Goal: Task Accomplishment & Management: Complete application form

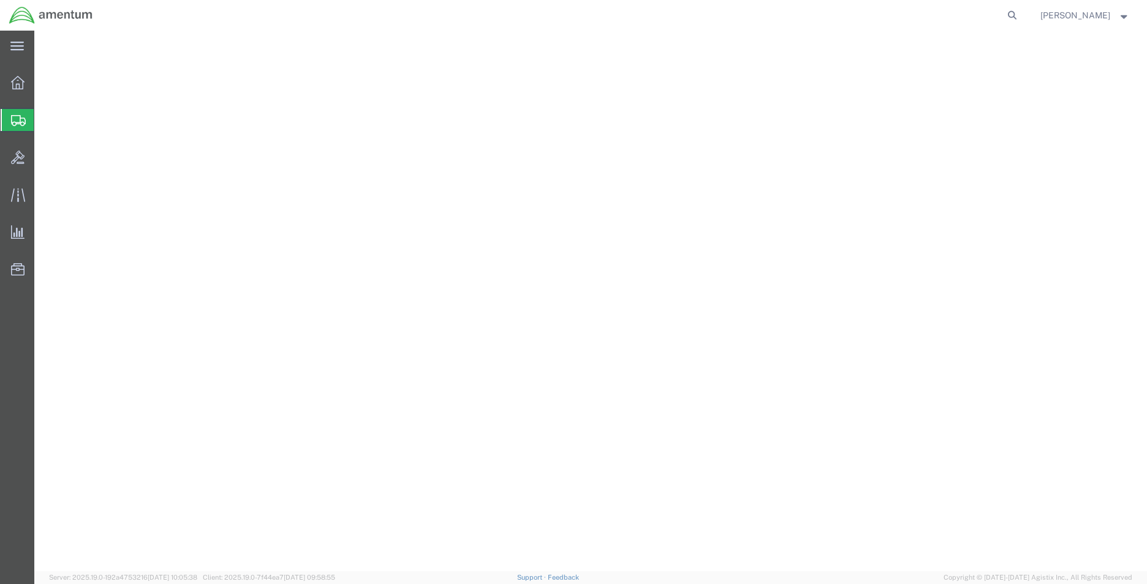
select select
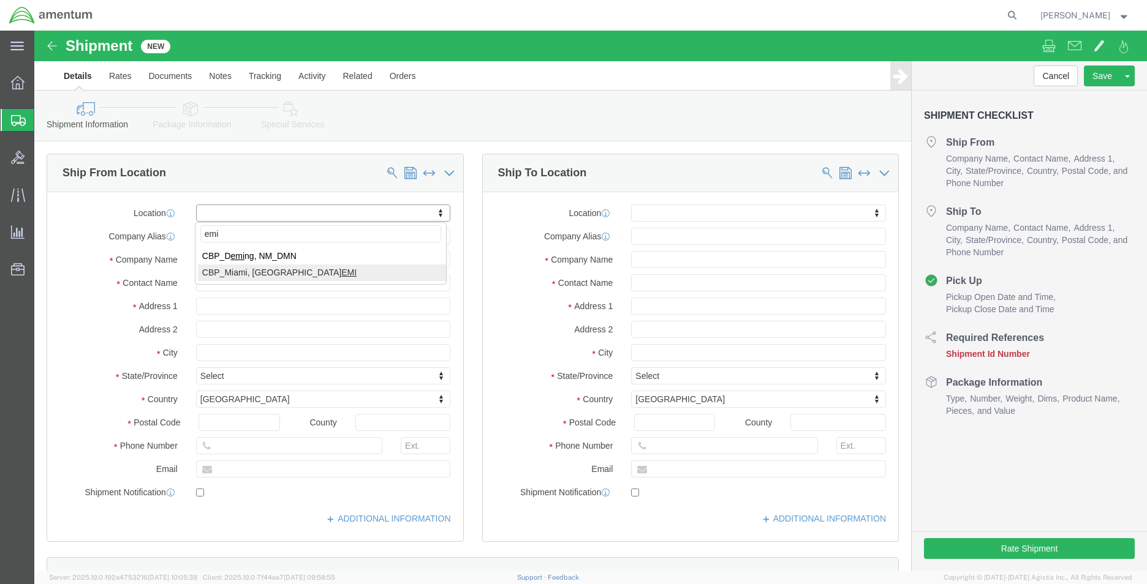
type input "emi"
select select "49931"
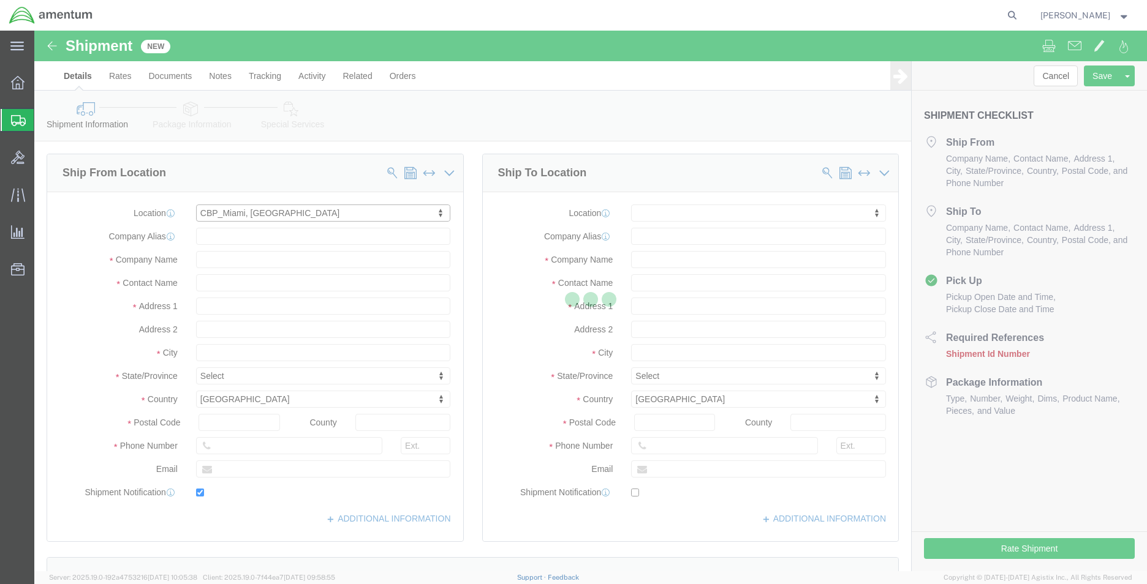
type input "Amentum Services, Inc"
type input "[PERSON_NAME]"
type input "29390 Customs Rd"
type input "Bldg 240, [GEOGRAPHIC_DATA]"
type input "HOMESTEAD"
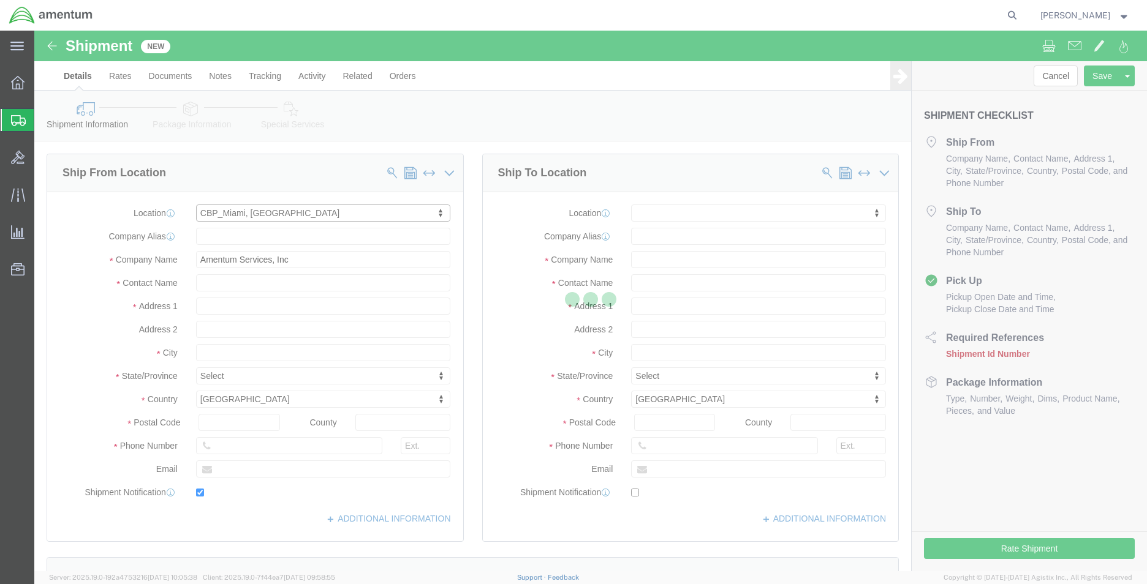
type input "33039"
type input "[PHONE_NUMBER]"
type input "324"
type input "[PERSON_NAME][EMAIL_ADDRESS][PERSON_NAME][DOMAIN_NAME]"
checkbox input "true"
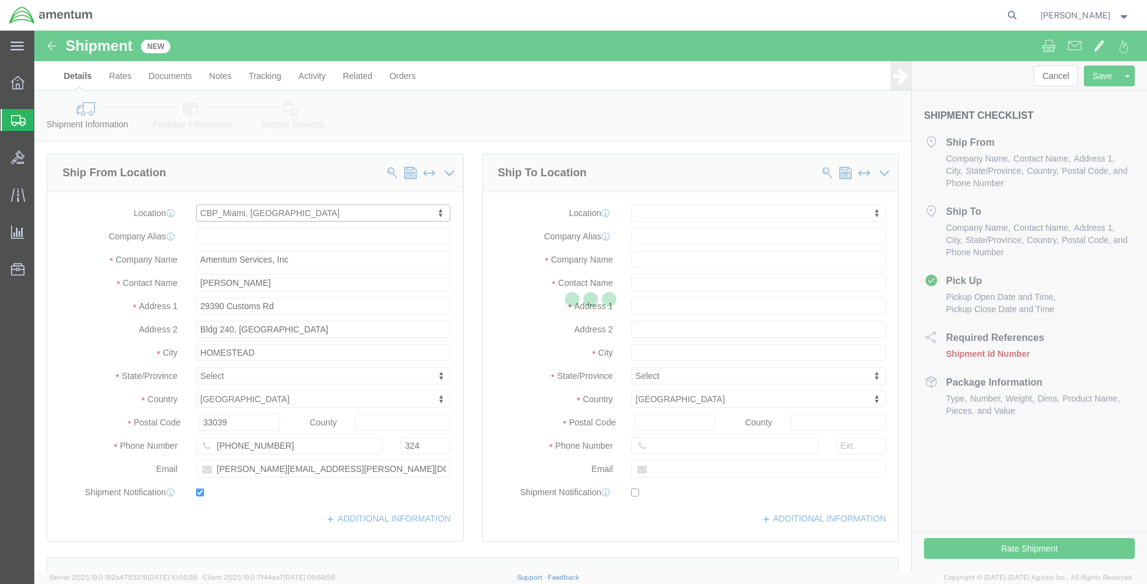
select select "FL"
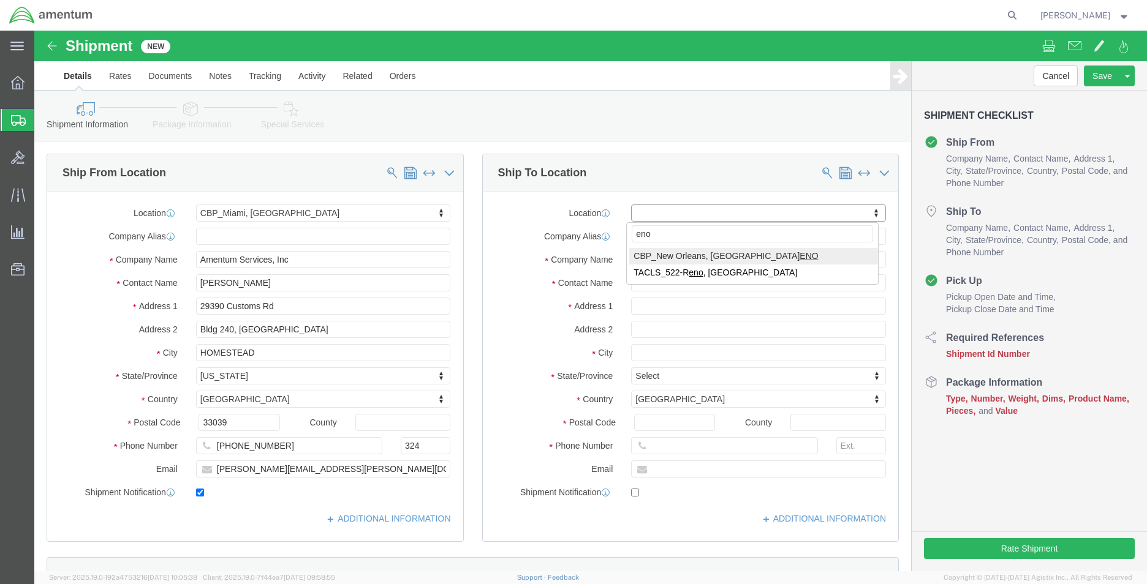
type input "eno"
select select "49932"
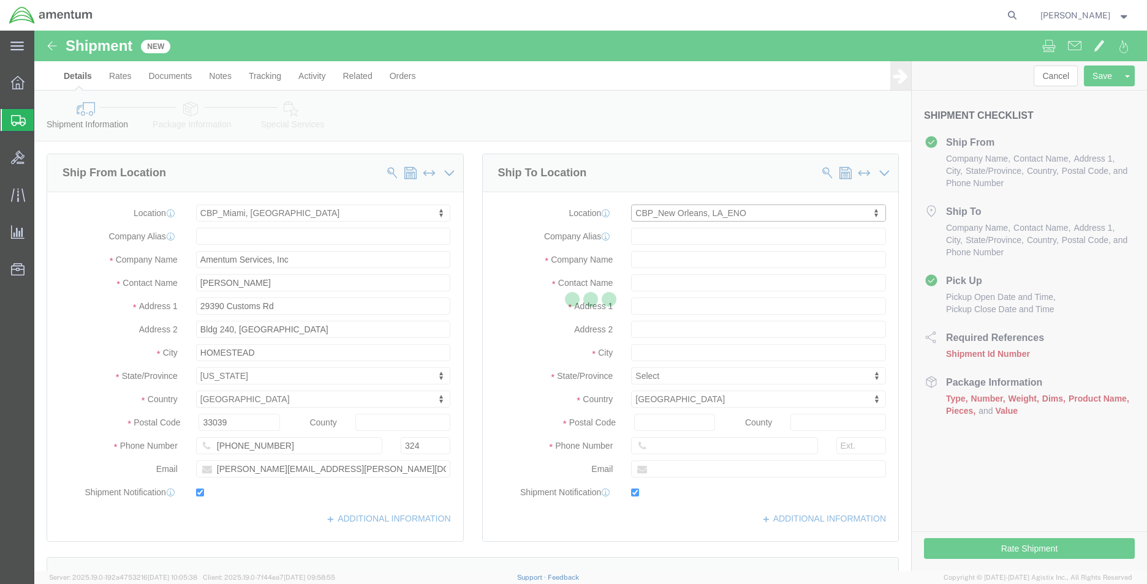
type input "Amentum Services, Inc"
type input "[PERSON_NAME]"
type input "[STREET_ADDRESS][PERSON_NAME]"
type input "[PERSON_NAME]"
type input "70401"
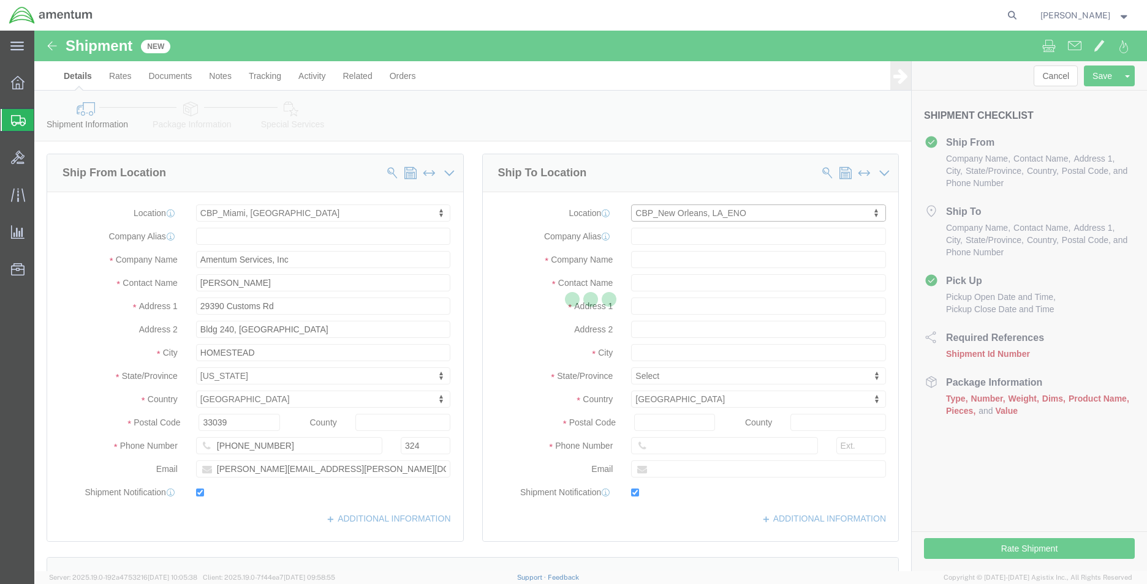
type input "[PHONE_NUMBER]"
type input "[PERSON_NAME][EMAIL_ADDRESS][PERSON_NAME][DOMAIN_NAME]"
checkbox input "true"
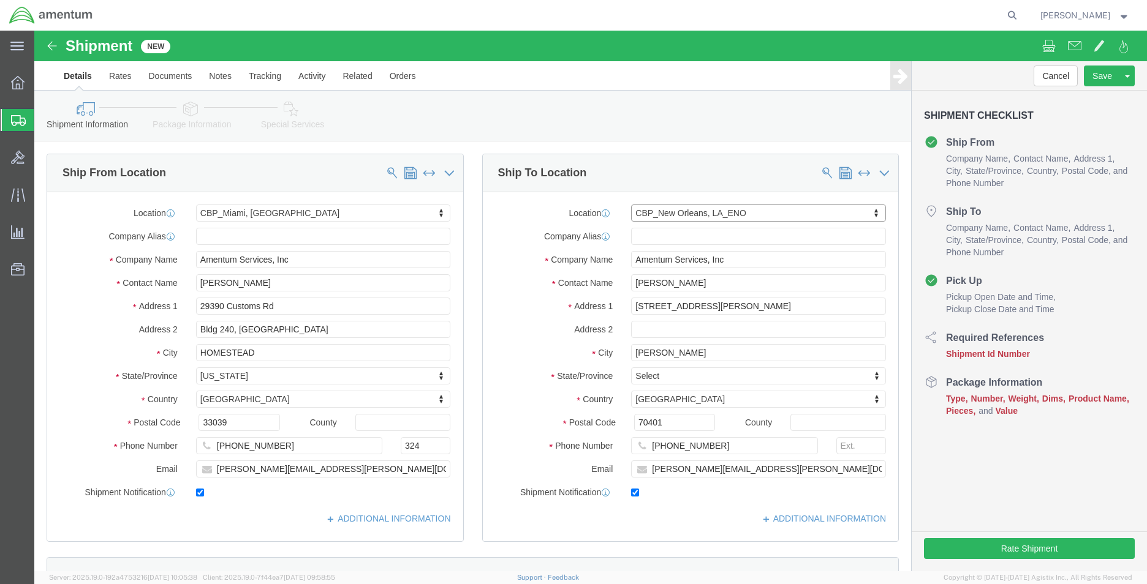
select select "LA"
click div "Location [GEOGRAPHIC_DATA], [GEOGRAPHIC_DATA] My Profile Location [PHONE_NUMBER…"
type input "my"
select select "MYPROFILE"
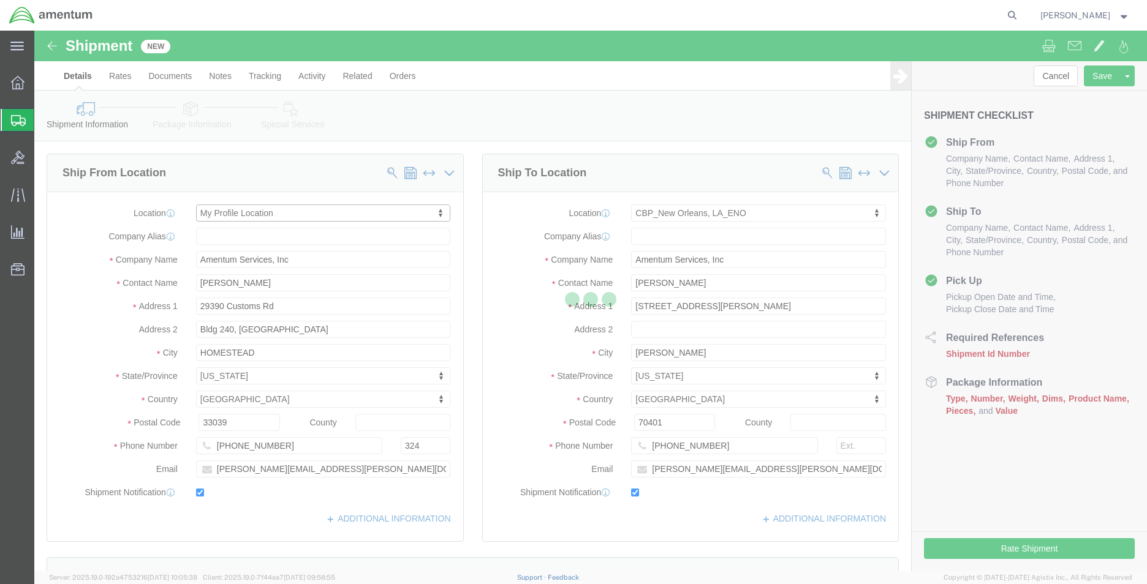
type input "Amentum Services, Inc."
type input "[PERSON_NAME]"
type input "[PHONE_NUMBER]"
type input "[PERSON_NAME][EMAIL_ADDRESS][DOMAIN_NAME]"
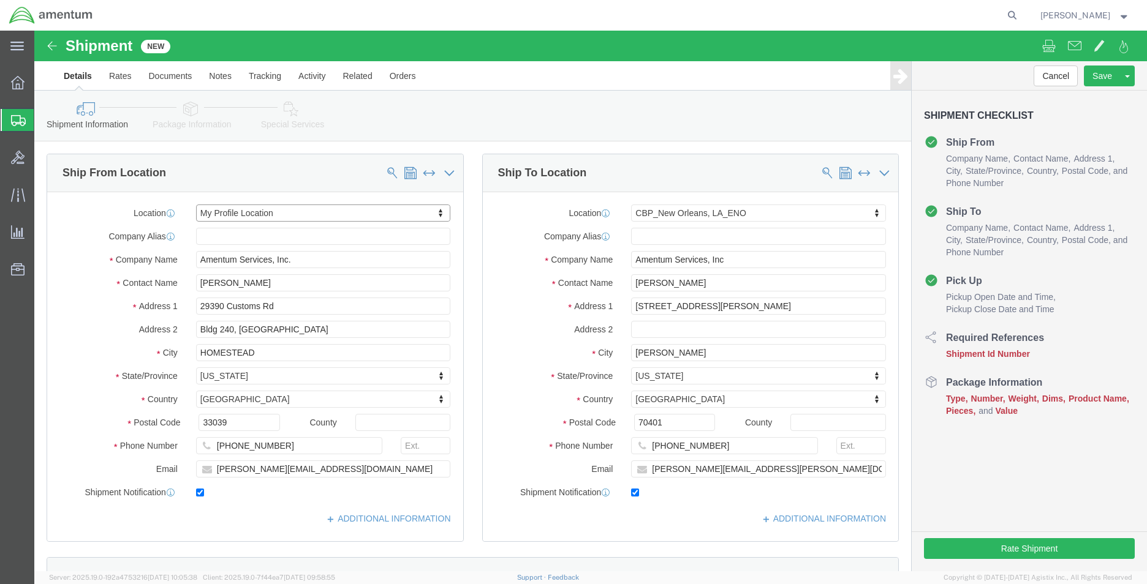
select select "FL"
click input "[PHONE_NUMBER]"
type input "3052585550"
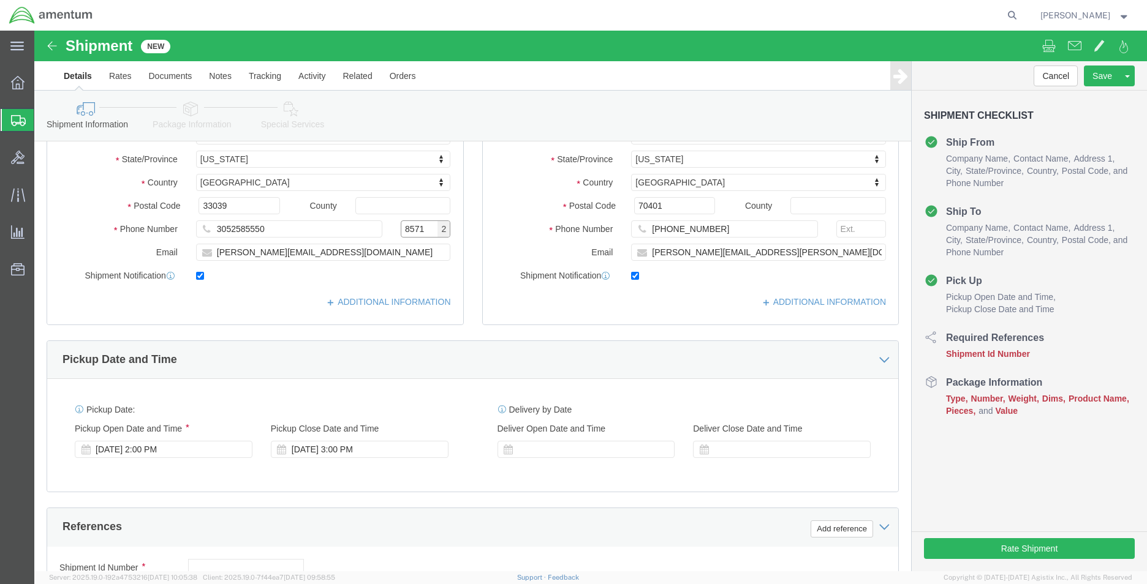
scroll to position [306, 0]
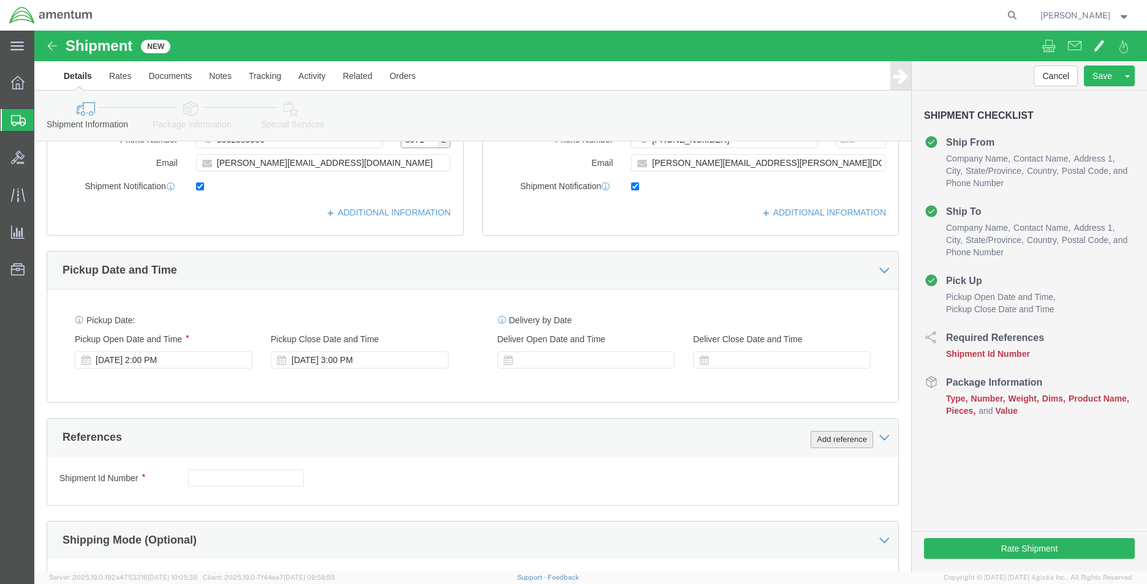
type input "8571"
click button "Add reference"
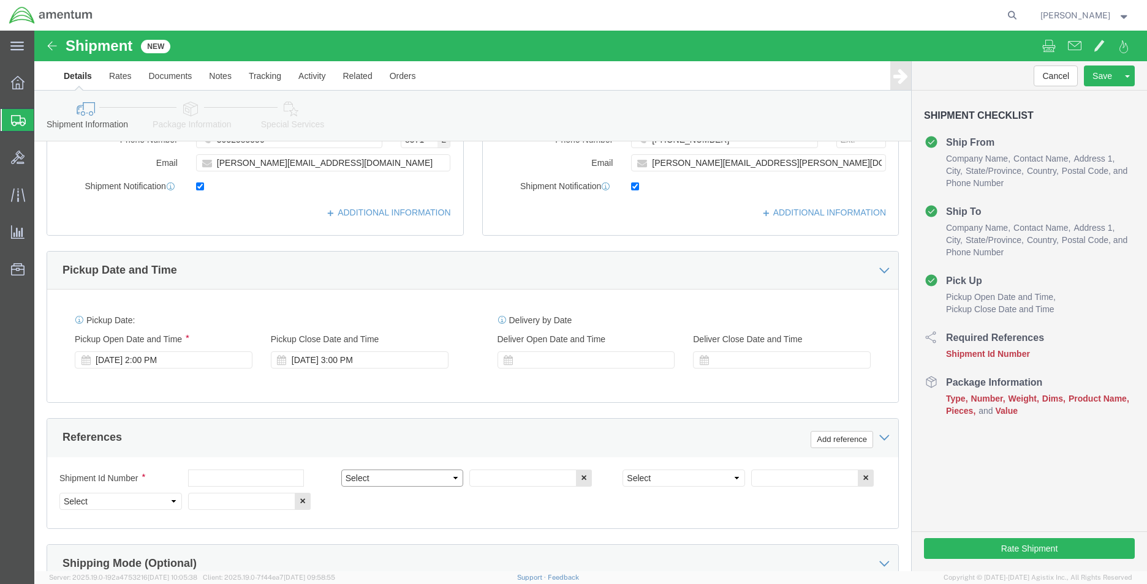
click select "Select Account Type Activity ID Airline Appointment Number ASN Batch Request # …"
select select "DEPT"
click select "Select Account Type Activity ID Airline Appointment Number ASN Batch Request # …"
click input "text"
type input "CBP"
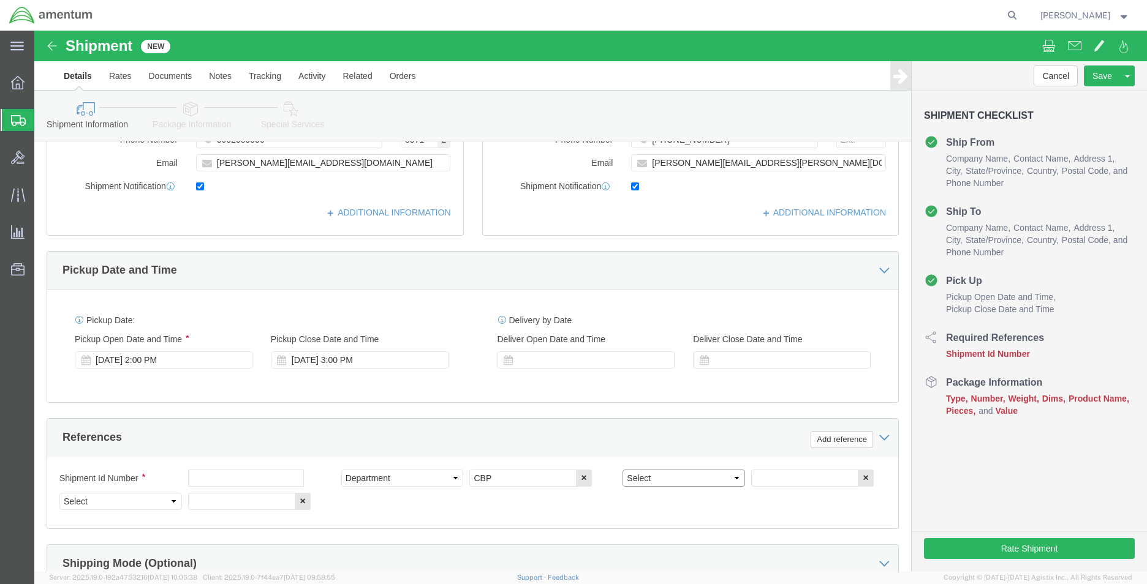
click select "Select Account Type Activity ID Airline Appointment Number ASN Batch Request # …"
select select "PROJNUM"
click select "Select Account Type Activity ID Airline Appointment Number ASN Batch Request # …"
click input "text"
click input "6118.03.03.2219.EMI.0000"
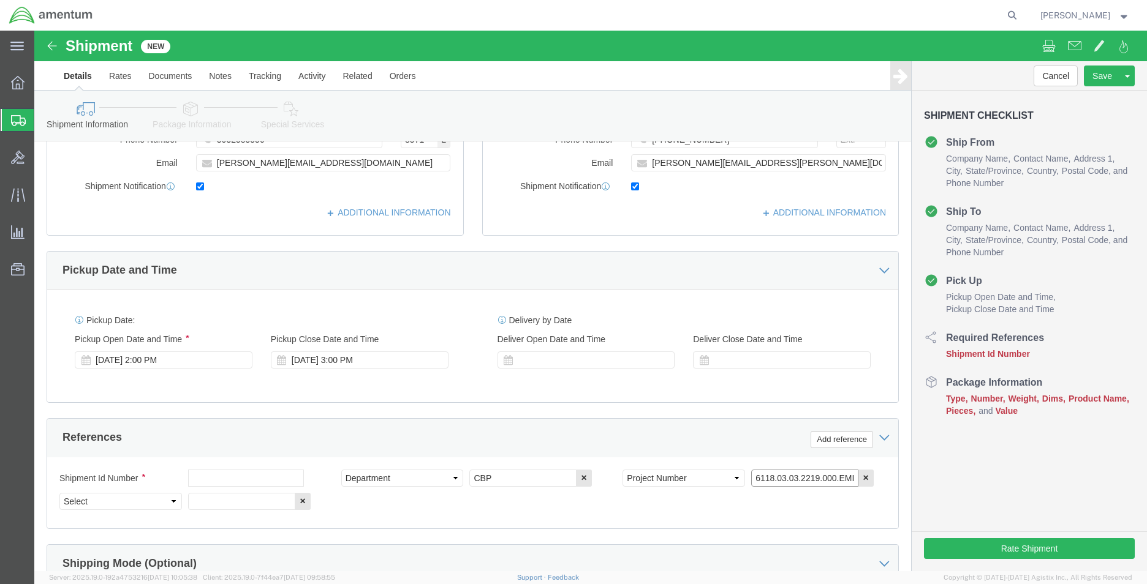
type input "6118.03.03.2219.000.EMI.0000"
click select "Select Account Type Activity ID Airline Appointment Number ASN Batch Request # …"
select select "CUSTREF"
click select "Select Account Type Activity ID Airline Appointment Number ASN Batch Request # …"
click input "text"
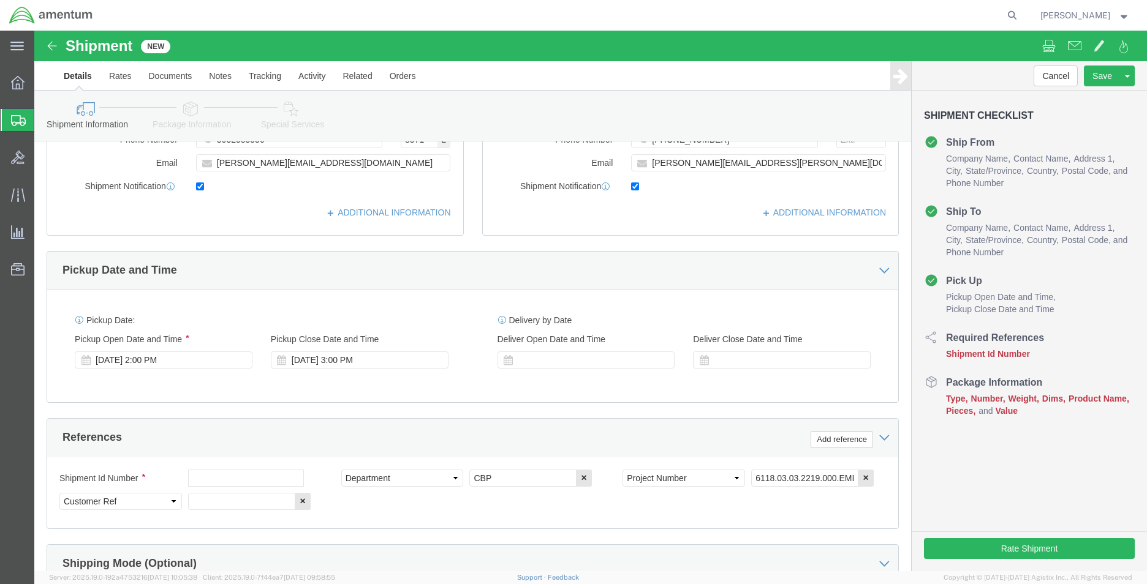
click div "Shipment Id Number Select Account Type Activity ID Airline Appointment Number A…"
click input "text"
type input "t"
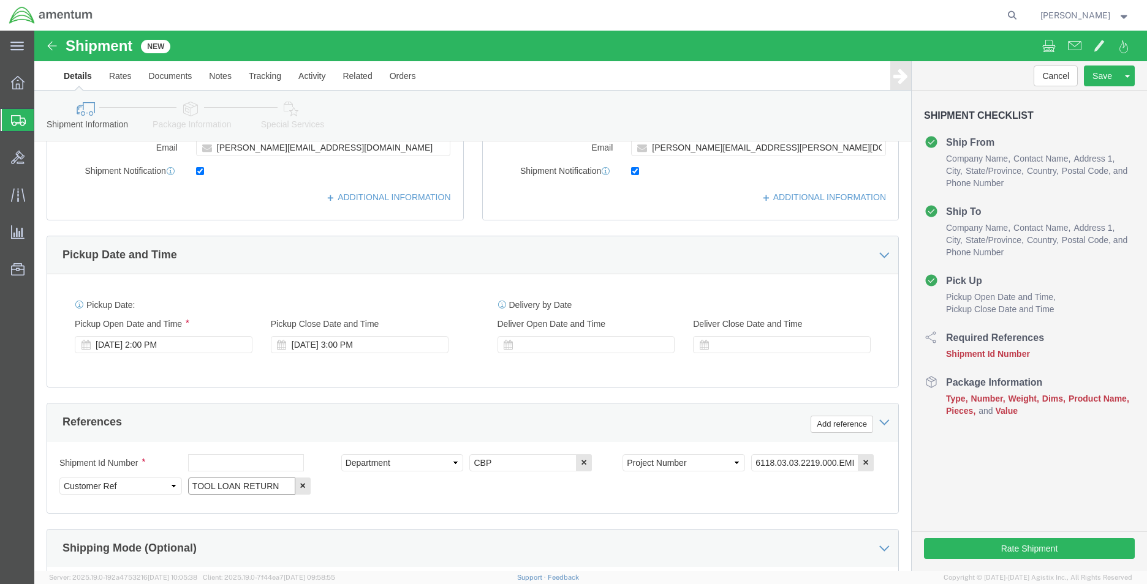
scroll to position [0, 0]
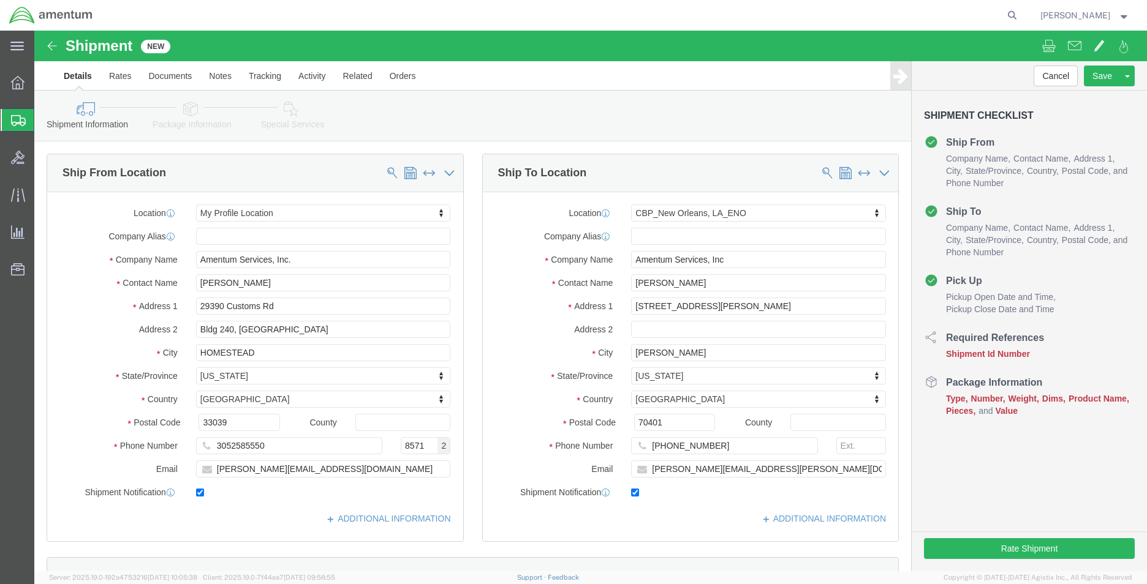
type input "TOOL LOAN RETURN"
click link "Package Information"
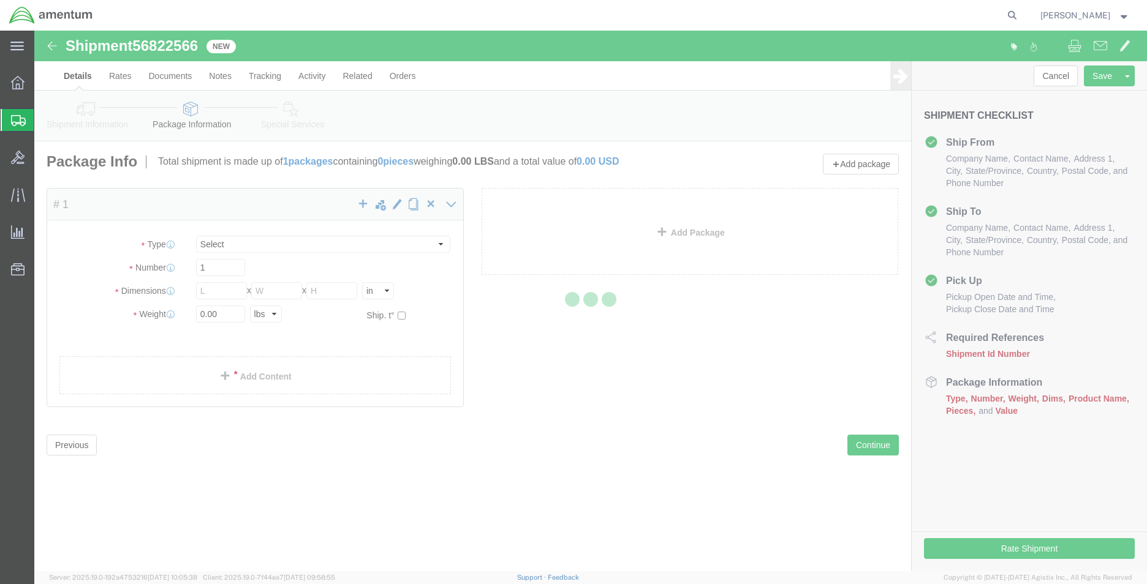
select select "CBOX"
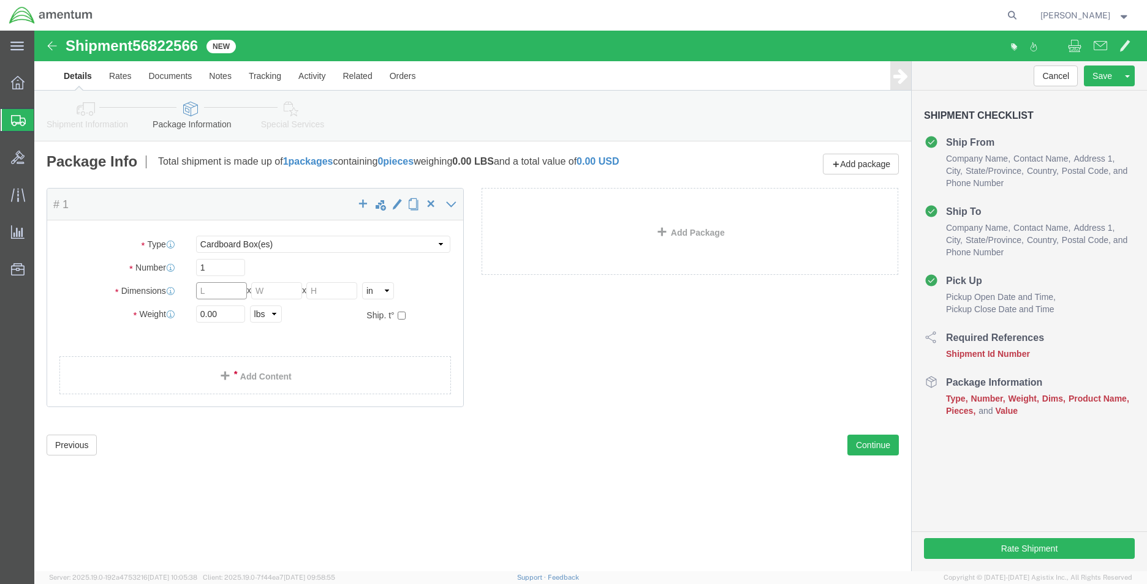
click input "text"
type input "16"
type input "10.5"
click input "0.00"
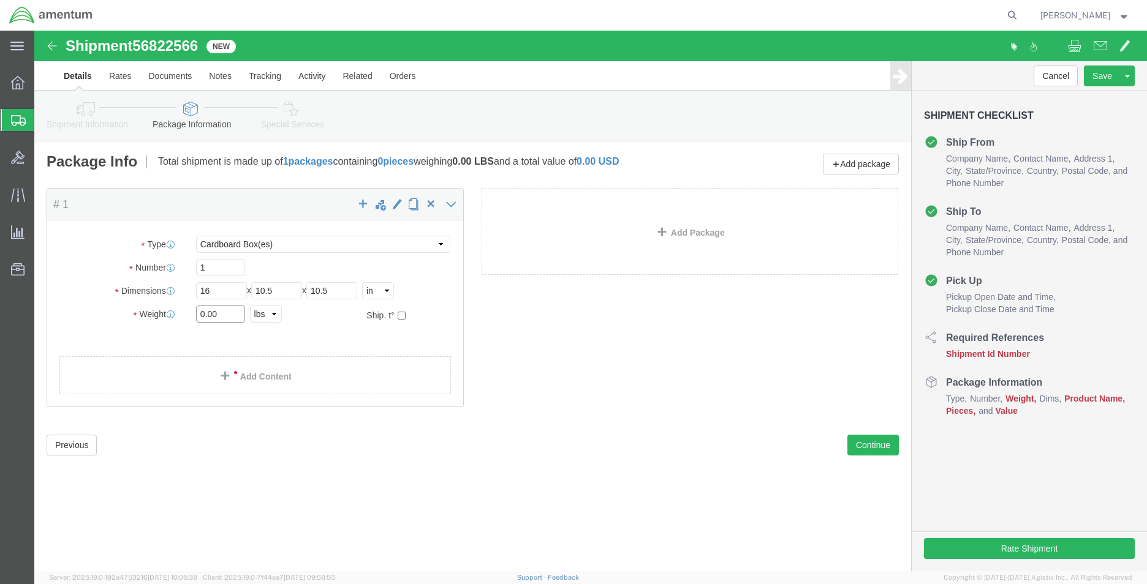
click input "0.00"
type input "1.00"
click link "Add Content"
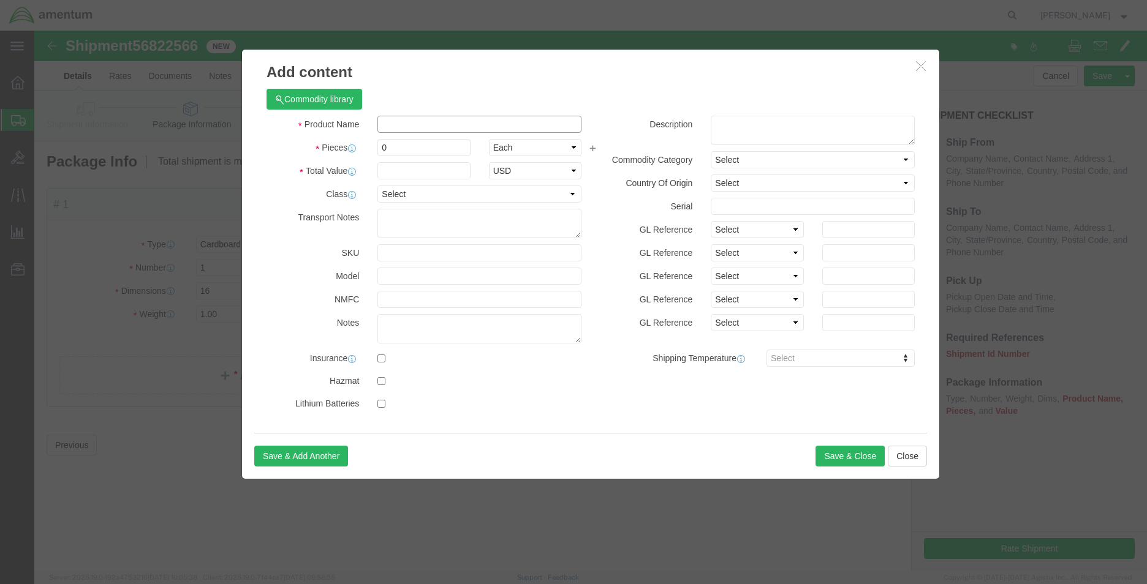
click input "text"
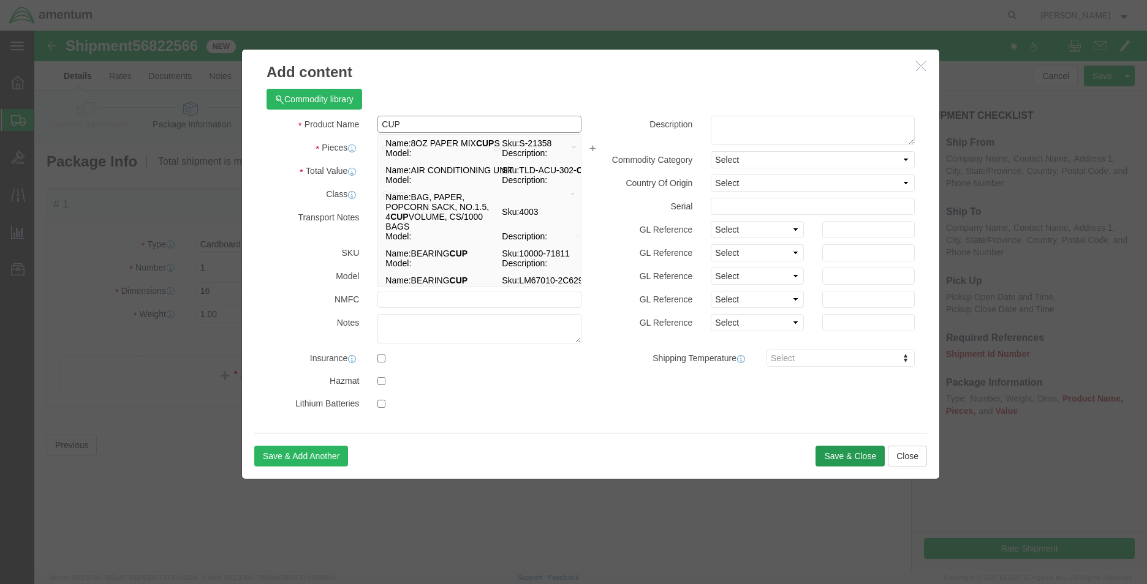
type input "CUP"
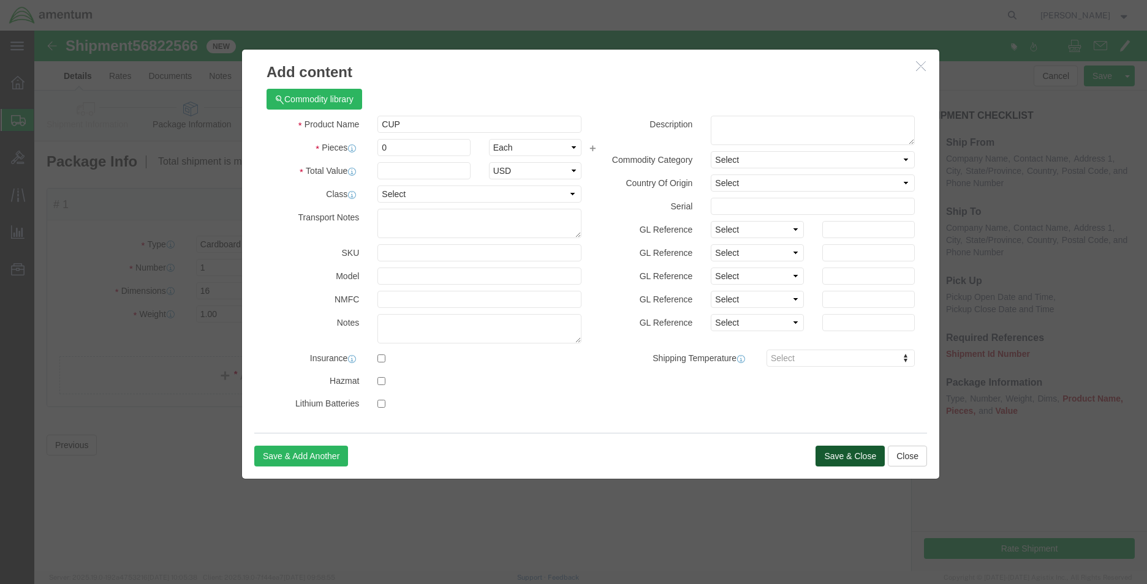
click button "Save & Close"
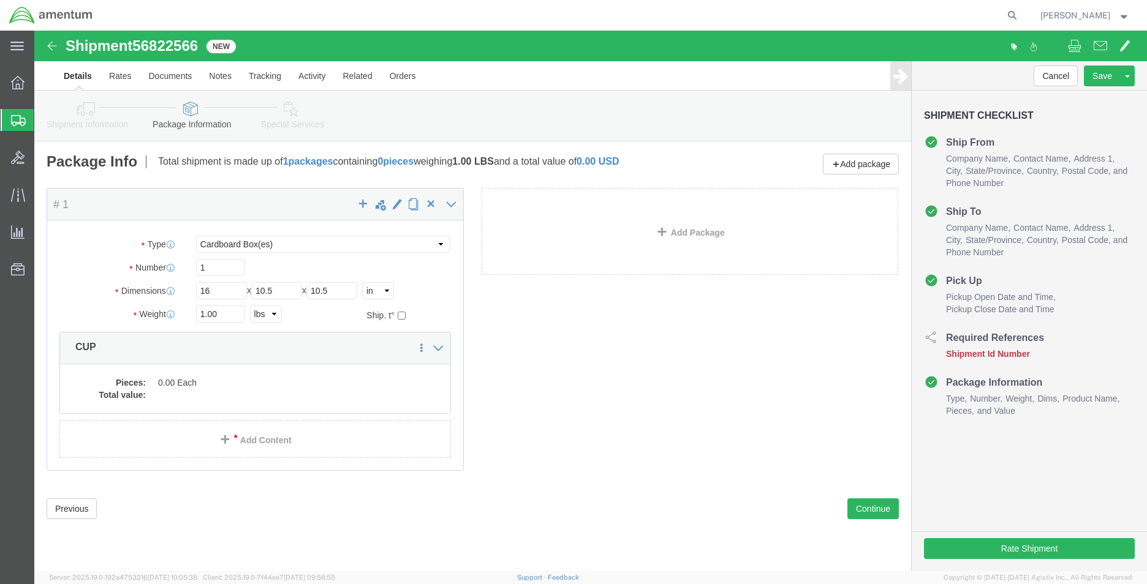
click link "Shipment Information"
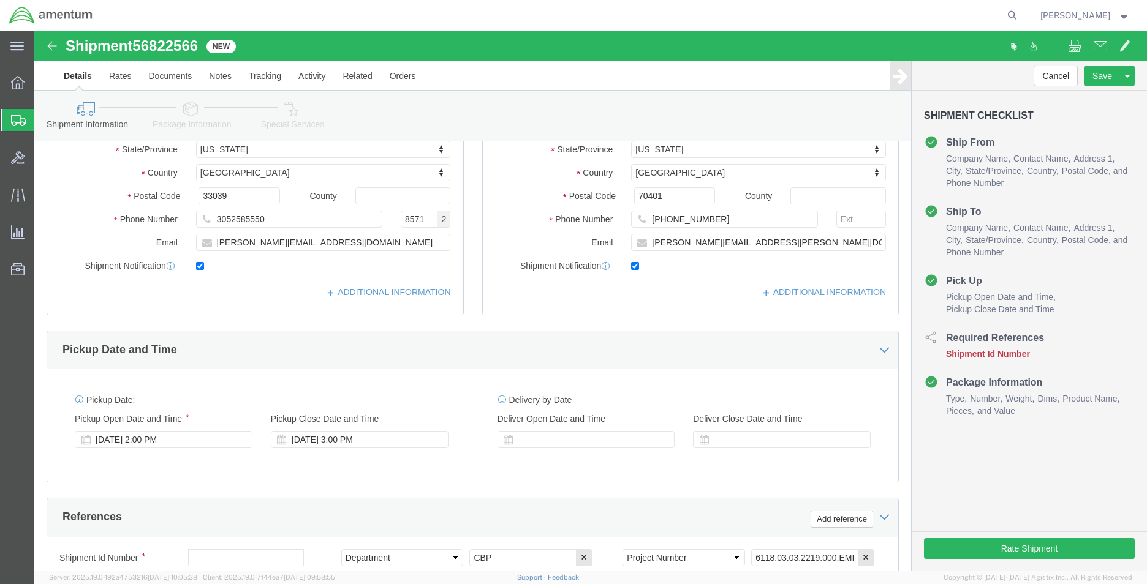
scroll to position [306, 0]
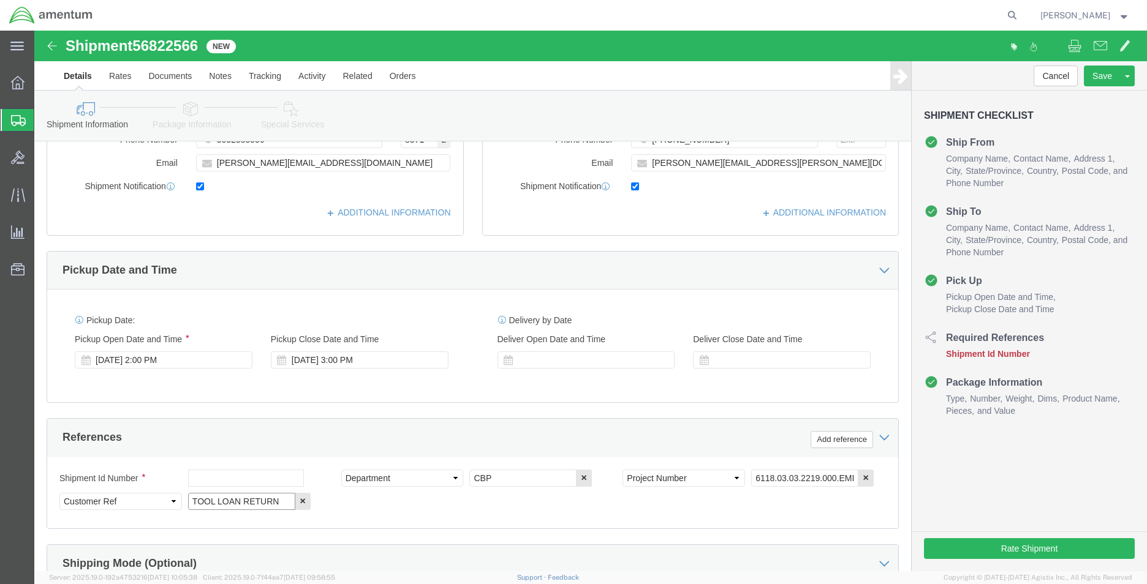
click input "TOOL LOAN RETURN"
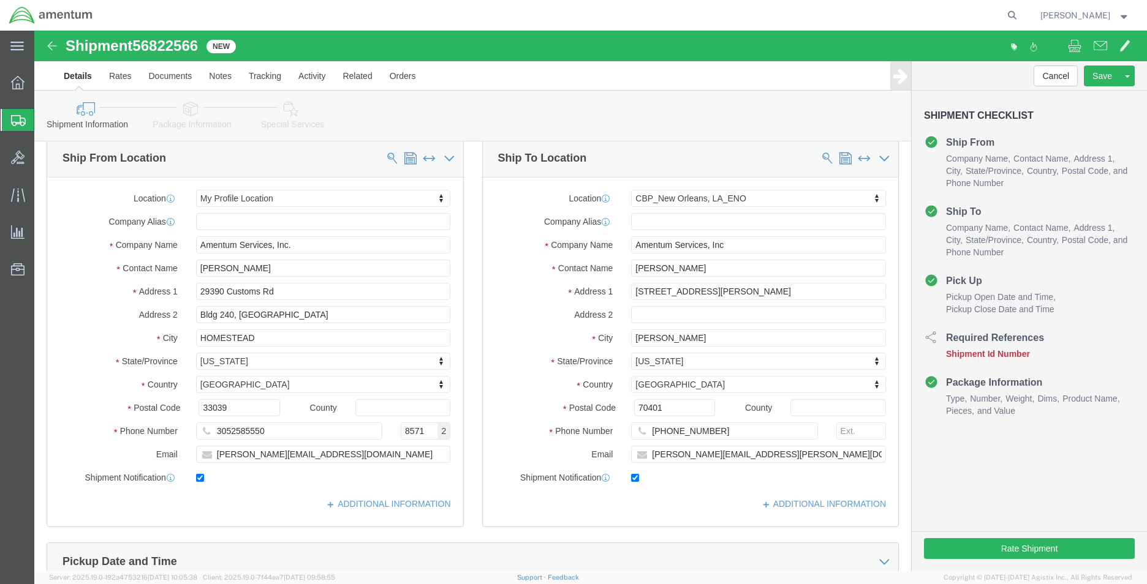
scroll to position [0, 0]
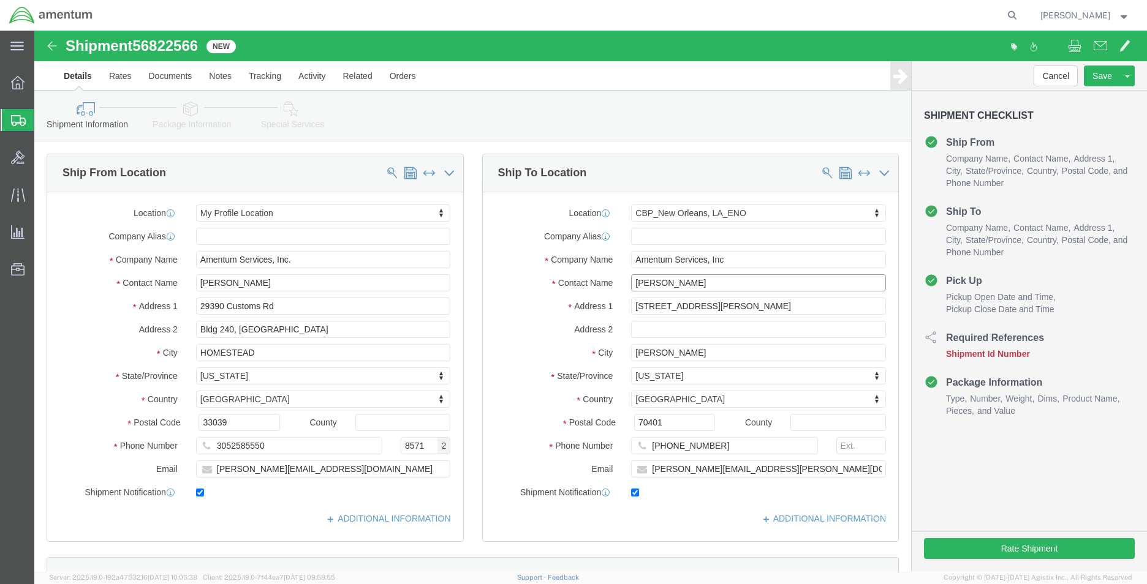
click input "[PERSON_NAME]"
click input "CH"
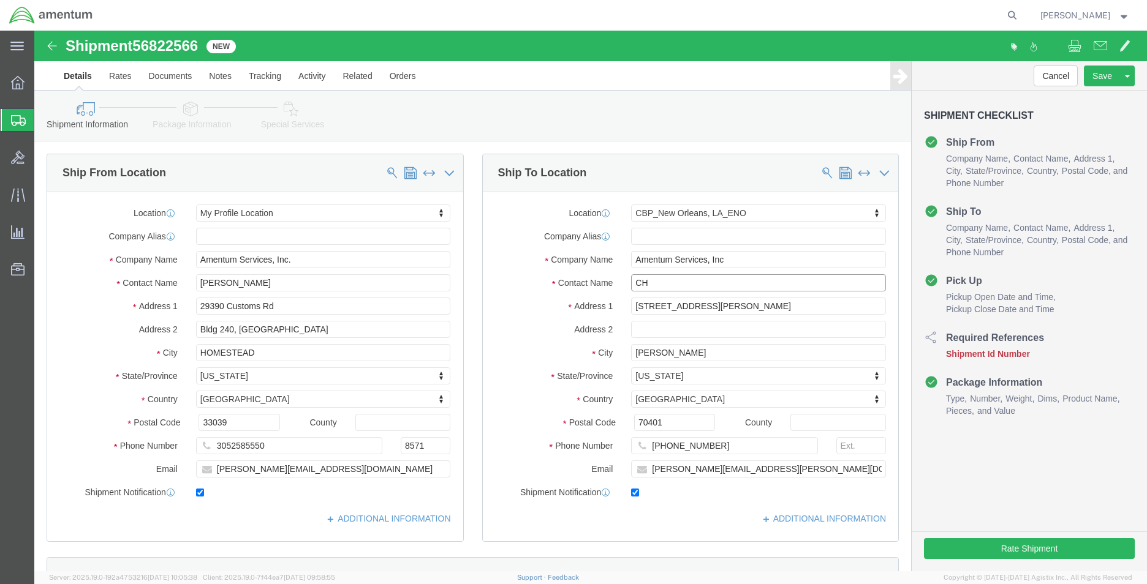
paste input "[PERSON_NAME] (CTR) <[PERSON_NAME][EMAIL_ADDRESS][PERSON_NAME][DOMAIN_NAME]>"
drag, startPoint x: 614, startPoint y: 251, endPoint x: 914, endPoint y: 241, distance: 300.4
click form "Shipment 56822566 New Details Rates Documents Notes Tracking Activity Related O…"
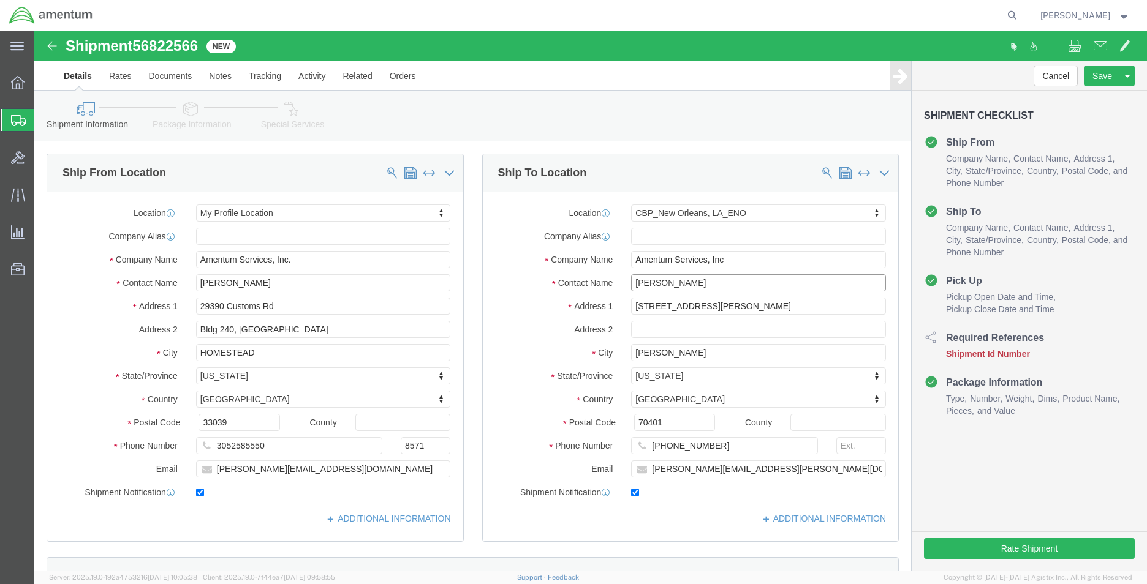
drag, startPoint x: 726, startPoint y: 248, endPoint x: 654, endPoint y: 254, distance: 72.5
click input "[PERSON_NAME]"
click input "ROBICHAUCHRISTOPHER X,"
drag, startPoint x: 725, startPoint y: 251, endPoint x: 649, endPoint y: 250, distance: 76.0
click input "ROBICHAUCHRISTOPHER X,"
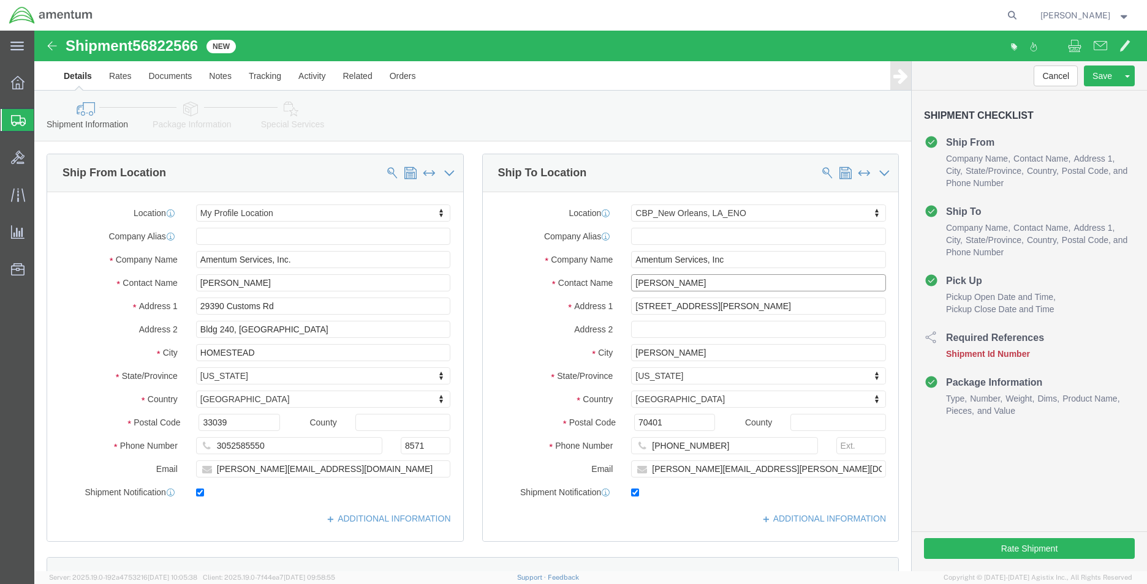
paste input "[PERSON_NAME]"
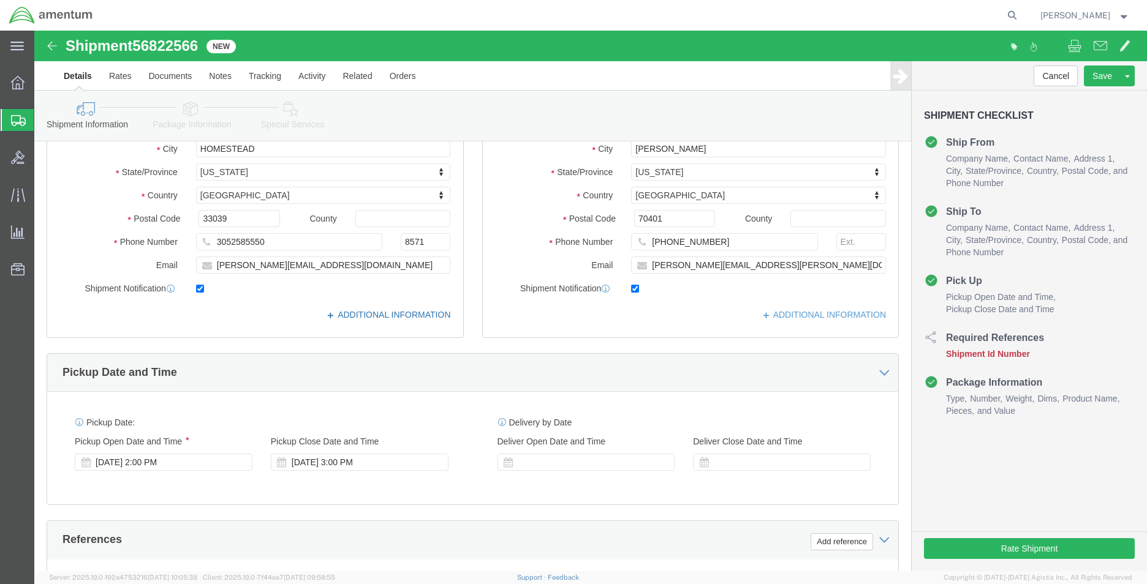
scroll to position [306, 0]
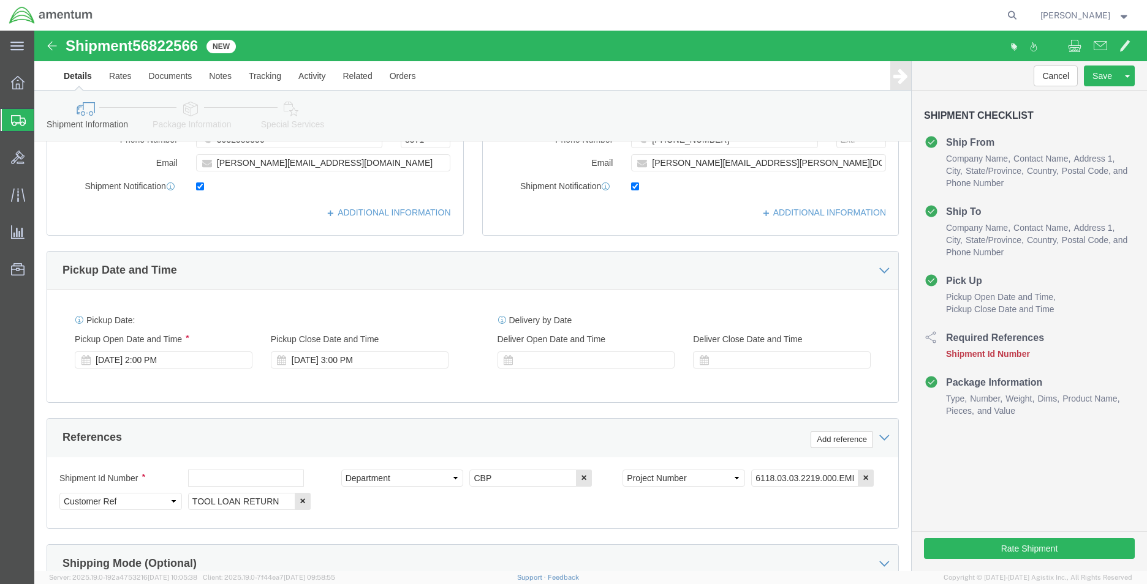
type input "[PERSON_NAME]"
click input "TOOL LOAN RETURN"
type input "CUP"
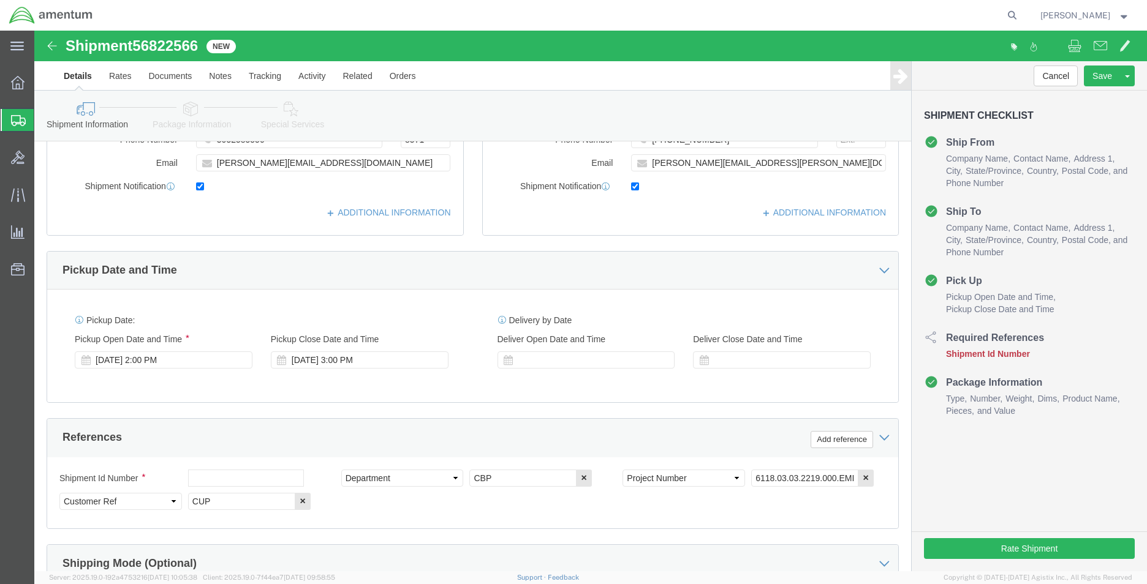
click span "56822566"
copy span "56822566"
click input "text"
paste input "56822566"
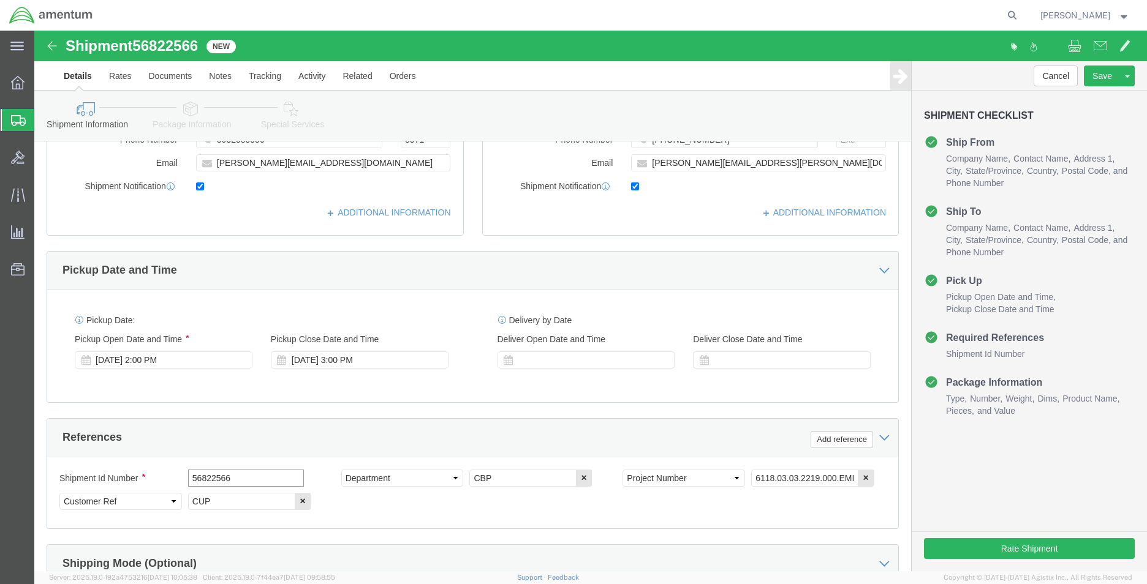
type input "56822566"
click icon
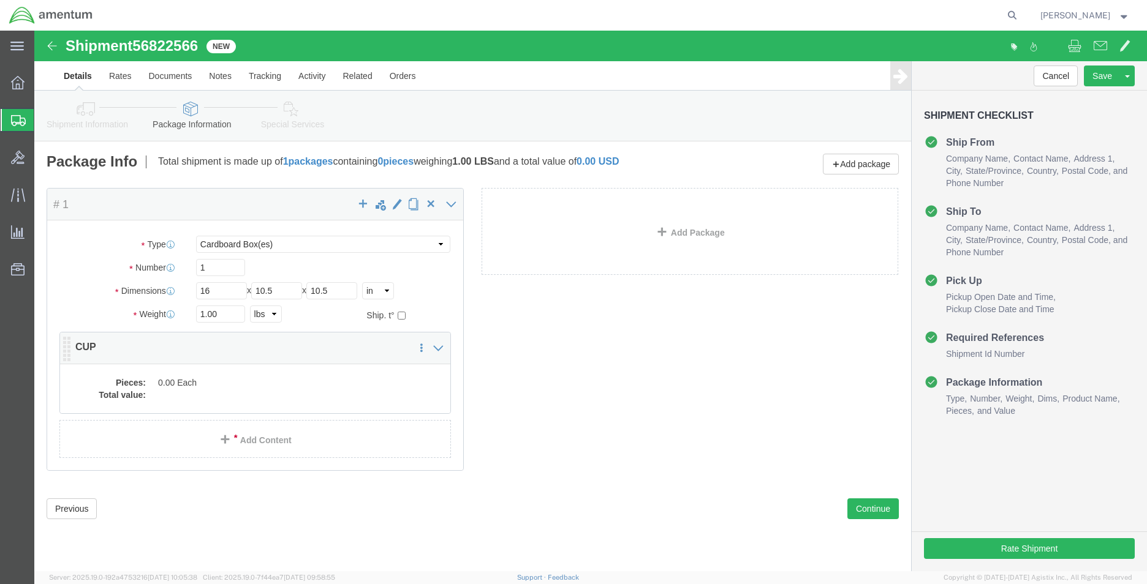
click p "CUP"
click div "Pieces: 0.00 Each Total value:"
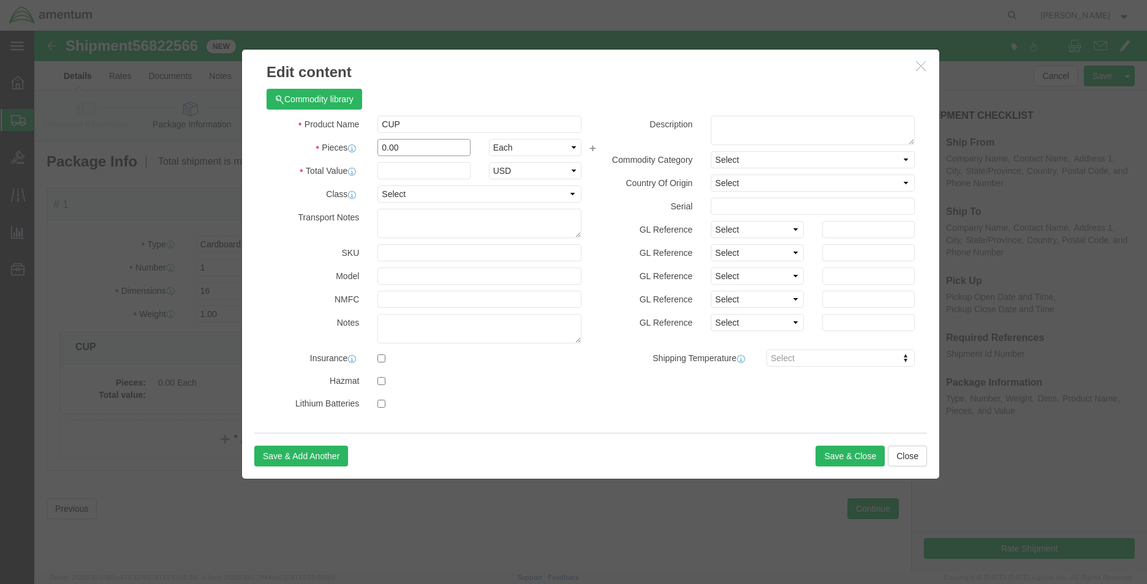
click input "0.00"
type input "0.01"
click input "text"
type input "10"
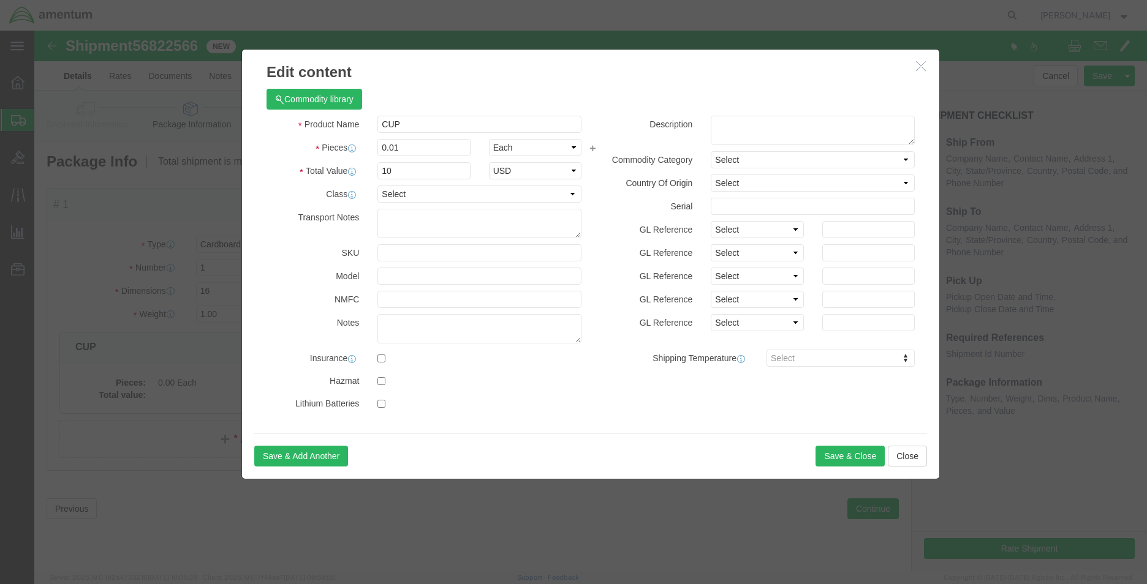
click div "Save & Add Another Save & Close Close"
click button "Save & Close"
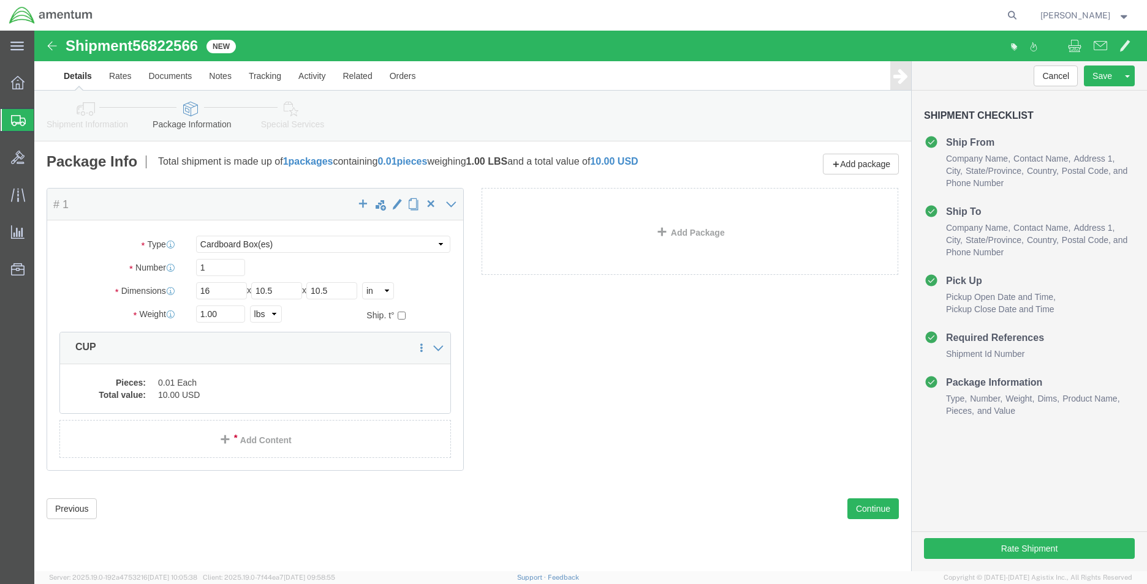
click link "Shipment Information"
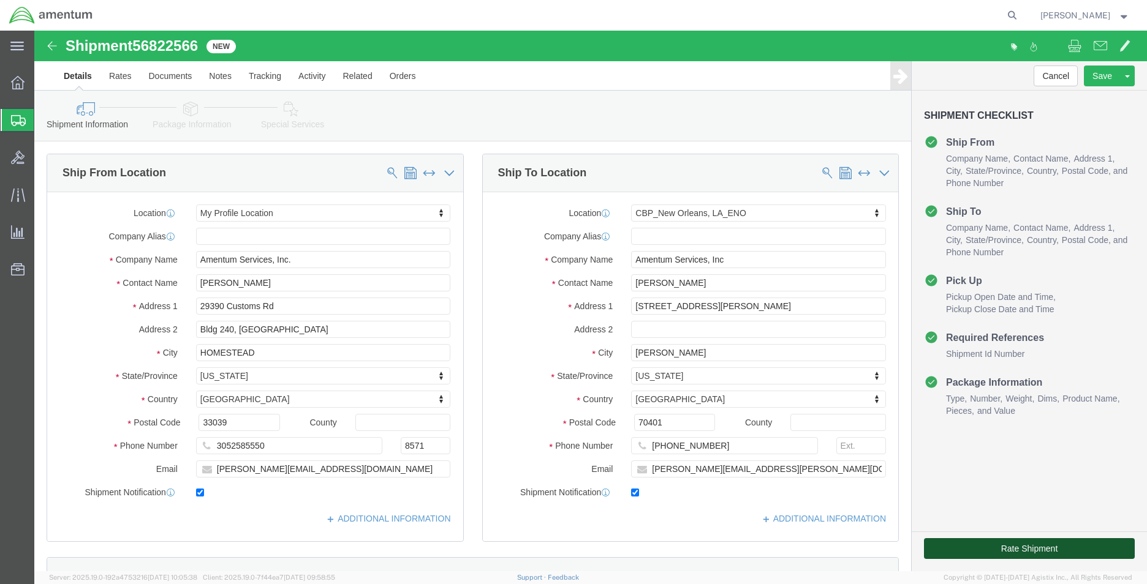
click button "Rate Shipment"
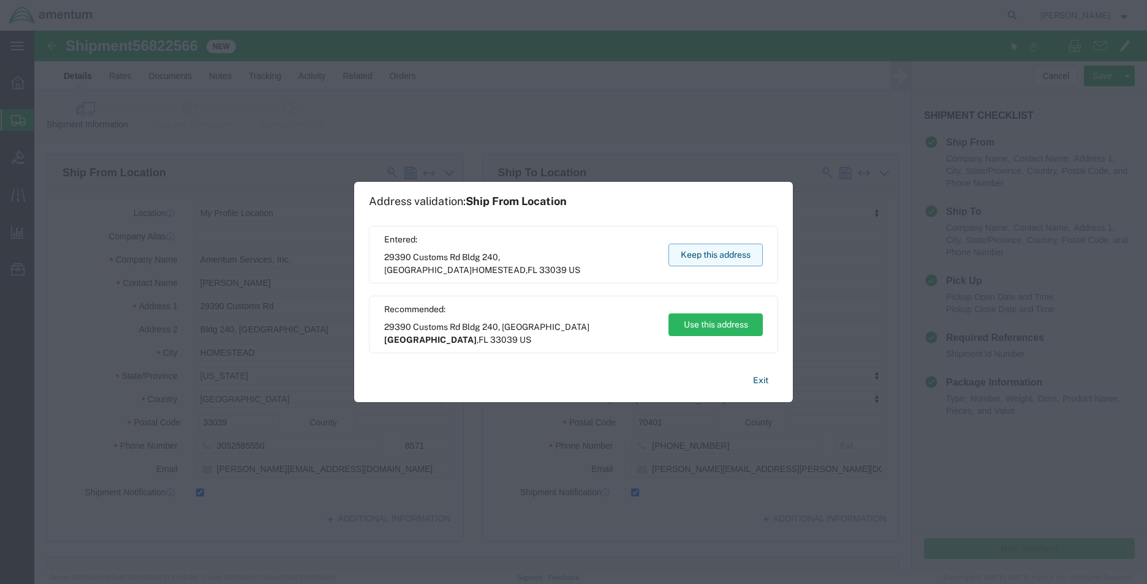
click at [744, 259] on button "Keep this address" at bounding box center [715, 255] width 94 height 23
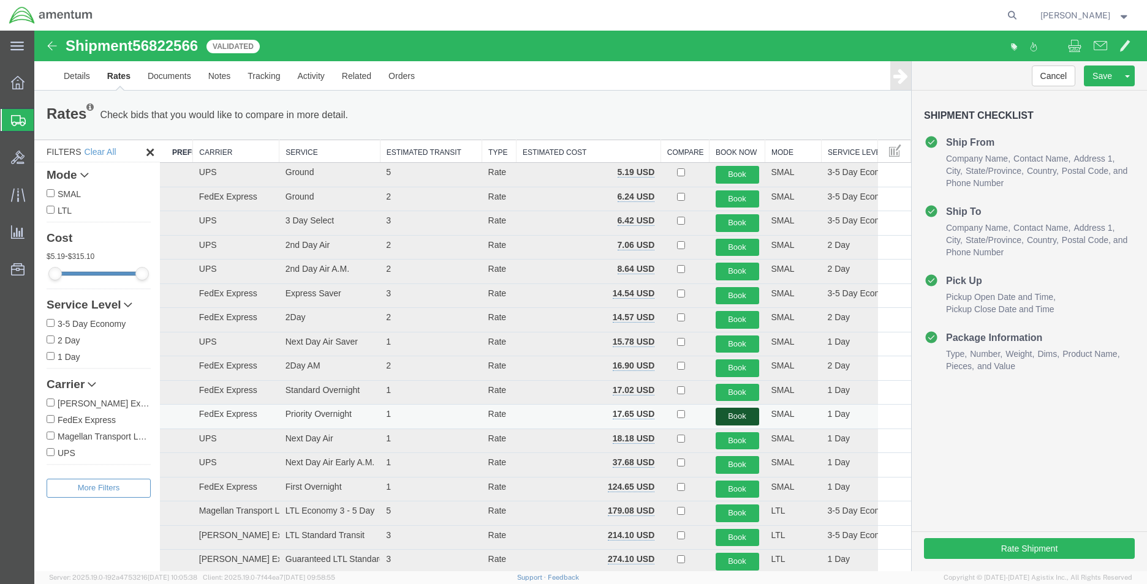
click at [737, 422] on button "Book" at bounding box center [738, 417] width 44 height 18
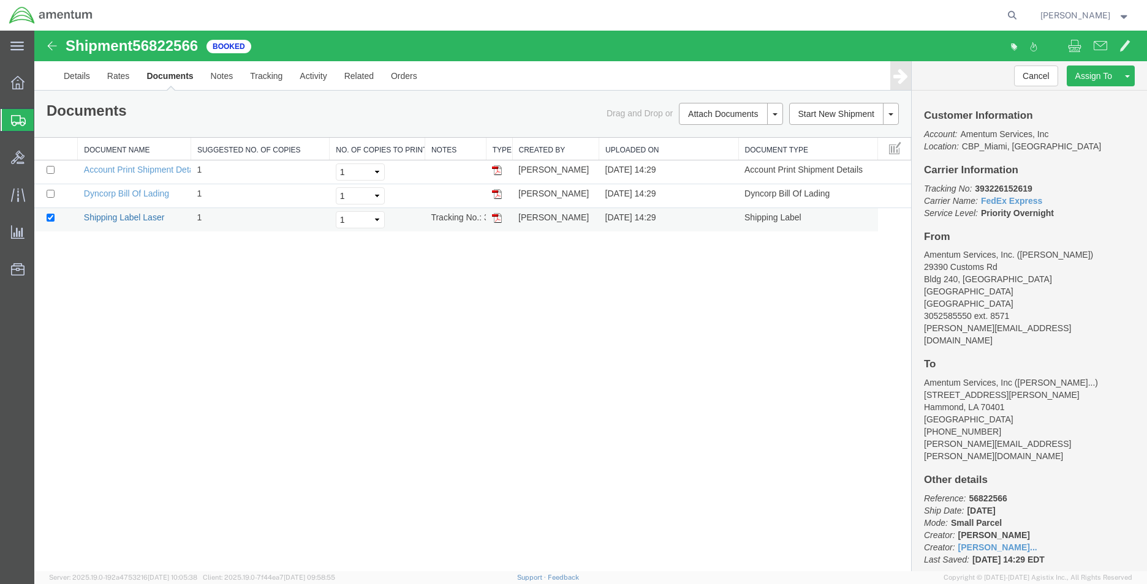
click at [126, 217] on link "Shipping Label Laser" at bounding box center [124, 218] width 81 height 10
click at [34, 31] on link "Clone Shipment" at bounding box center [34, 31] width 0 height 0
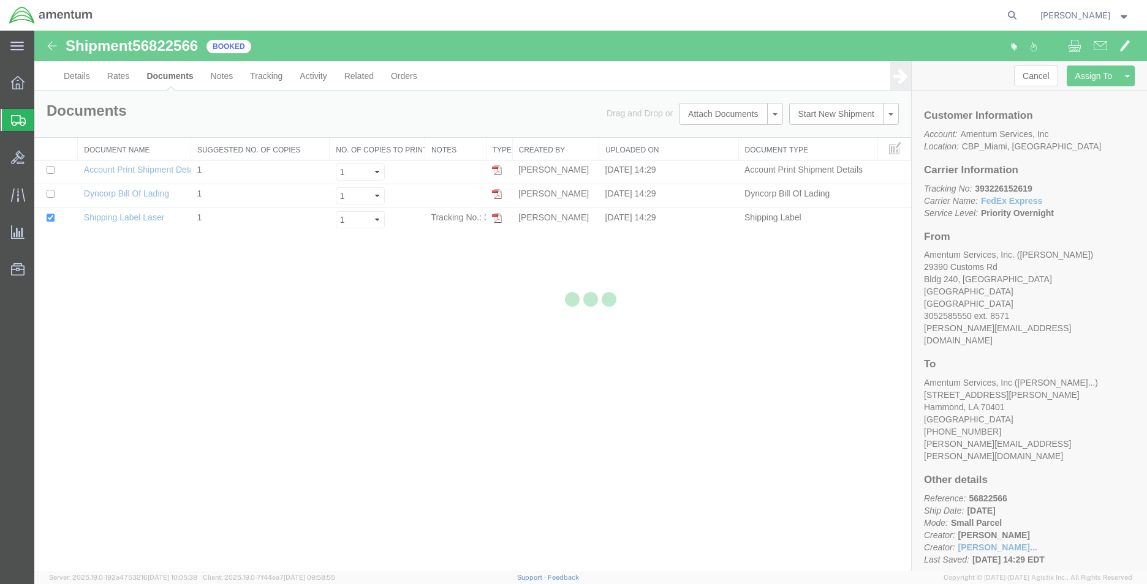
select select "49931"
select select "49932"
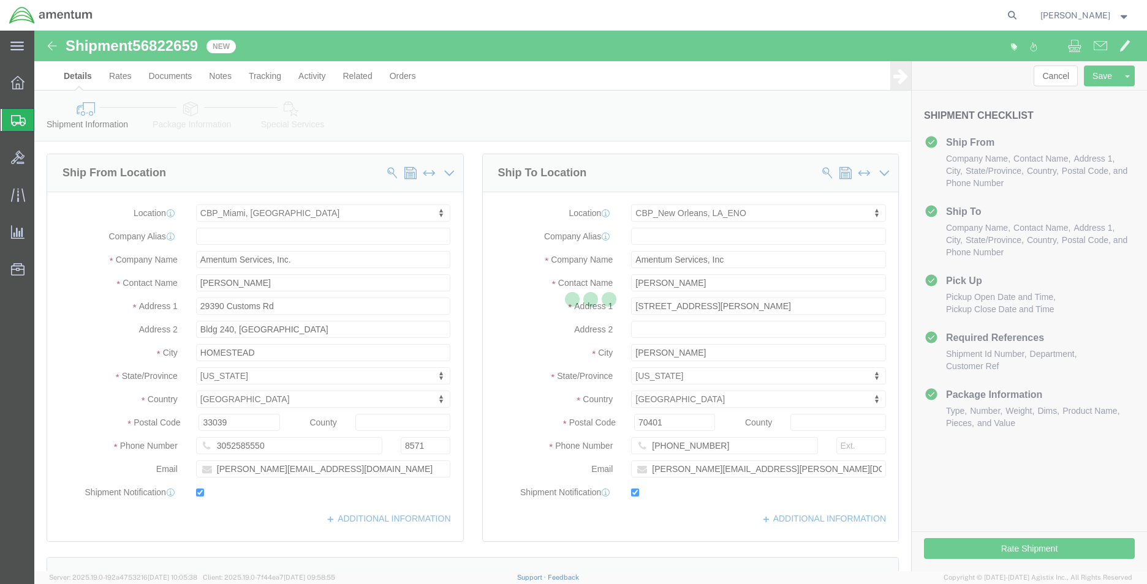
click at [656, 285] on div at bounding box center [590, 301] width 1113 height 541
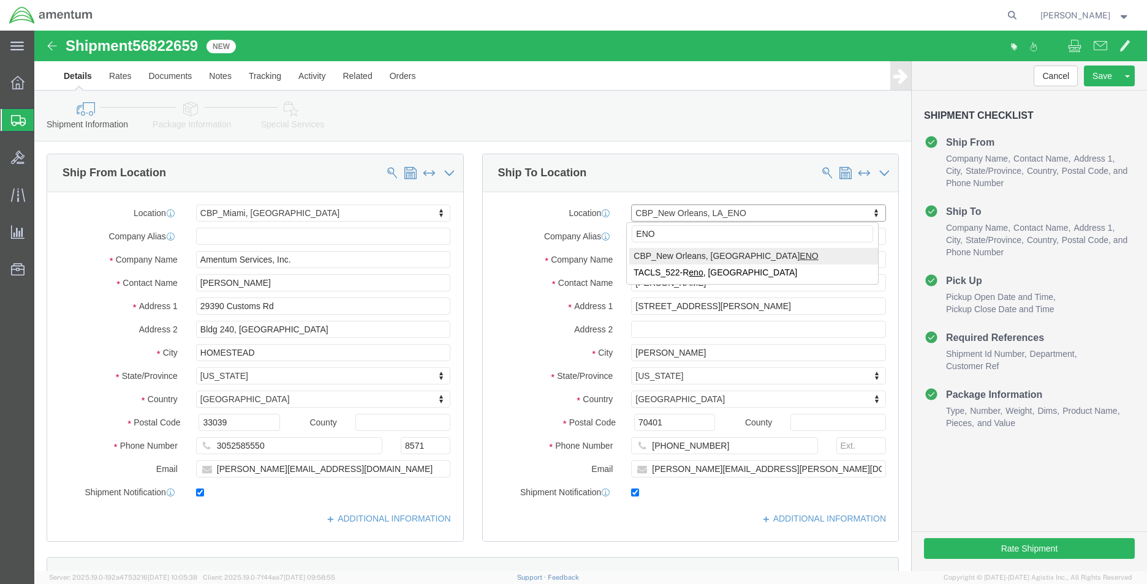
type input "ENO"
click input "[PERSON_NAME]"
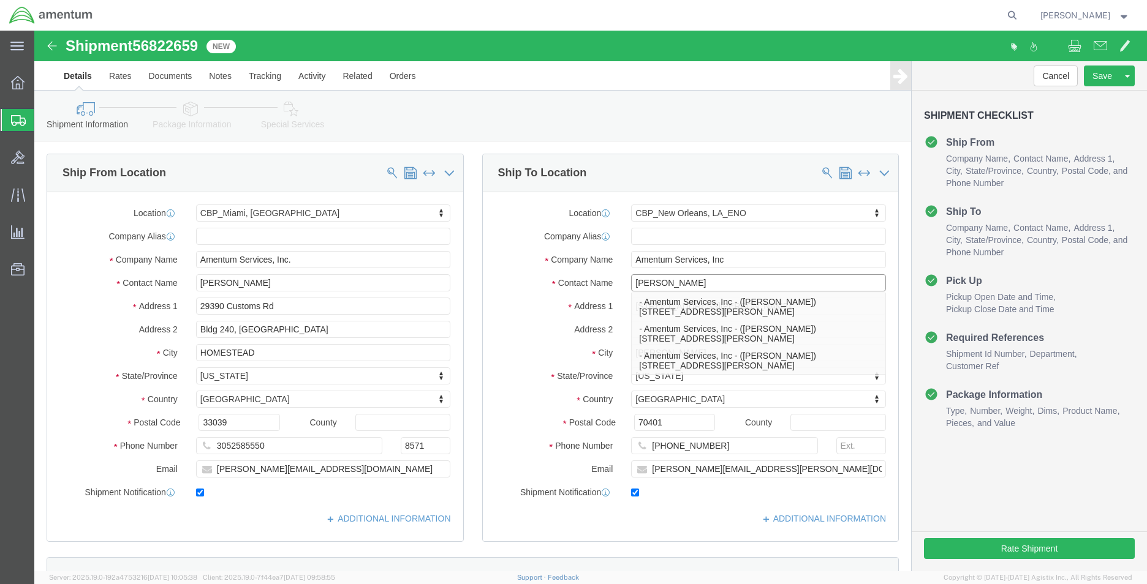
type input "[PERSON_NAME]"
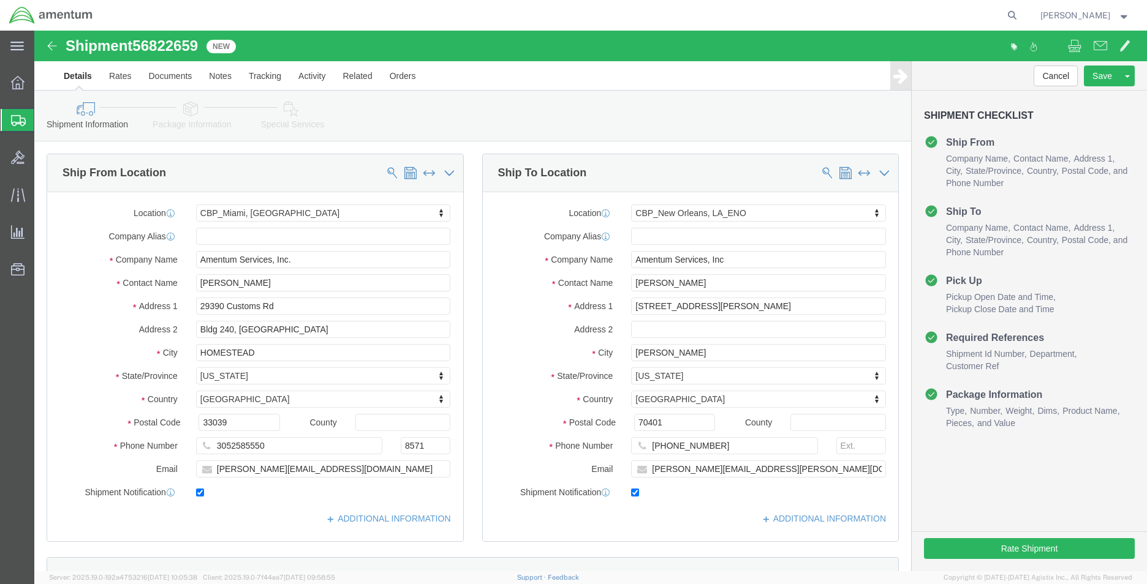
click label "Address 2"
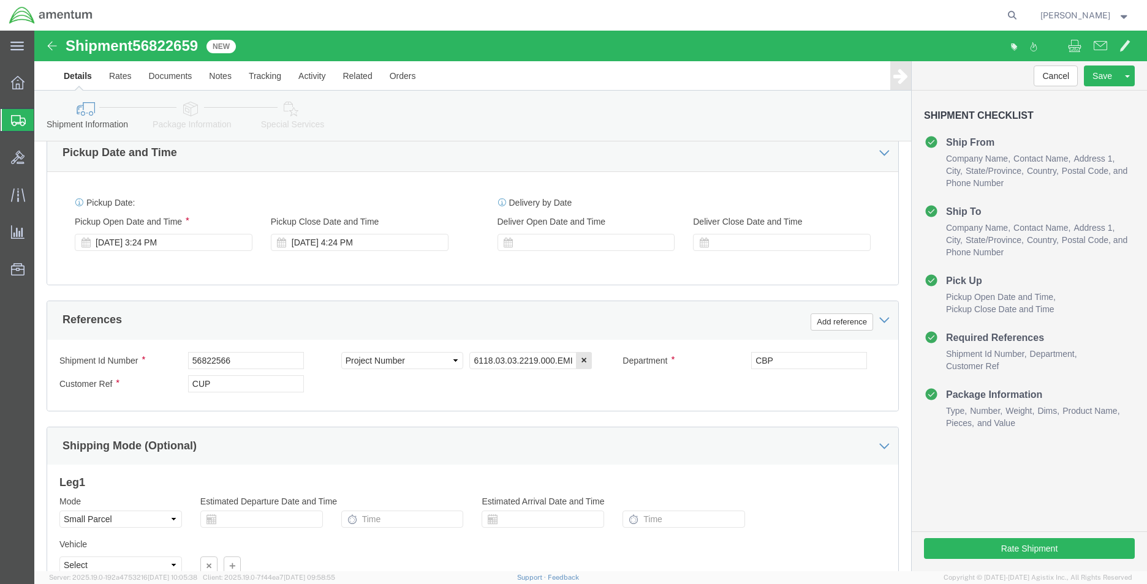
scroll to position [429, 0]
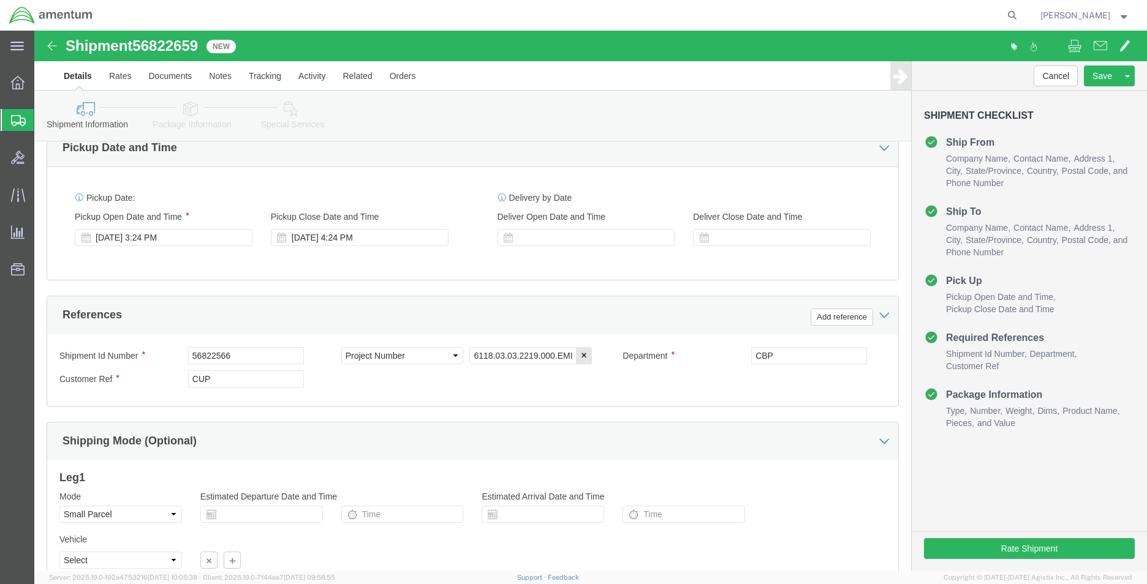
click span "56822659"
copy span "56822659"
click input "56822566"
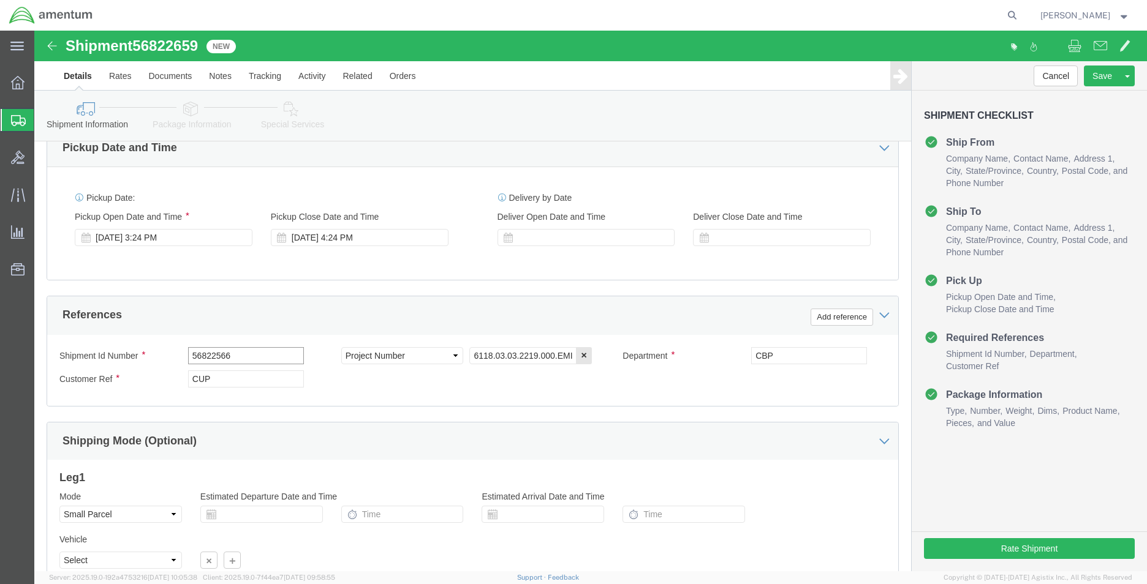
paste input "659"
type input "56822659"
click input "CUP"
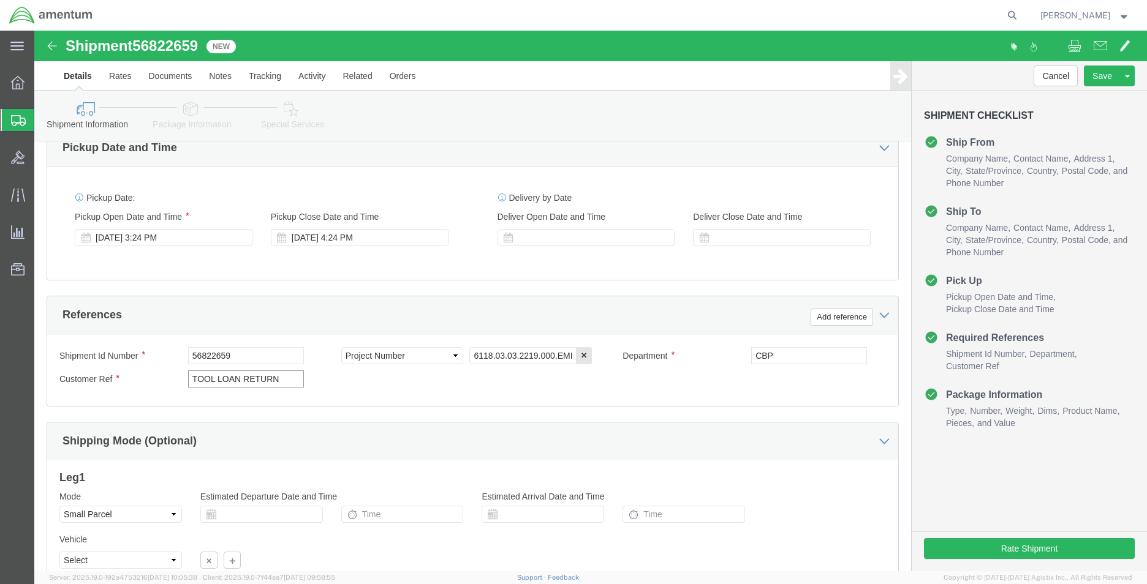
type input "TOOL LOAN RETURN"
click link "Package Information"
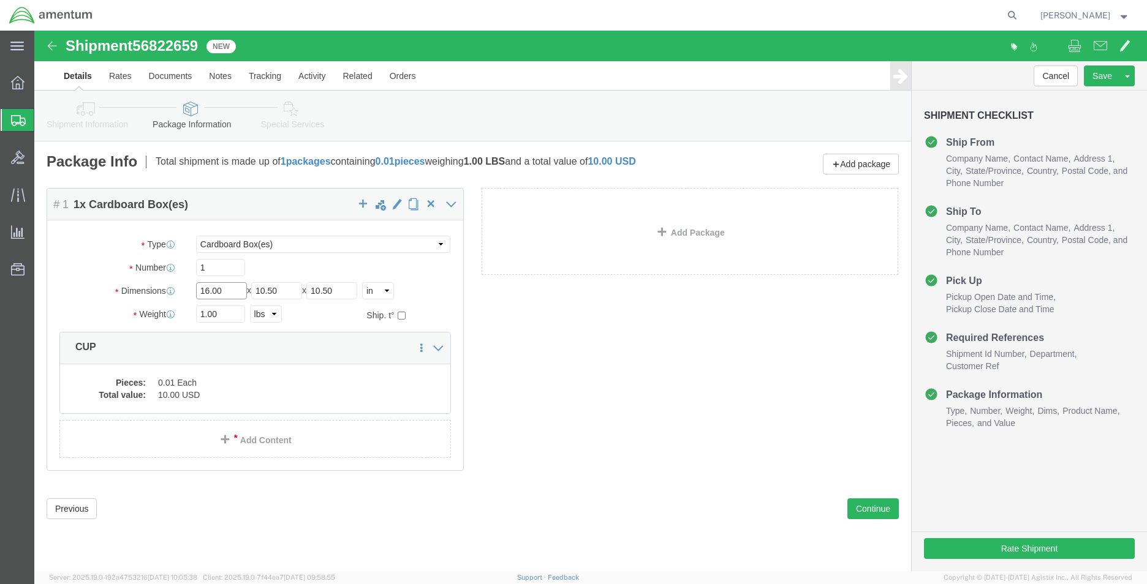
click input "16.00"
type input "14"
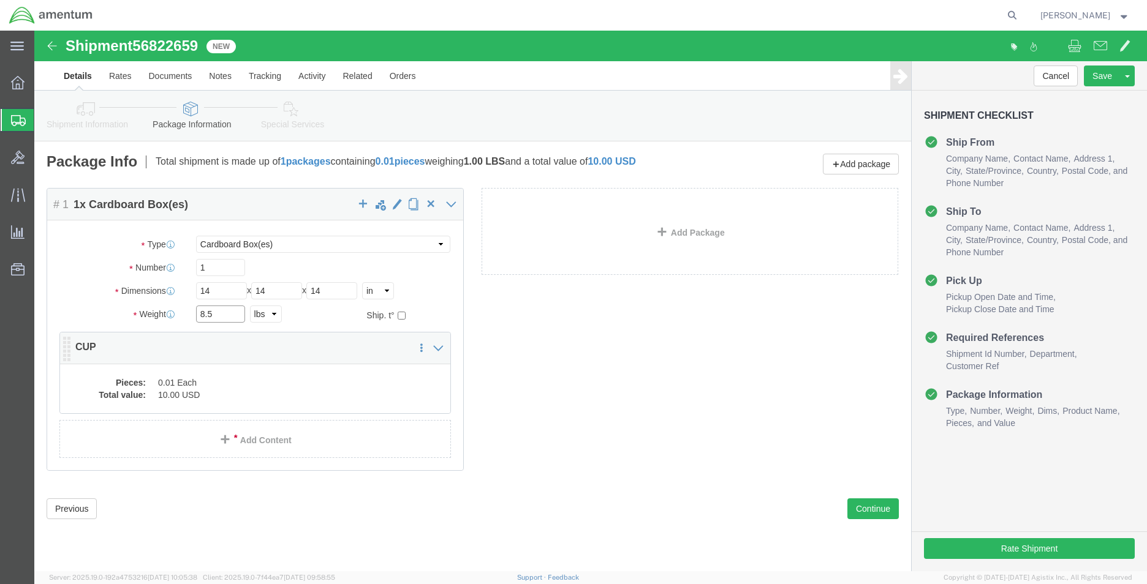
type input "8.5"
click dd "10.00 USD"
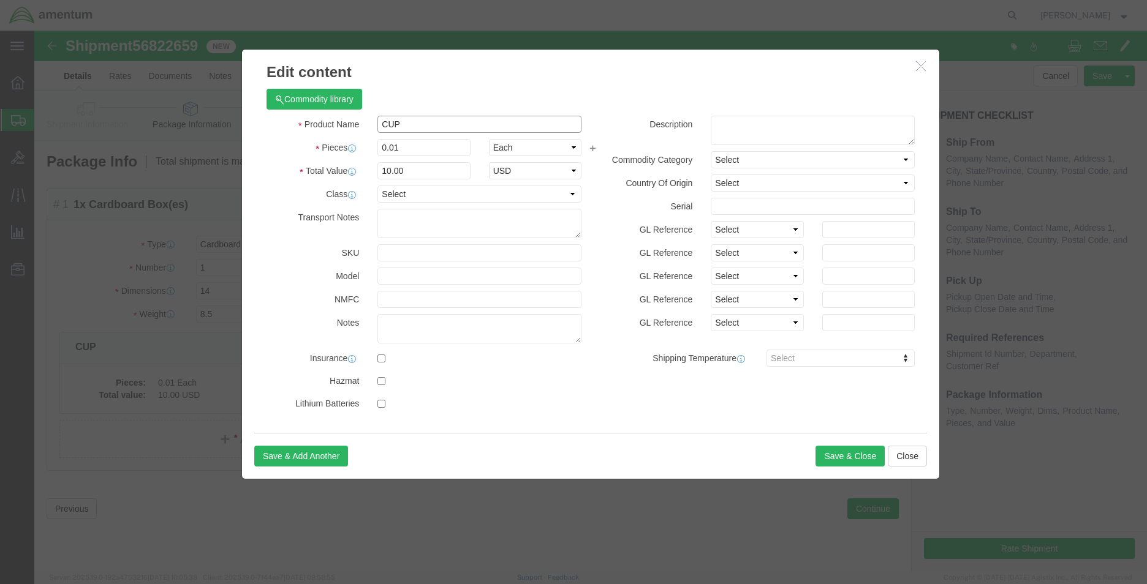
click input "CUP"
type input "FUEL QUANTITY TESTER"
type input "1.00"
type input "1000"
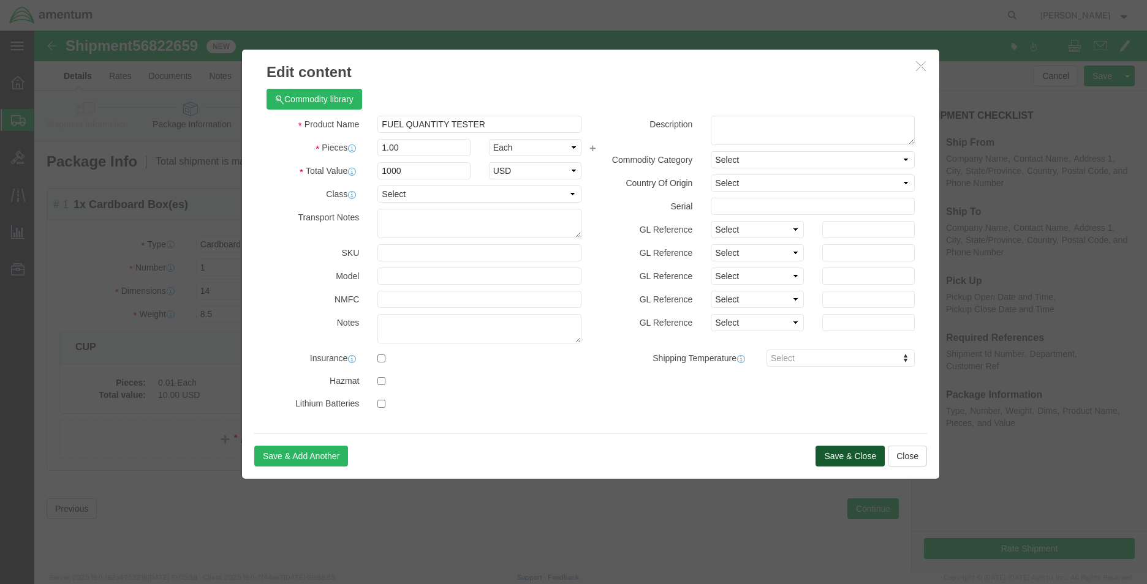
click button "Save & Close"
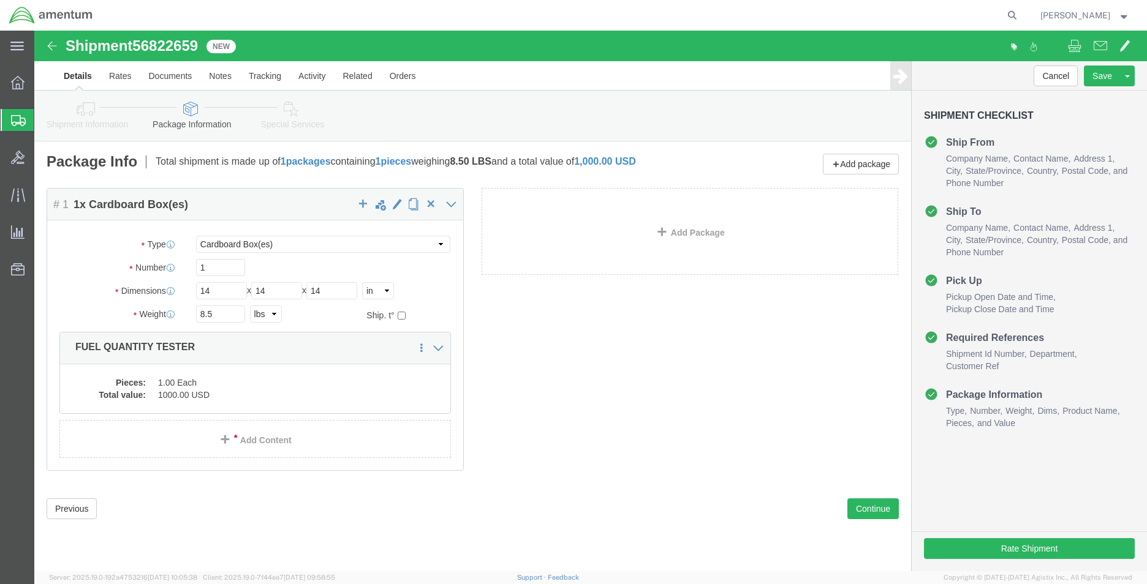
click icon
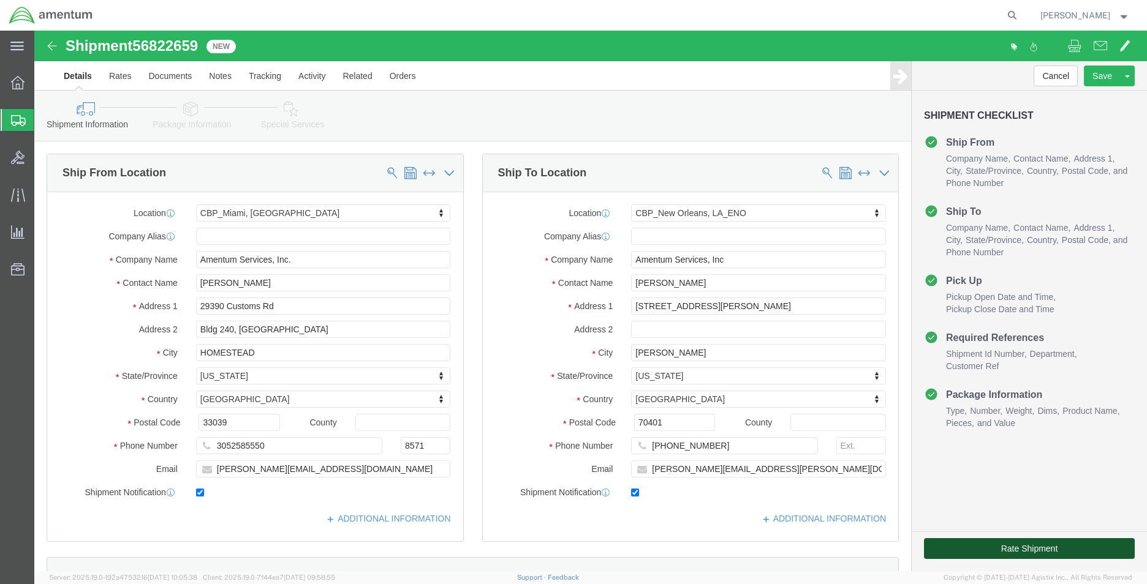
click button "Rate Shipment"
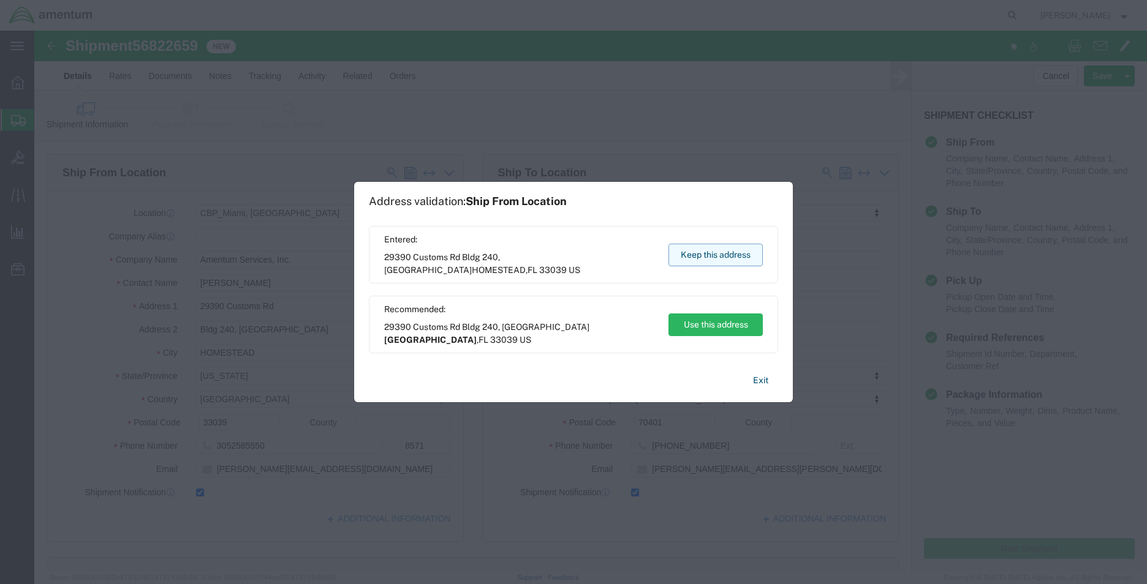
click at [739, 259] on button "Keep this address" at bounding box center [715, 255] width 94 height 23
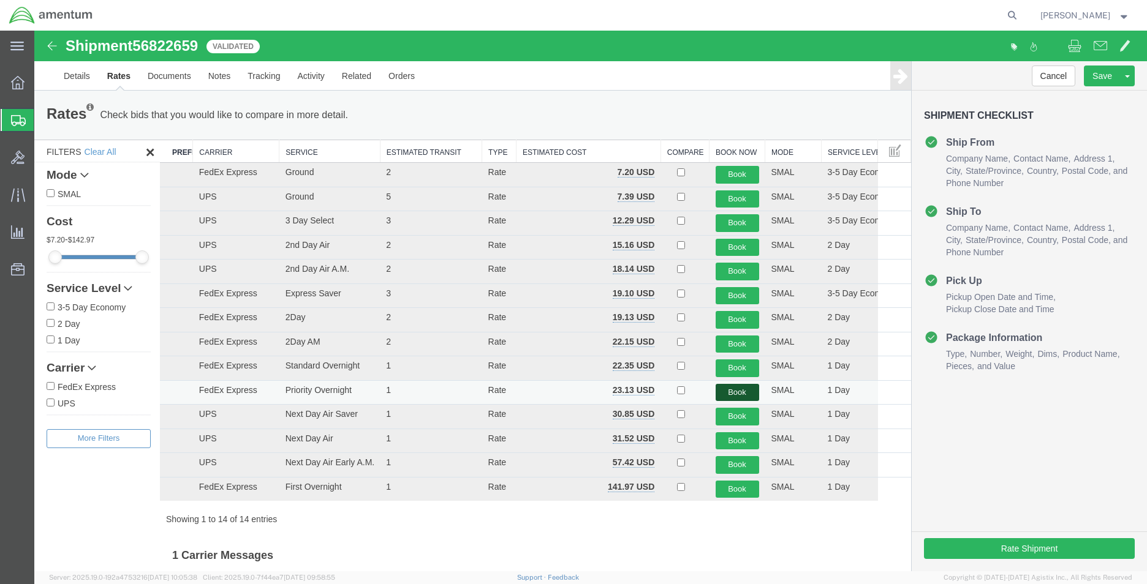
click at [741, 394] on button "Book" at bounding box center [738, 393] width 44 height 18
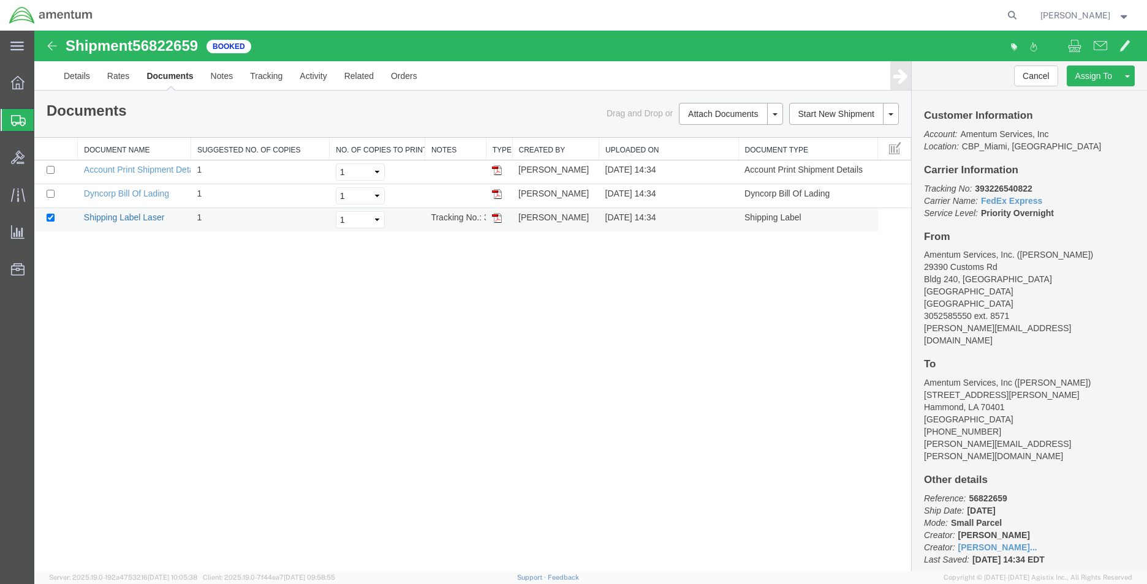
click at [110, 216] on link "Shipping Label Laser" at bounding box center [124, 218] width 81 height 10
click at [1077, 93] on link "Clone Shipment" at bounding box center [1081, 96] width 106 height 18
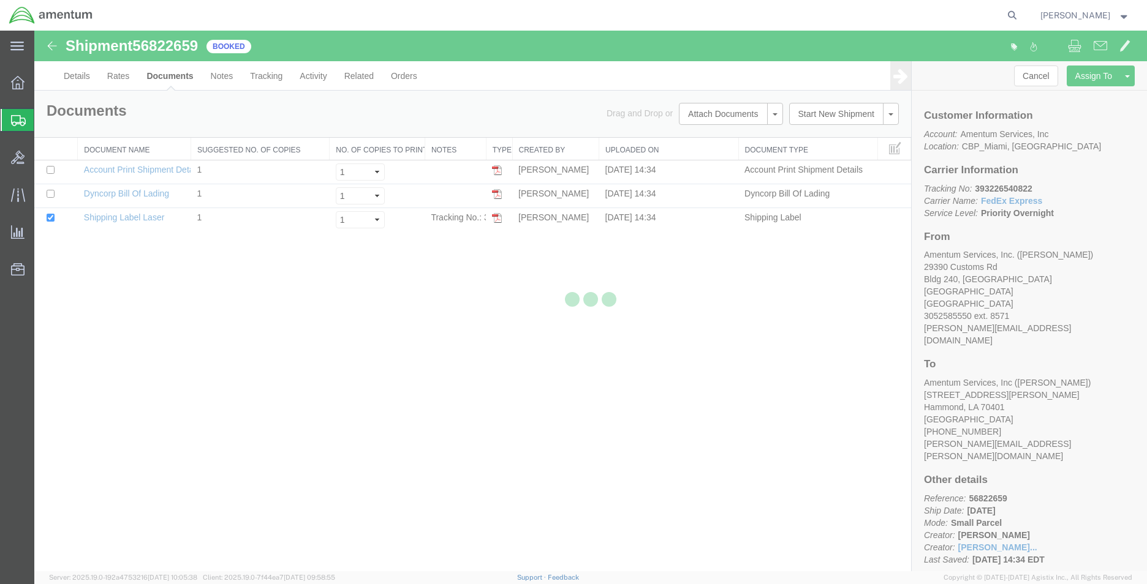
select select "49931"
select select "49932"
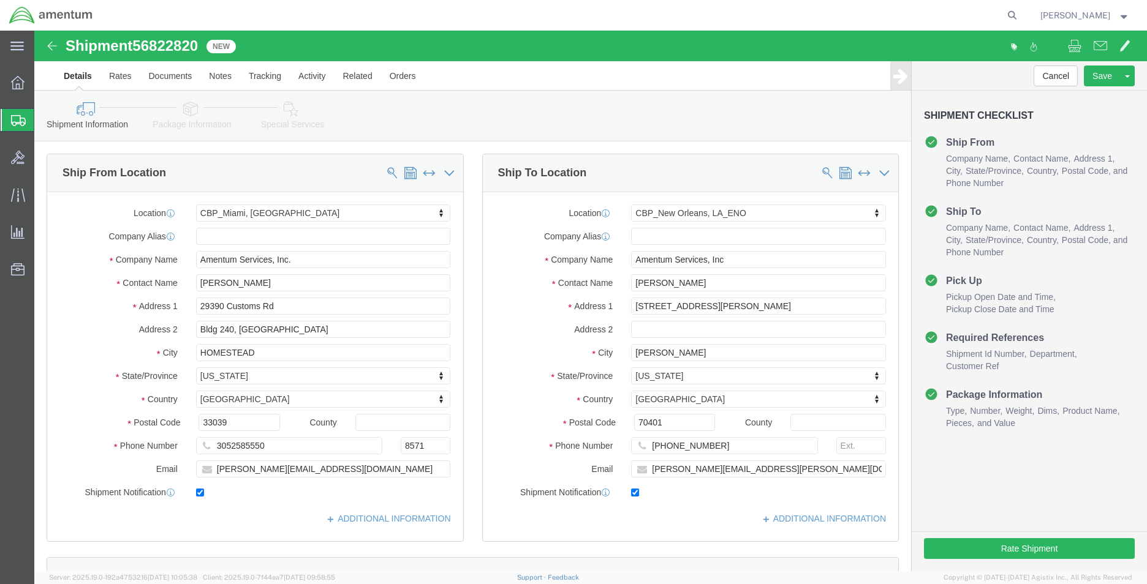
click div "Location [GEOGRAPHIC_DATA], [GEOGRAPHIC_DATA] Select My Profile Location [PHONE…"
type input "EJA"
select select "49930"
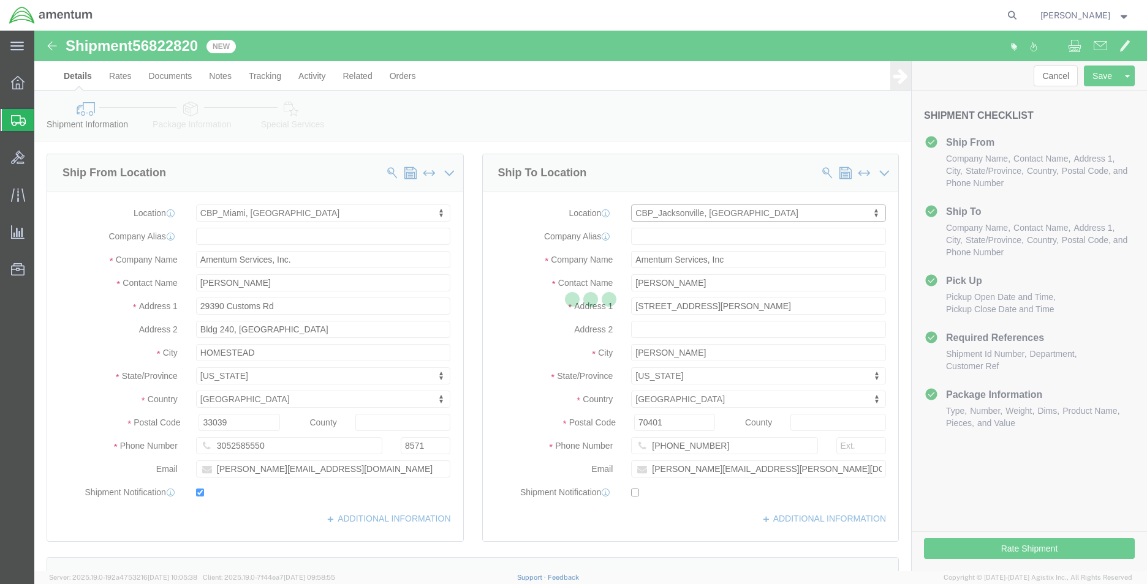
type input "Amentum Services, Inc."
type input "Hangar 1002, [GEOGRAPHIC_DATA]"
type input "[GEOGRAPHIC_DATA]"
type input "32212"
type input "[PHONE_NUMBER]"
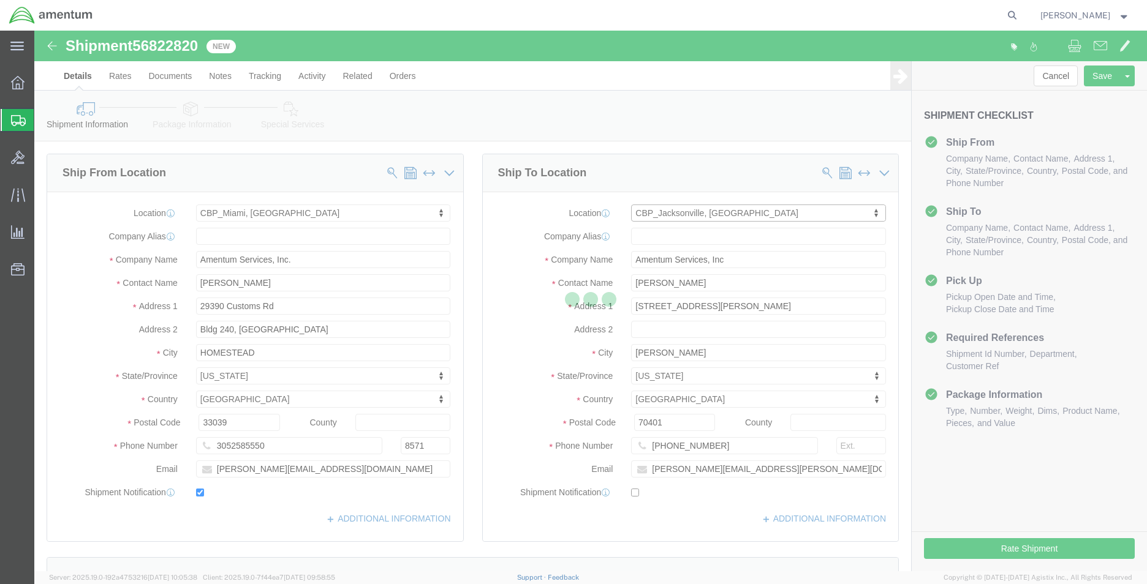
checkbox input "false"
select select "FL"
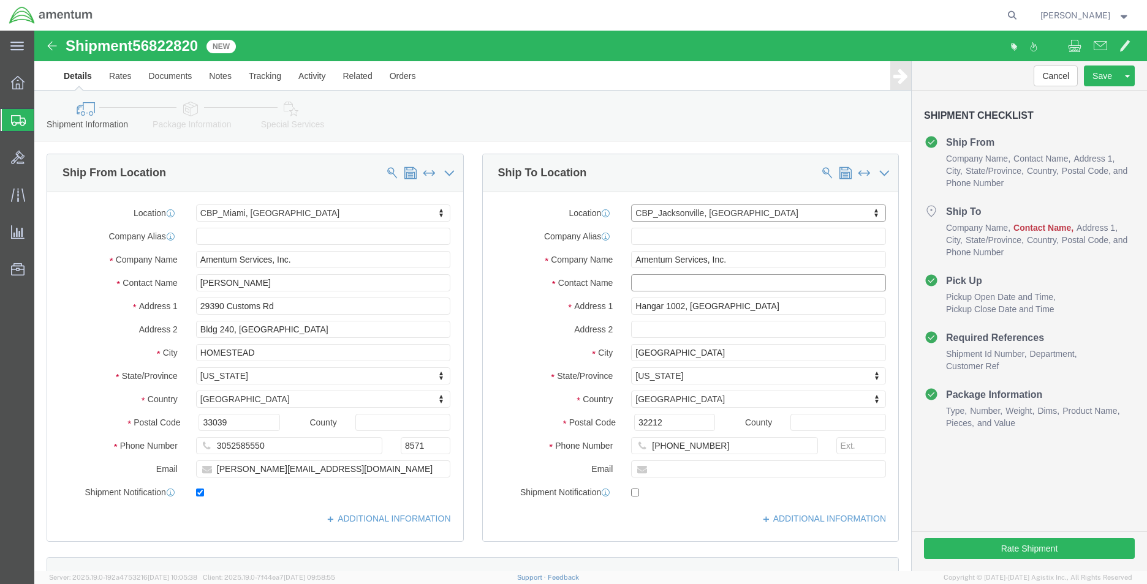
click input "text"
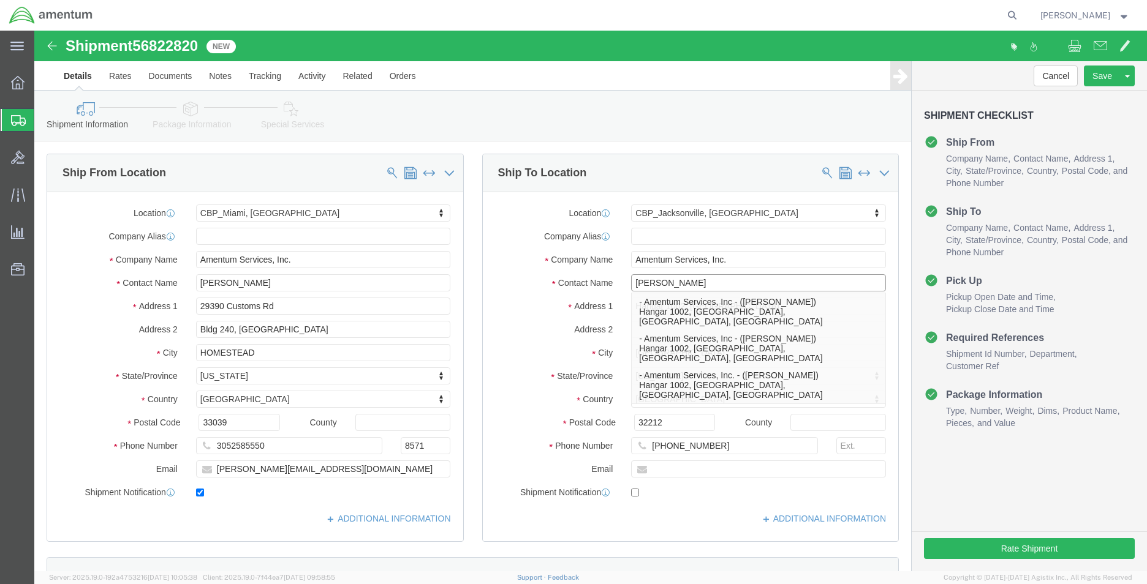
type input "[PERSON_NAME]"
click div "Location [GEOGRAPHIC_DATA], [GEOGRAPHIC_DATA] Select My Profile Location [PHONE…"
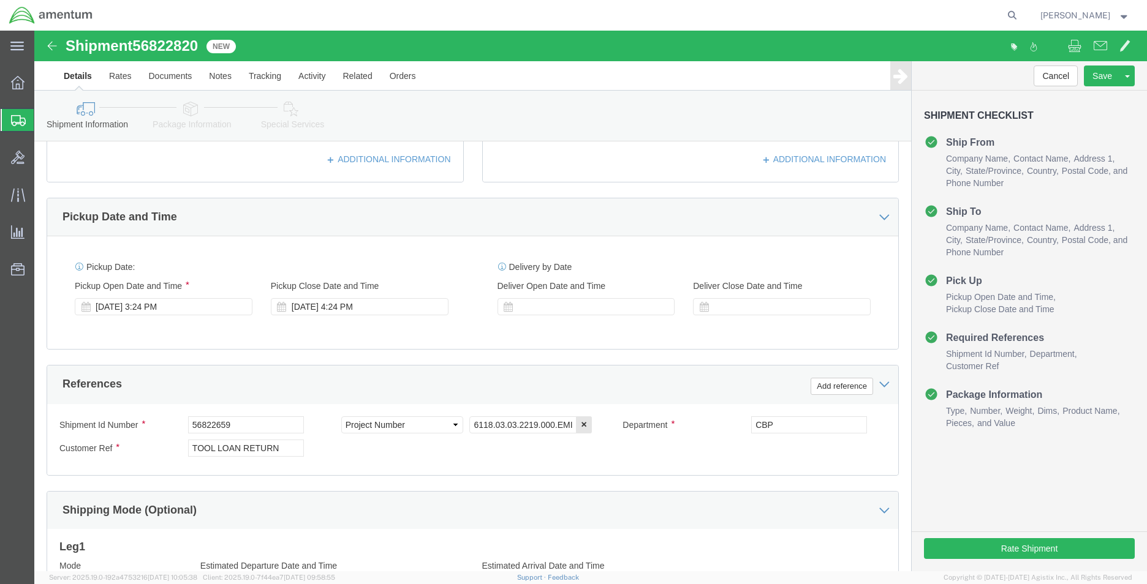
scroll to position [368, 0]
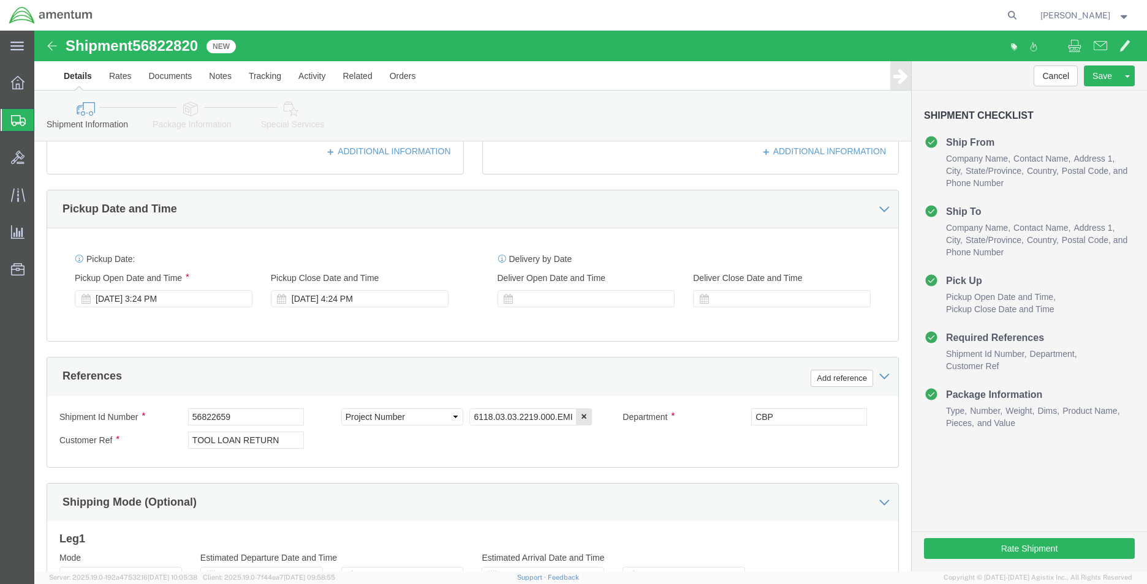
click span "56822820"
copy span "56822820"
click input "56822659"
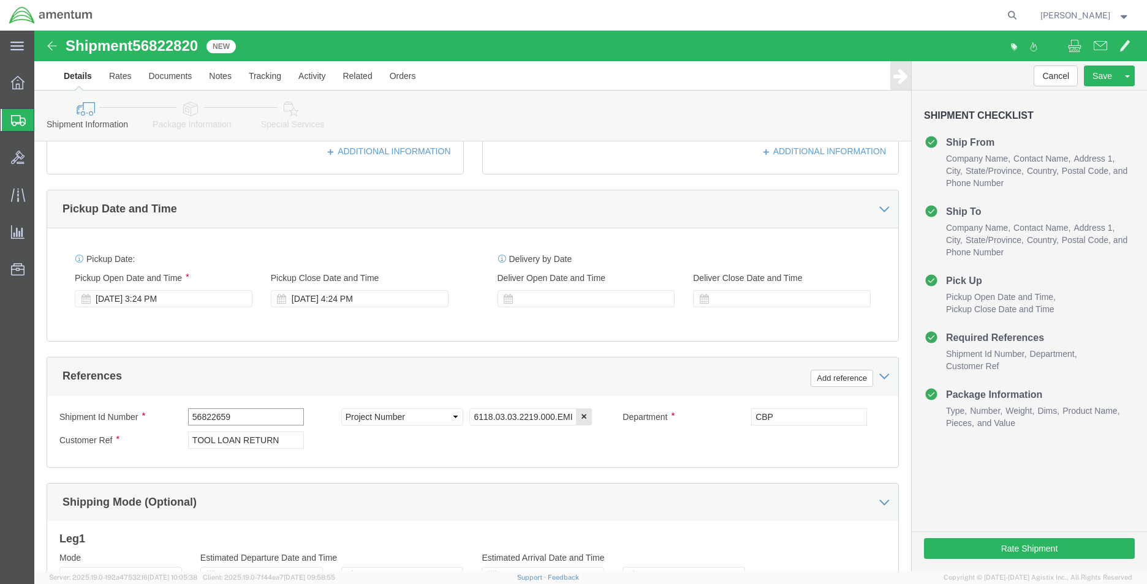
click input "56822659"
paste input "820"
type input "56822820"
click input "TOOL LOAN RETURN"
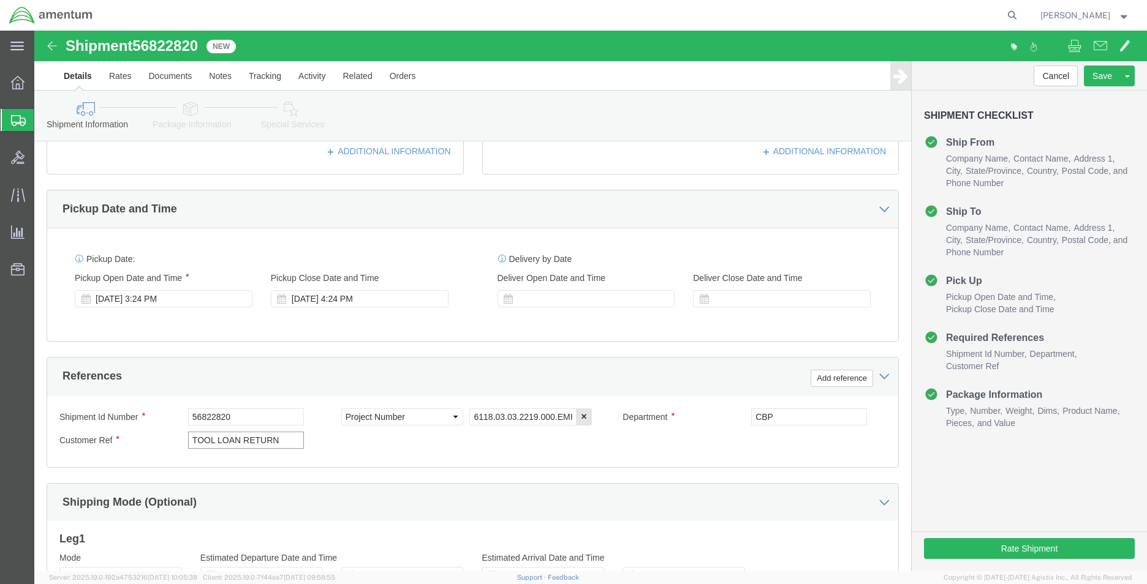
click input "TOOL LOAN RETURN"
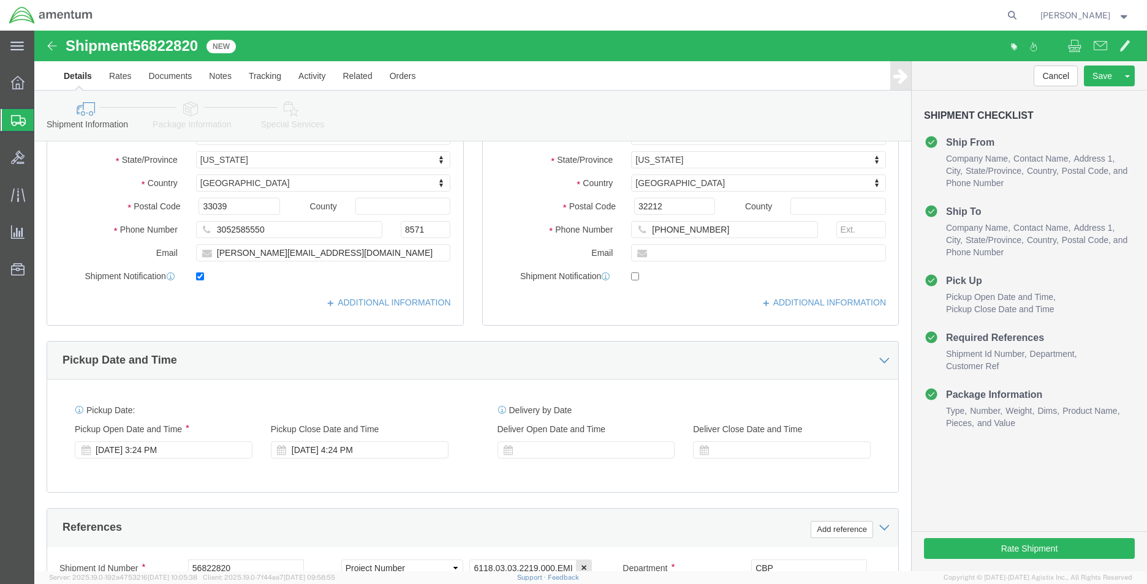
scroll to position [0, 0]
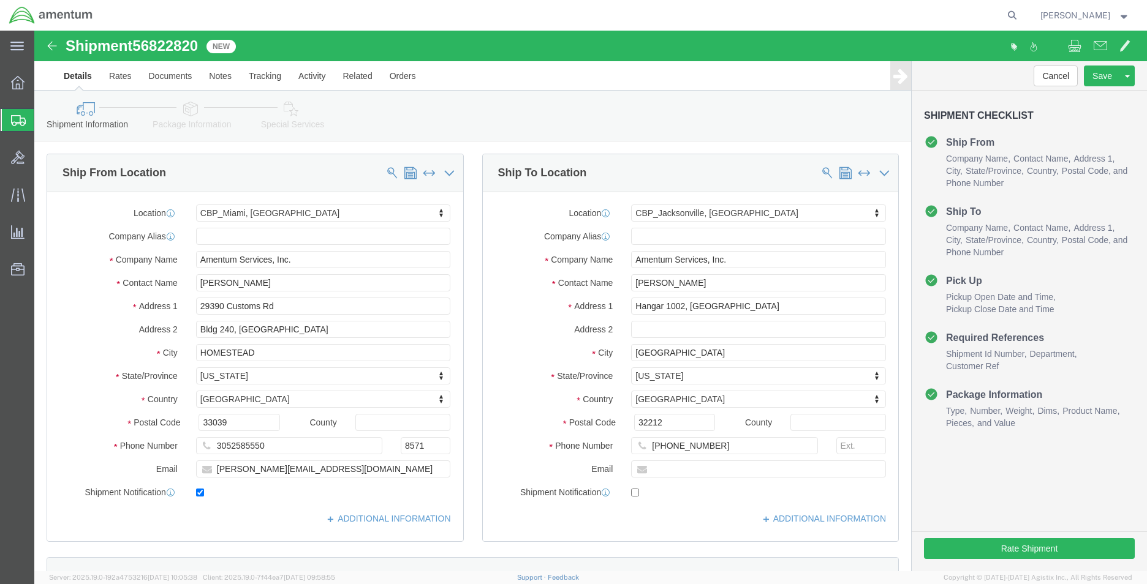
type input "OIL FILTER"
click icon
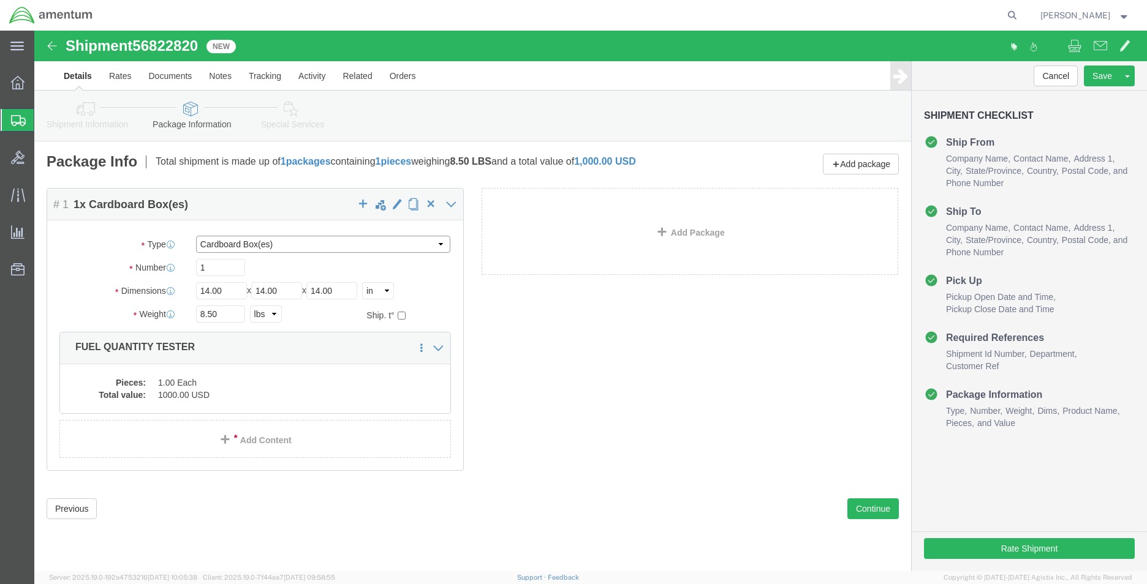
click select "Select Bale(s) Basket(s) Bolt(s) Bottle(s) Buckets Bulk Bundle(s) Can(s) Cardbo…"
select select "PAK"
click select "Select Bale(s) Basket(s) Bolt(s) Bottle(s) Buckets Bulk Bundle(s) Can(s) Cardbo…"
type input "10.25"
type input "12.75"
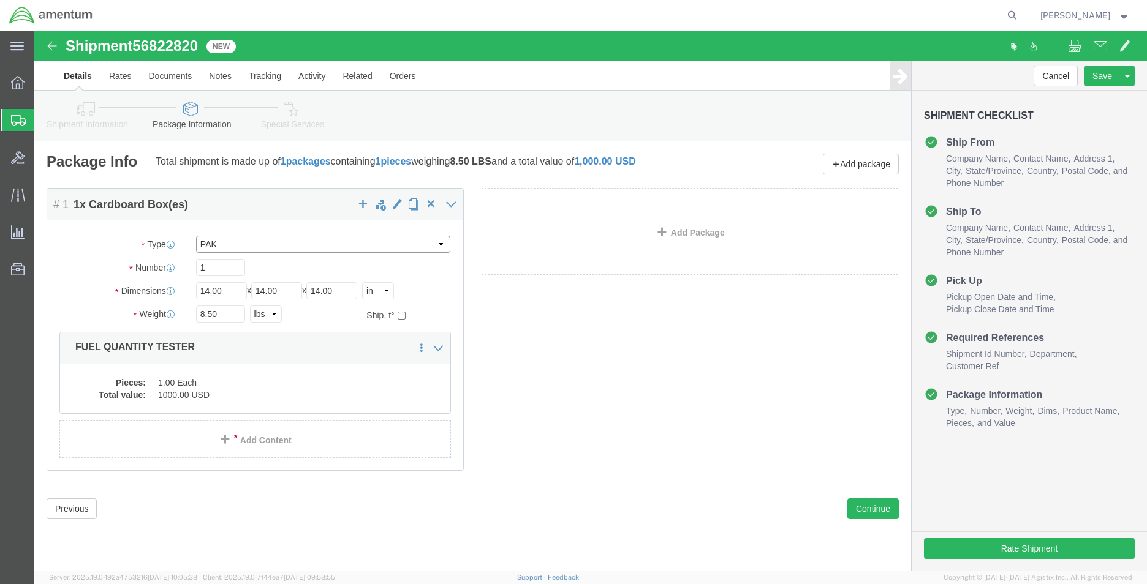
type input "1.00"
click input "8.50"
type input "1.00"
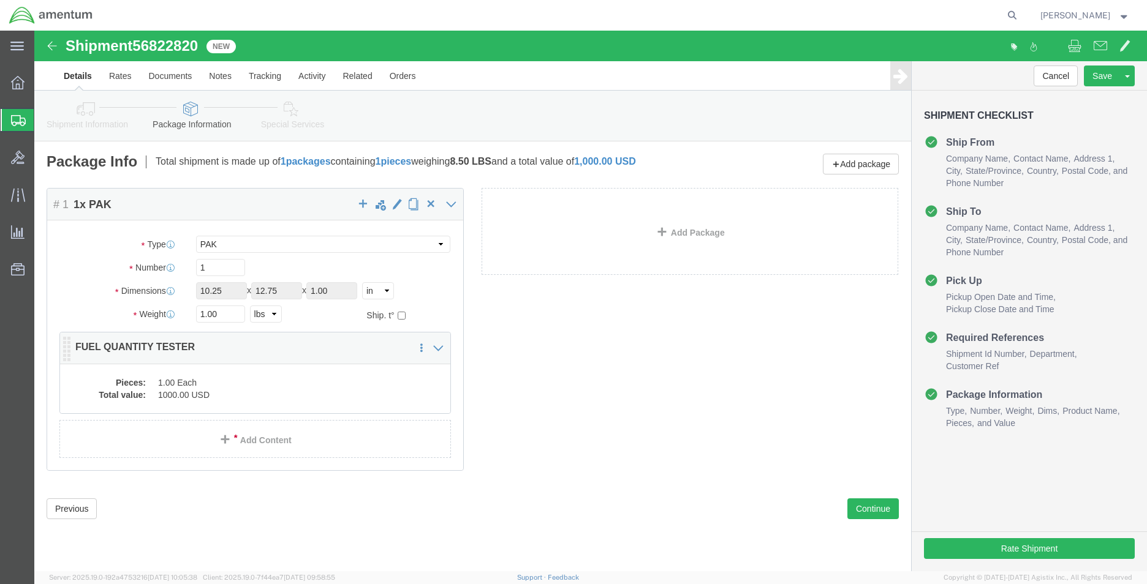
click dd "1.00 Each"
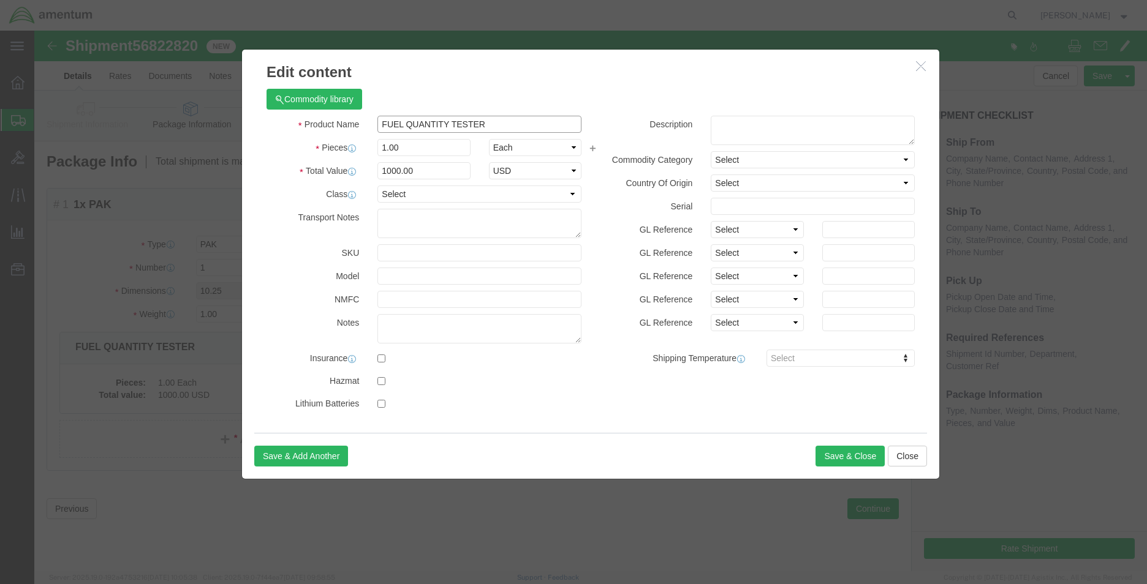
click input "FUEL QUANTITY TESTER"
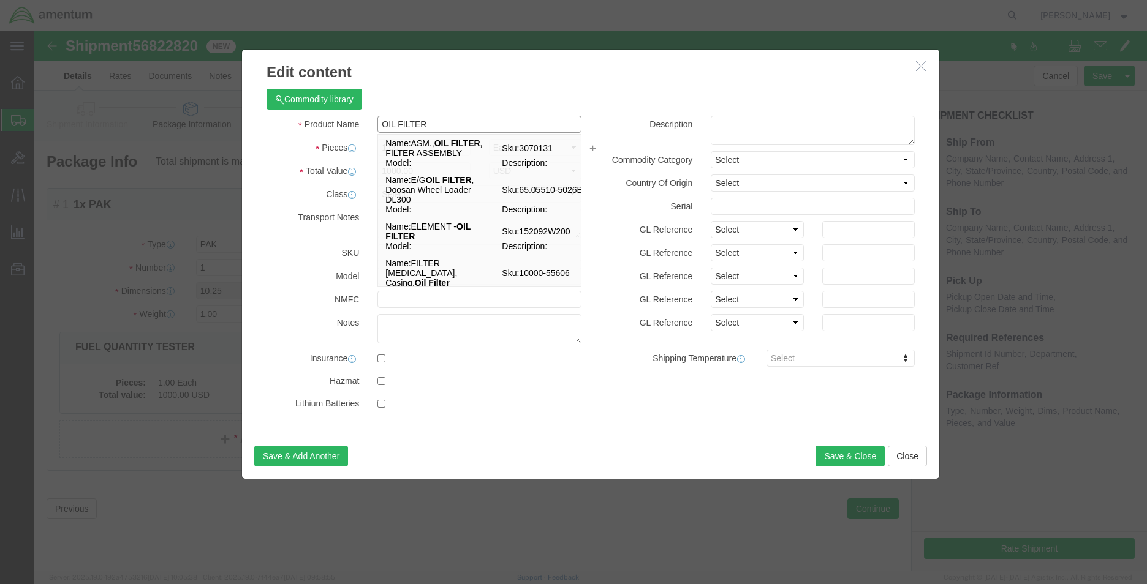
type input "OIL FILTER"
click label "Class"
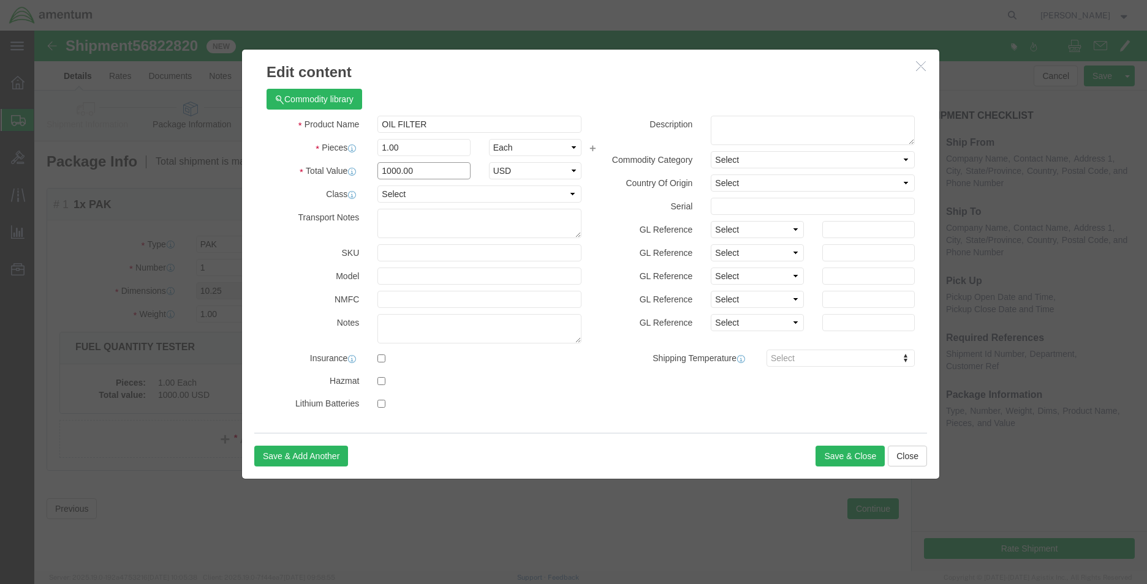
click input "1000.00"
type input "250"
click button "Save & Close"
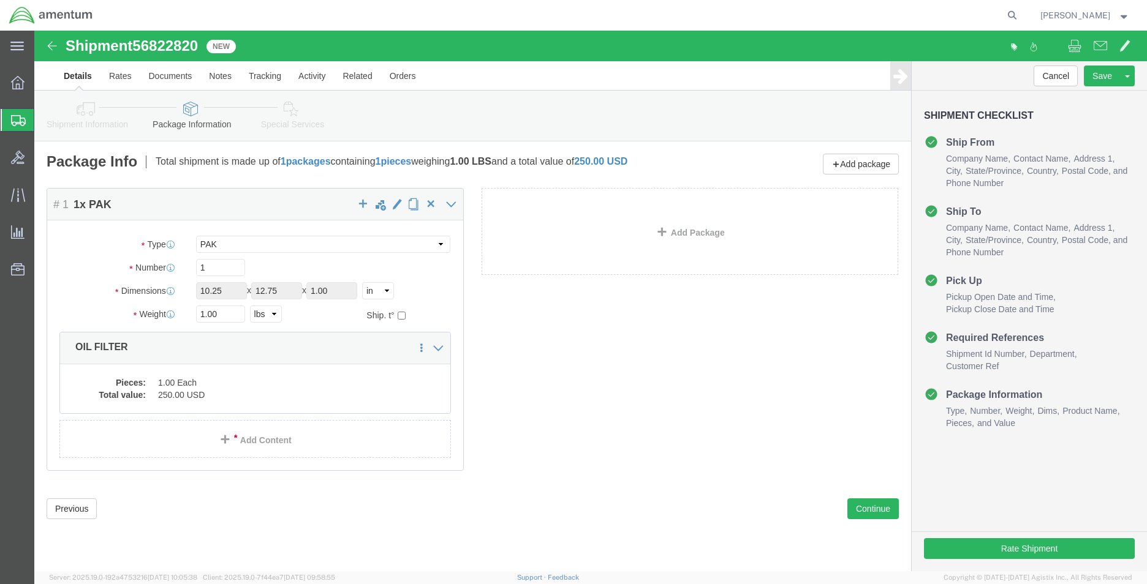
click span "56822820"
drag, startPoint x: 124, startPoint y: 15, endPoint x: 55, endPoint y: 93, distance: 104.2
click link "Shipment Information"
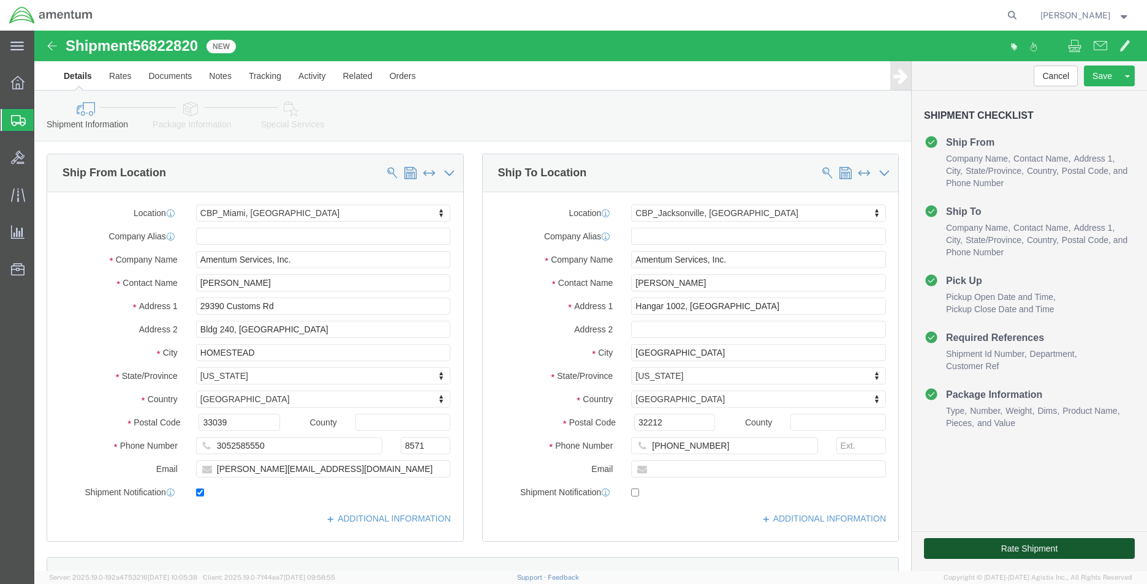
click button "Rate Shipment"
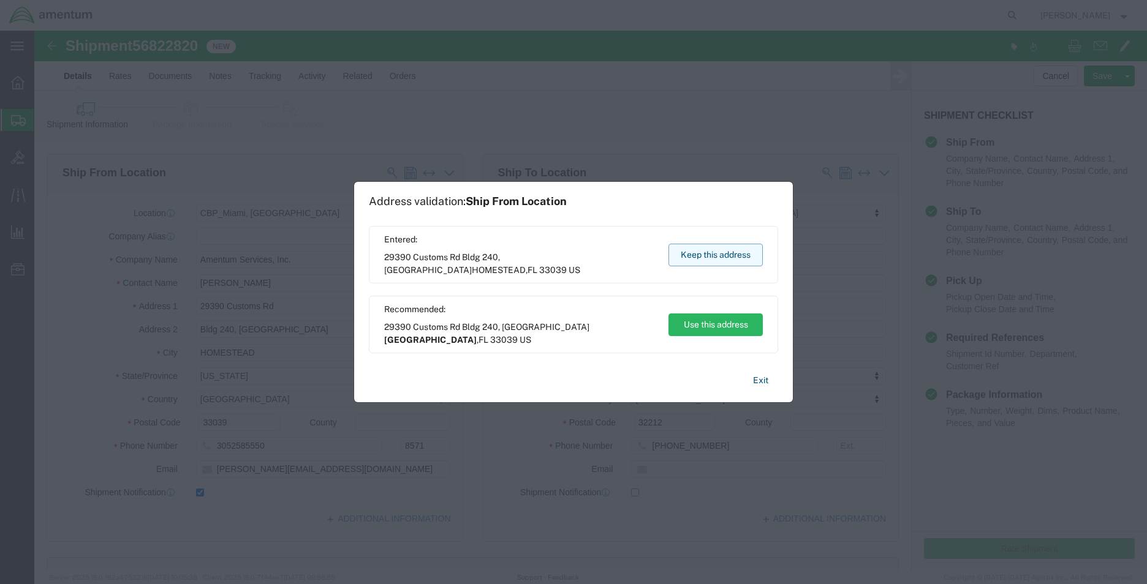
click at [716, 264] on button "Keep this address" at bounding box center [715, 255] width 94 height 23
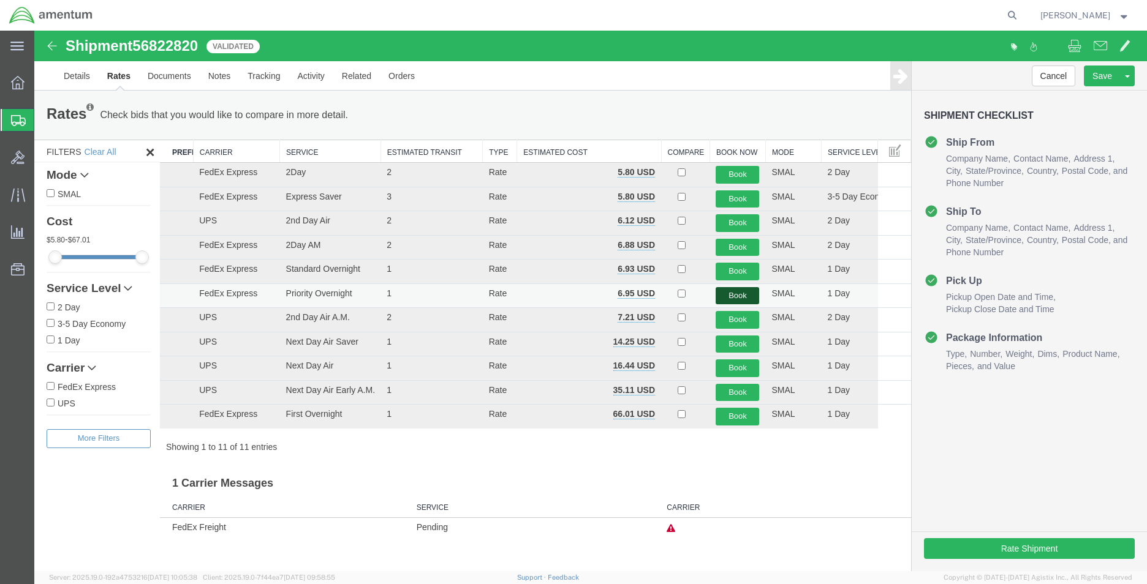
click at [735, 291] on button "Book" at bounding box center [738, 296] width 44 height 18
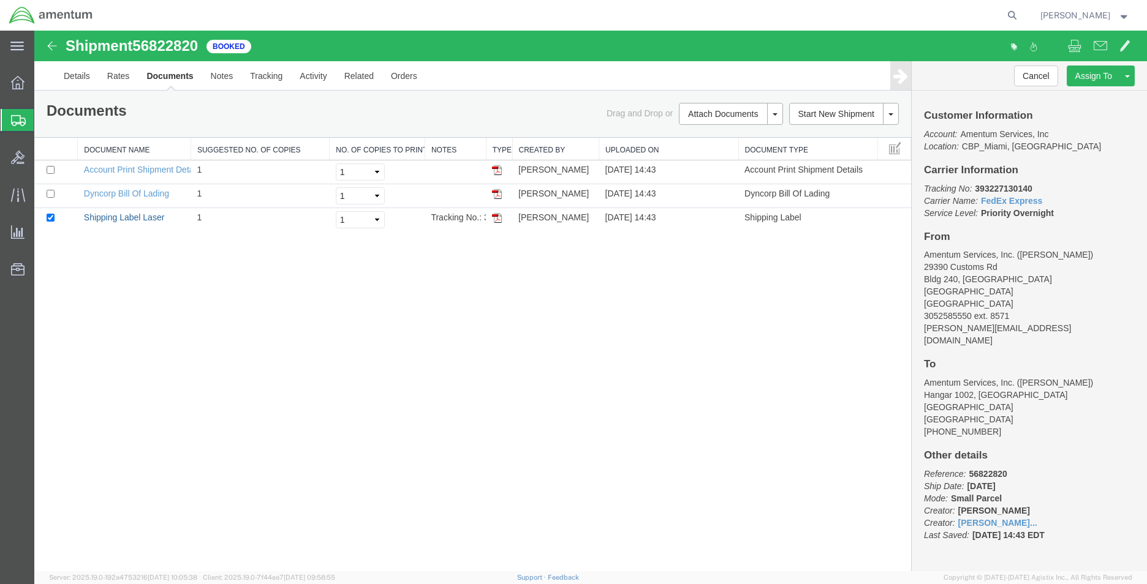
drag, startPoint x: 144, startPoint y: 220, endPoint x: 1133, endPoint y: 249, distance: 989.3
click at [144, 220] on link "Shipping Label Laser" at bounding box center [124, 218] width 81 height 10
click at [1070, 101] on link "Clone Shipment" at bounding box center [1081, 96] width 106 height 18
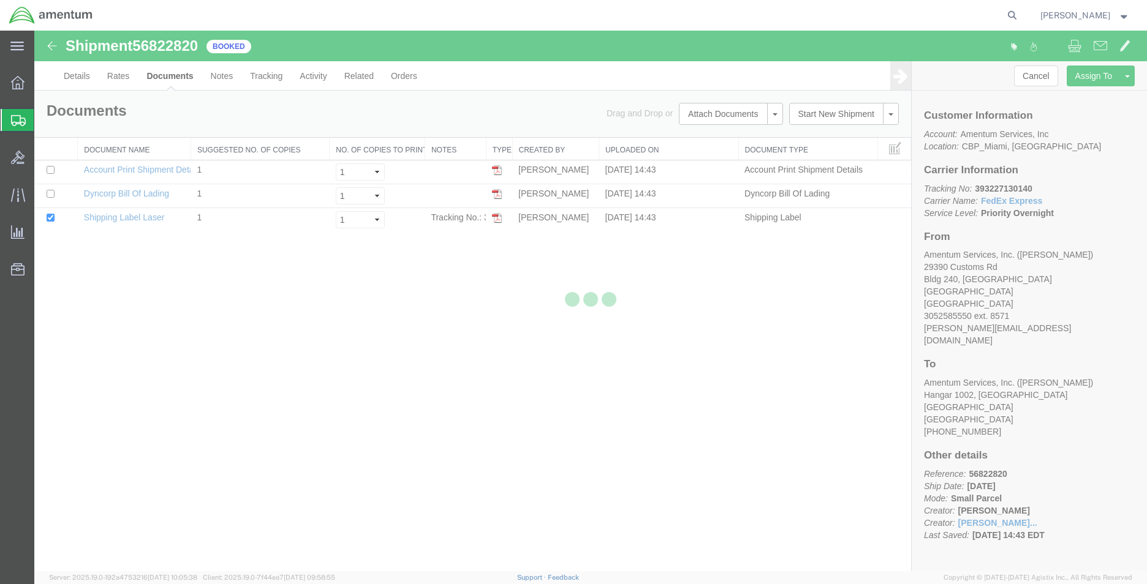
select select "49931"
select select "49930"
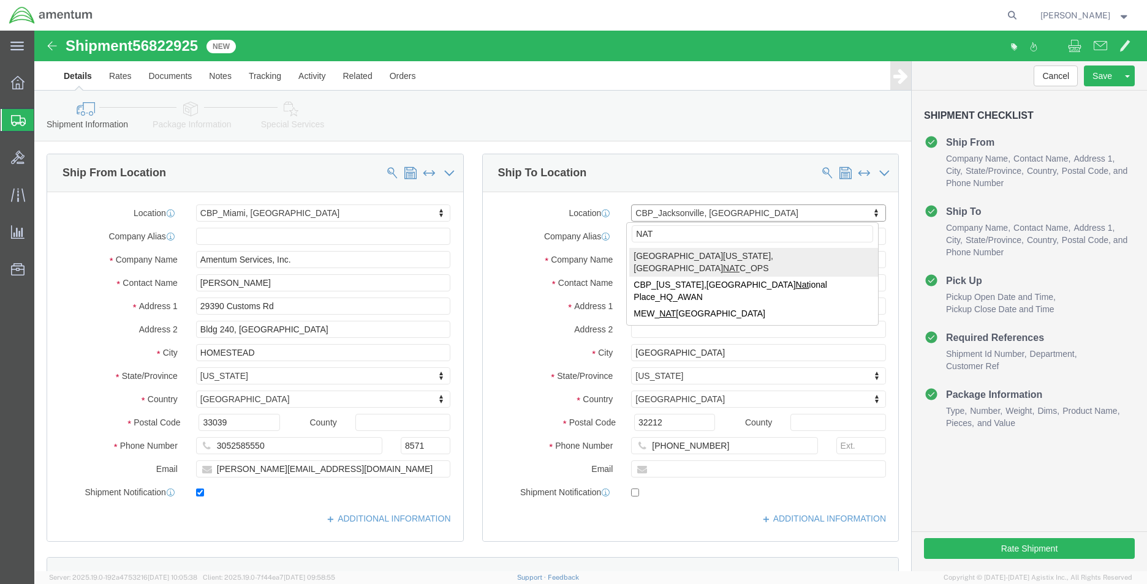
type input "NAT"
select select "49916"
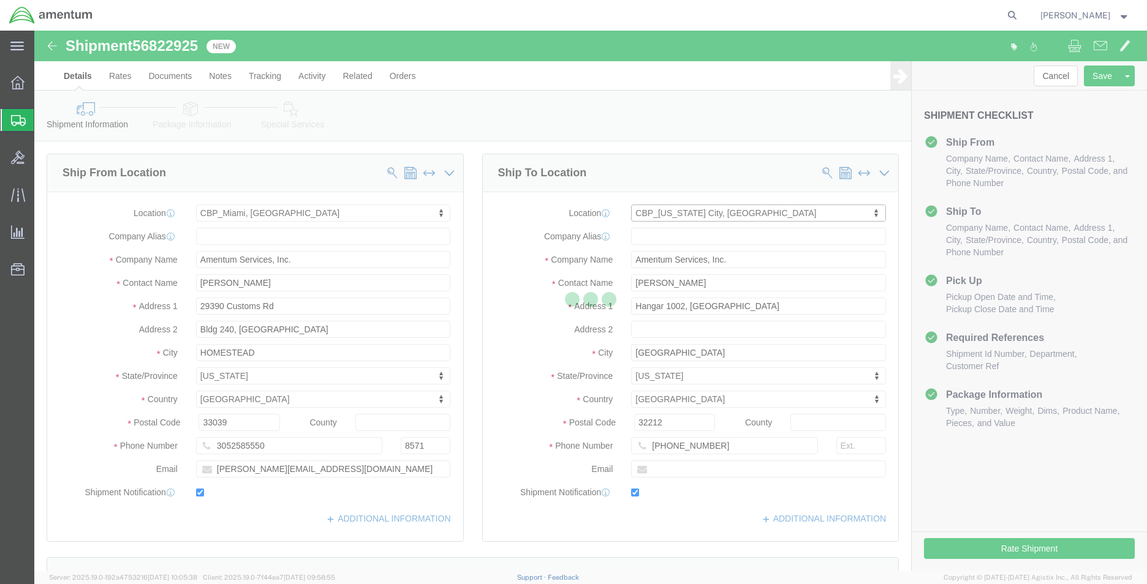
type input "Amentum Services, Inc"
type input "[PERSON_NAME]"
type input "5600 Air Cargo Rd"
type input "[US_STATE][GEOGRAPHIC_DATA]"
type input "73159-1109"
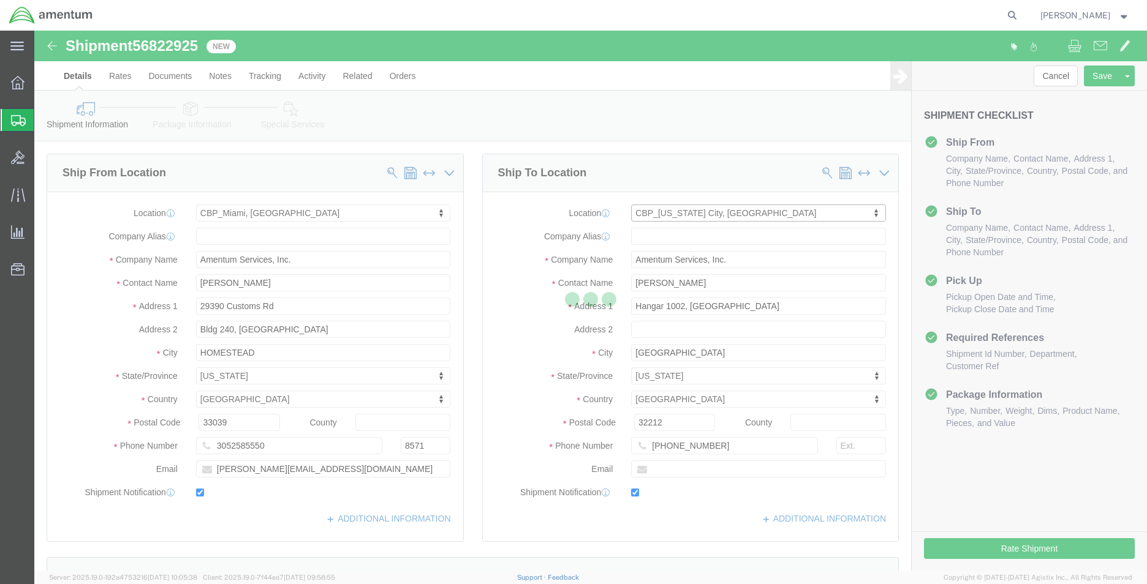
type input "[PHONE_NUMBER]"
type input "[PERSON_NAME][EMAIL_ADDRESS][PERSON_NAME][DOMAIN_NAME]"
checkbox input "true"
select select "OK"
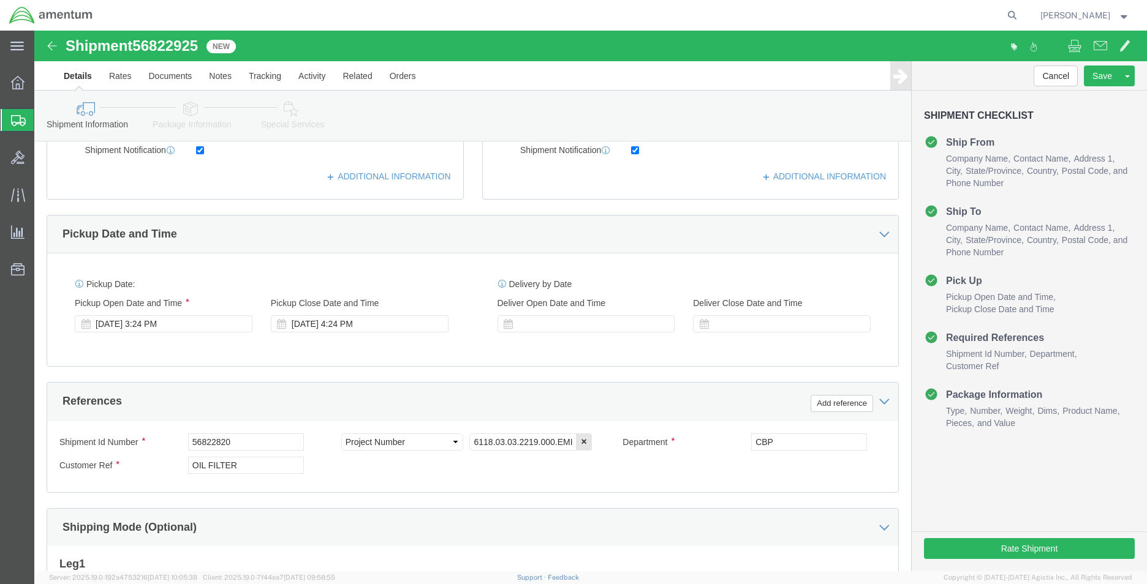
scroll to position [368, 0]
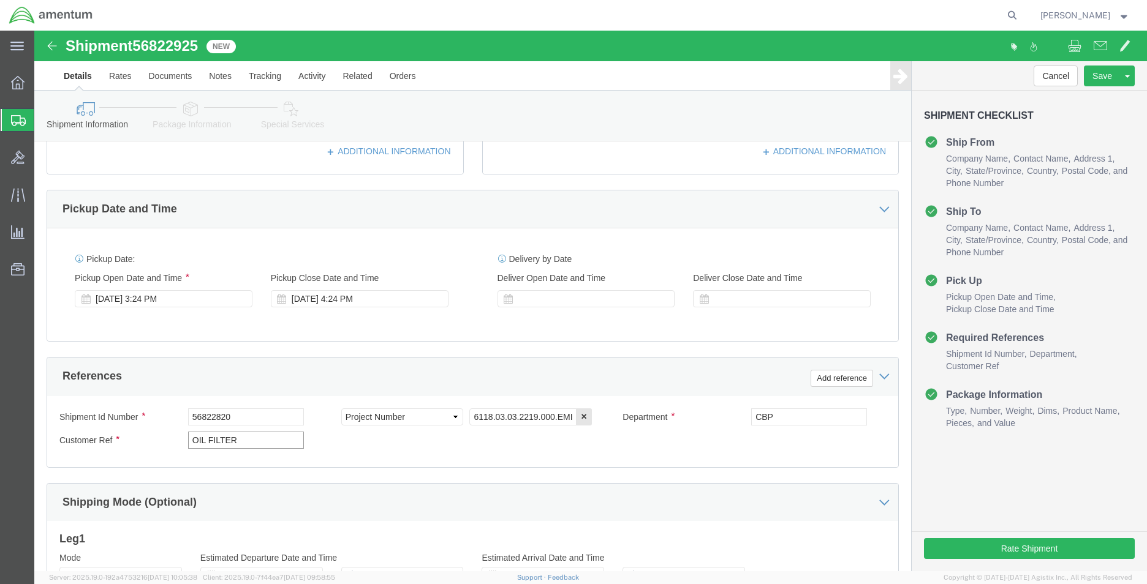
click input "OIL FILTER"
type input "NUT RING & RECEIVER DRIER"
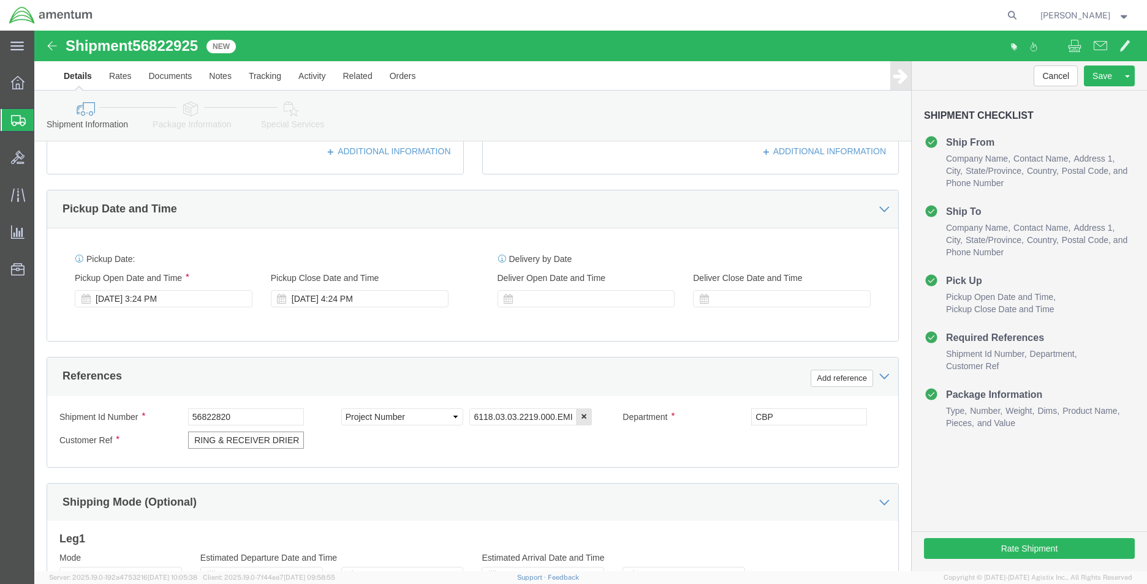
scroll to position [0, 0]
click link "Package Information"
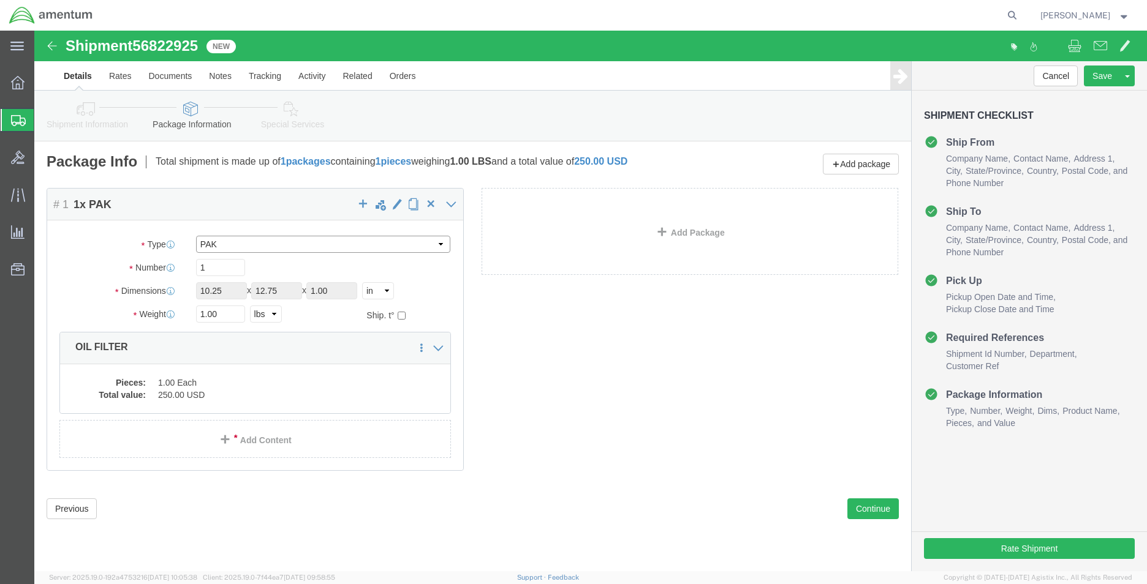
click select "Select Bale(s) Basket(s) Bolt(s) Bottle(s) Buckets Bulk Bundle(s) Can(s) Cardbo…"
select select "CBOX"
click select "Select Bale(s) Basket(s) Bolt(s) Bottle(s) Buckets Bulk Bundle(s) Can(s) Cardbo…"
click input "10.25"
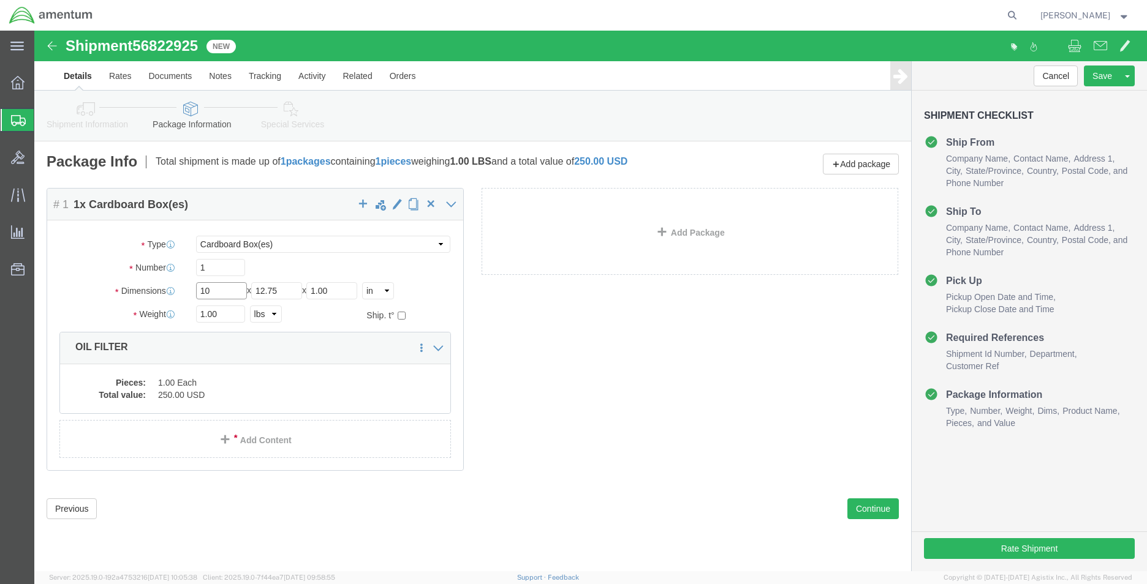
type input "10"
type input "9"
type input "6.5"
click input "1.00"
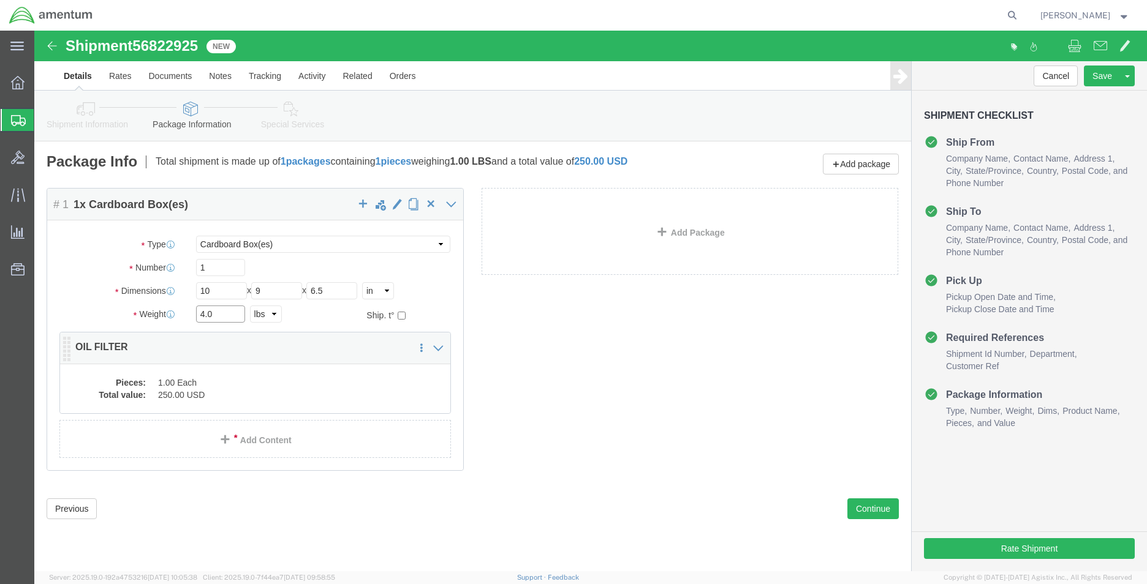
type input "4.0"
click div "Pieces: 1.00 Each Total value: 250.00 USD"
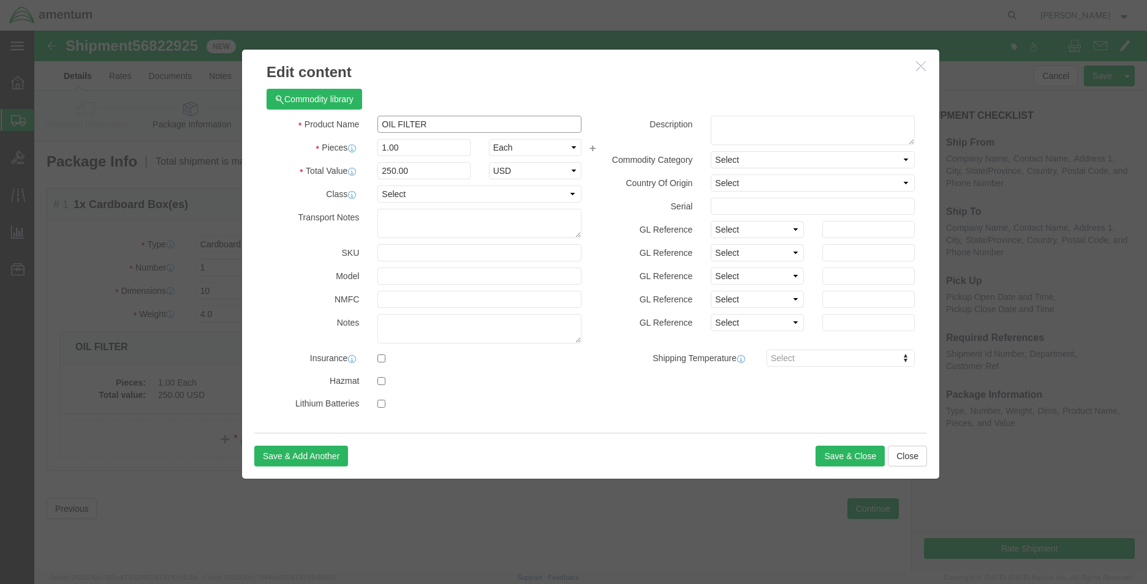
click input "OIL FILTER"
type input "NUT RING"
type input "12.00"
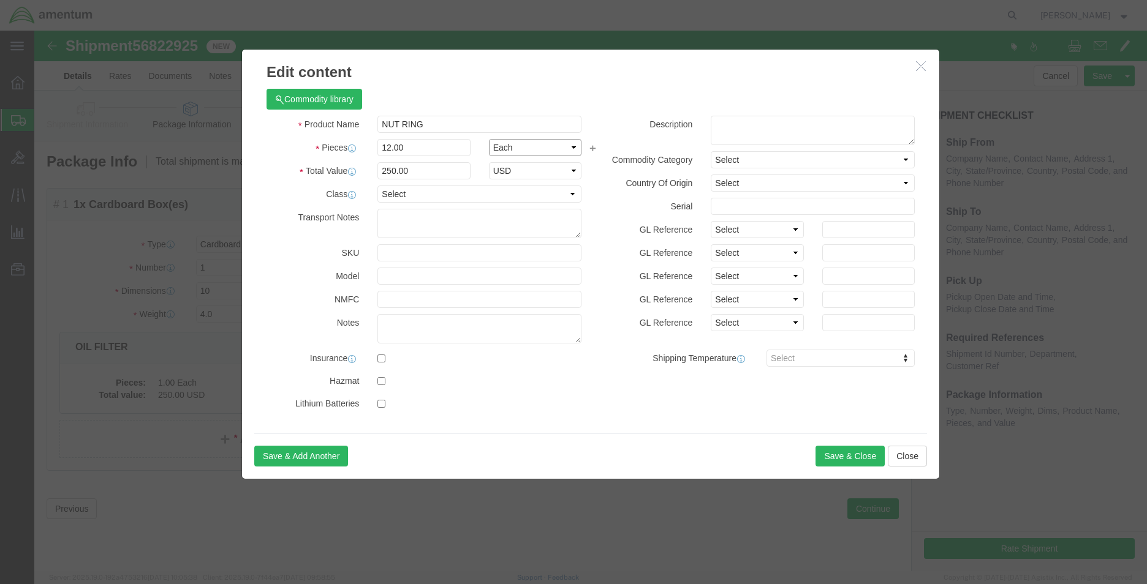
type input "3000"
type input "500"
click div "Save & Add Another Save & Close Close"
click button "Save & Close"
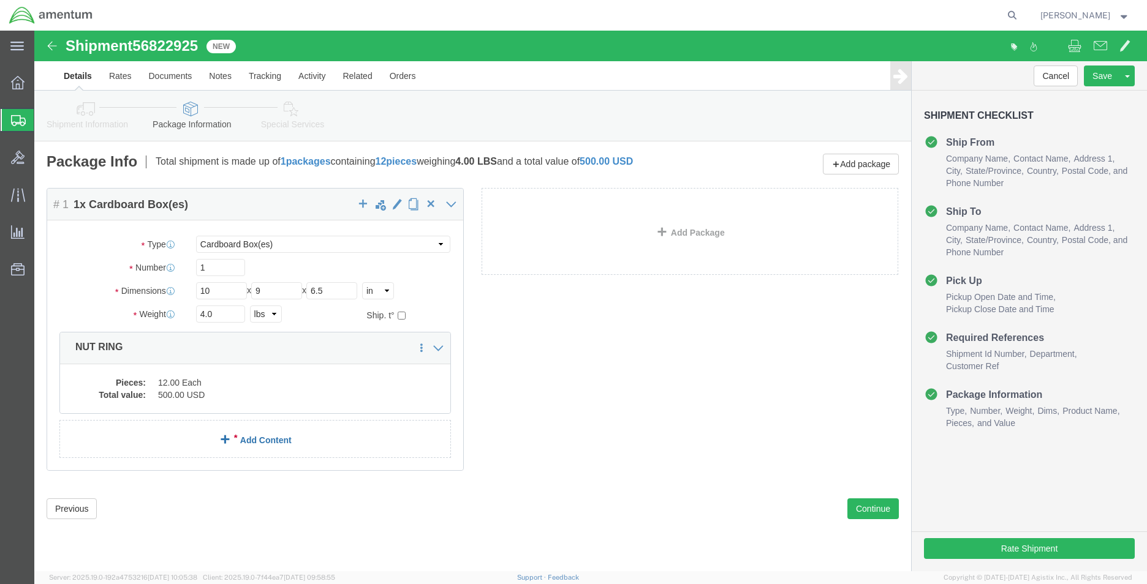
drag, startPoint x: 165, startPoint y: 428, endPoint x: 131, endPoint y: 397, distance: 46.0
click link "Add Content"
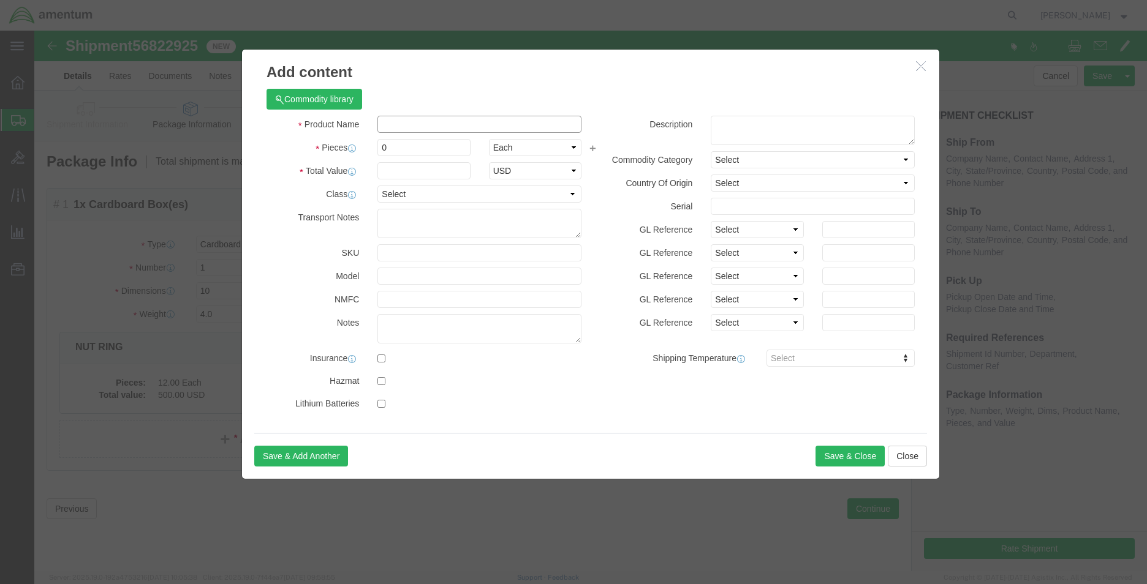
click input "text"
type input "RECEIVER [PERSON_NAME]"
type input "1.00"
type input "1000"
click button "Save & Close"
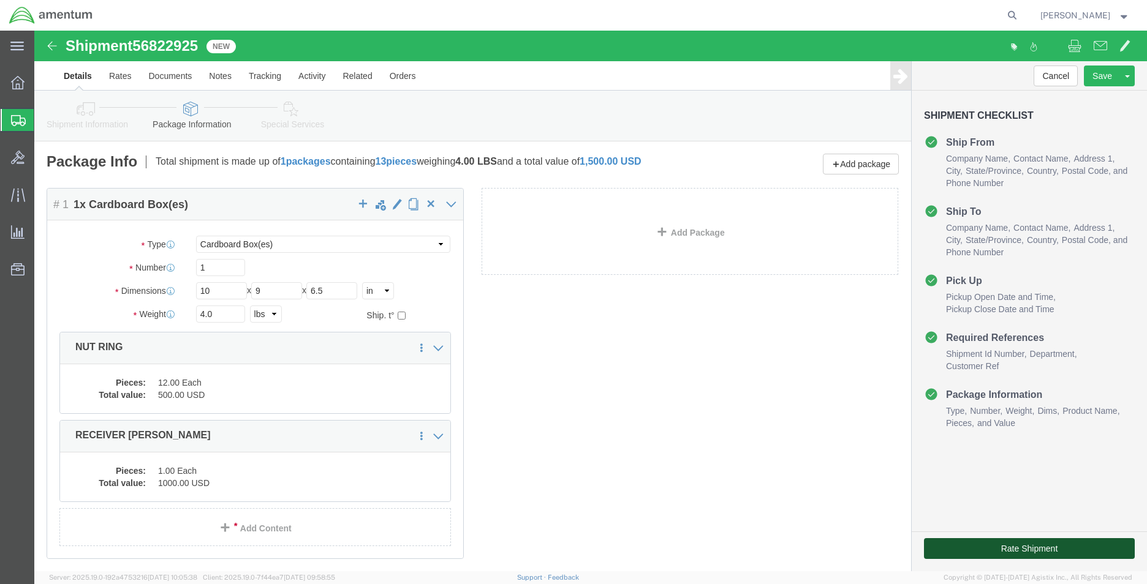
click button "Rate Shipment"
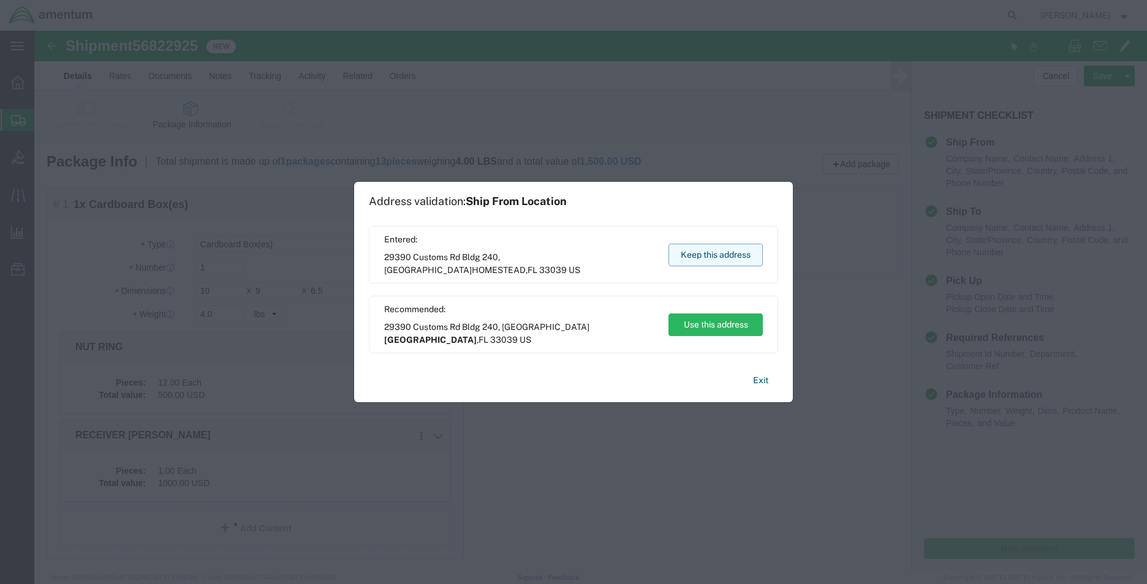
click at [744, 260] on button "Keep this address" at bounding box center [715, 255] width 94 height 23
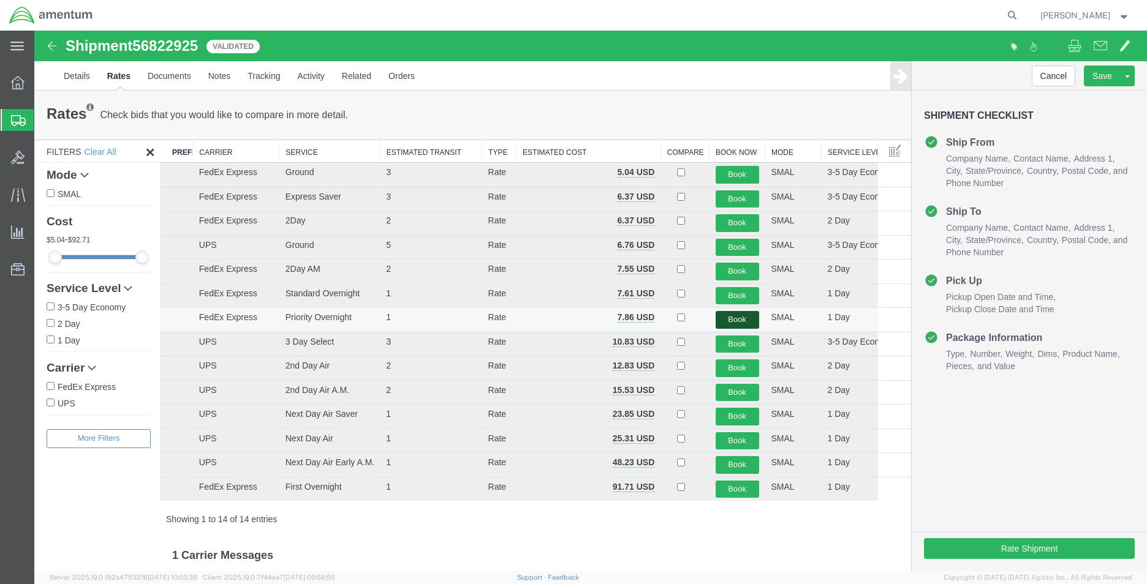
click at [740, 316] on button "Book" at bounding box center [738, 320] width 44 height 18
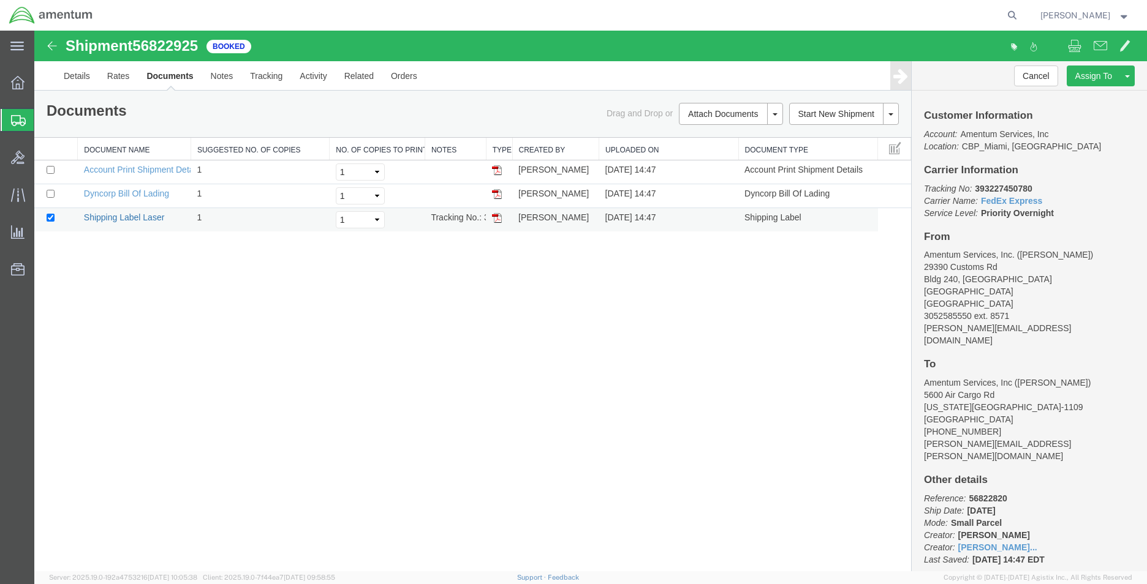
click at [152, 218] on link "Shipping Label Laser" at bounding box center [124, 218] width 81 height 10
click at [1087, 94] on link "Clone Shipment" at bounding box center [1081, 96] width 106 height 18
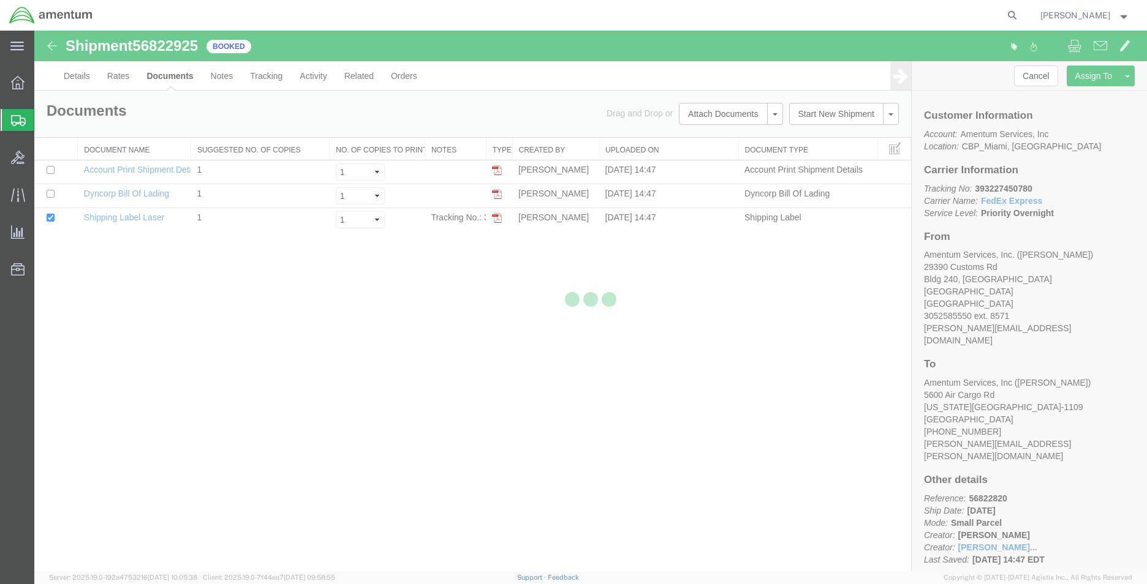
select select "49931"
select select "49916"
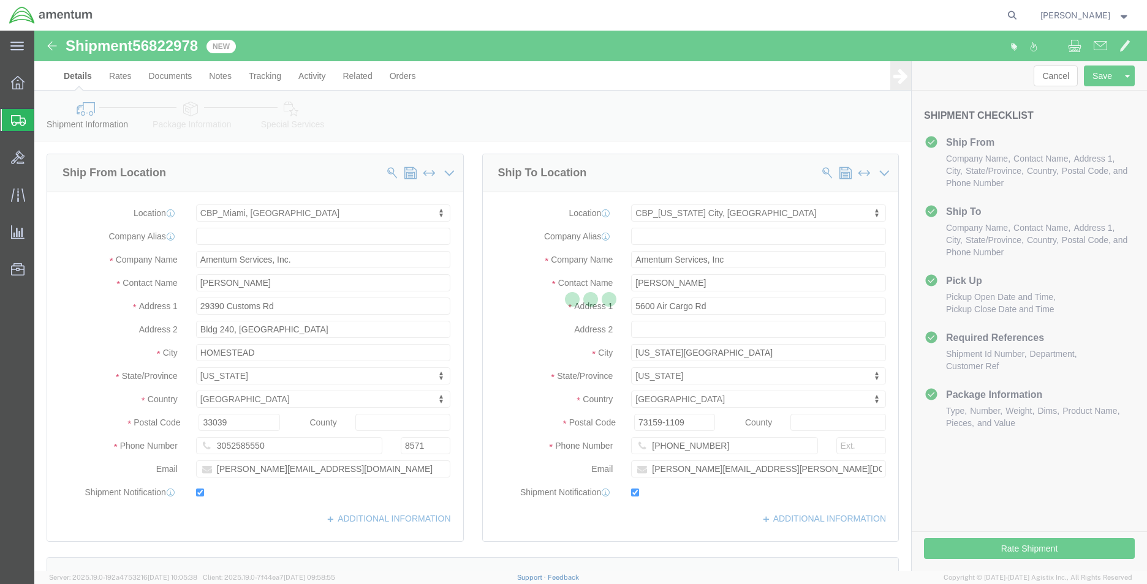
click at [741, 212] on div at bounding box center [590, 301] width 1113 height 541
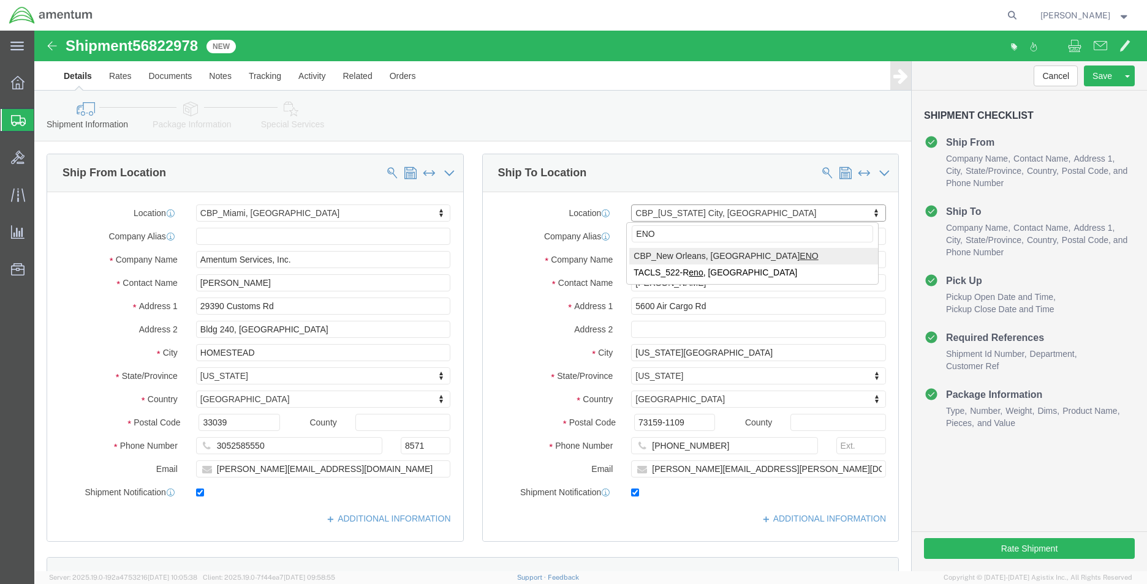
type input "ENO"
select select "49932"
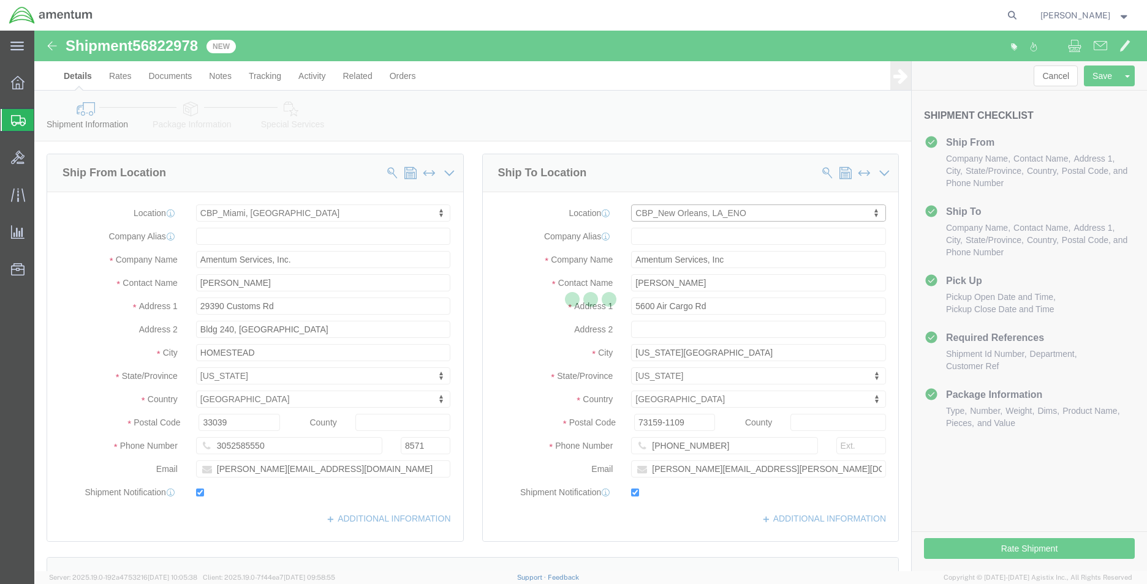
type input "[PERSON_NAME]"
type input "[STREET_ADDRESS][PERSON_NAME]"
type input "[PERSON_NAME]"
type input "70401"
type input "[PHONE_NUMBER]"
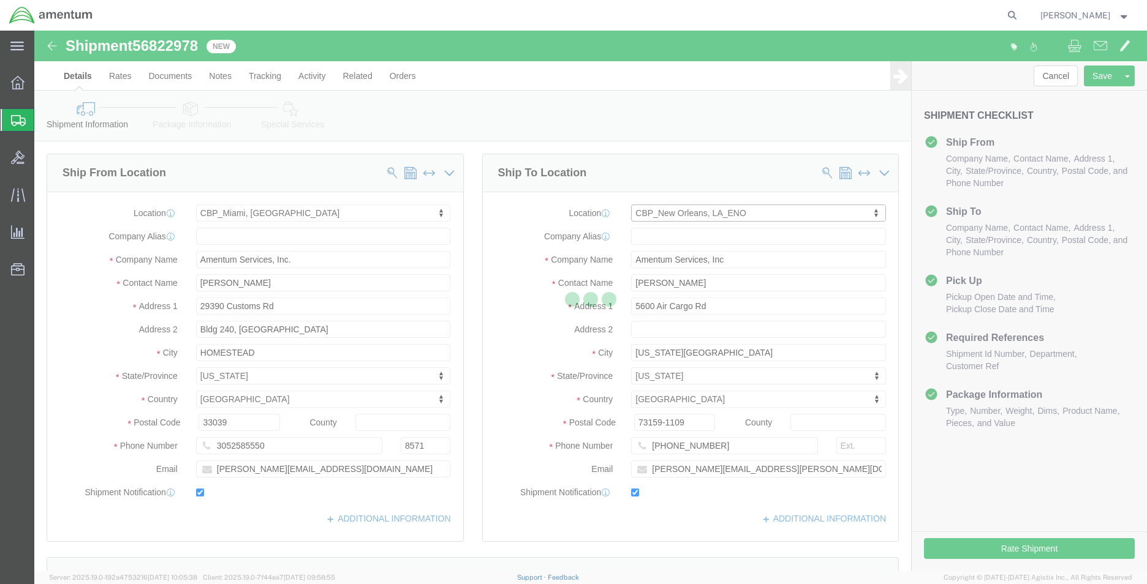
type input "[PERSON_NAME][EMAIL_ADDRESS][PERSON_NAME][DOMAIN_NAME]"
select select "LA"
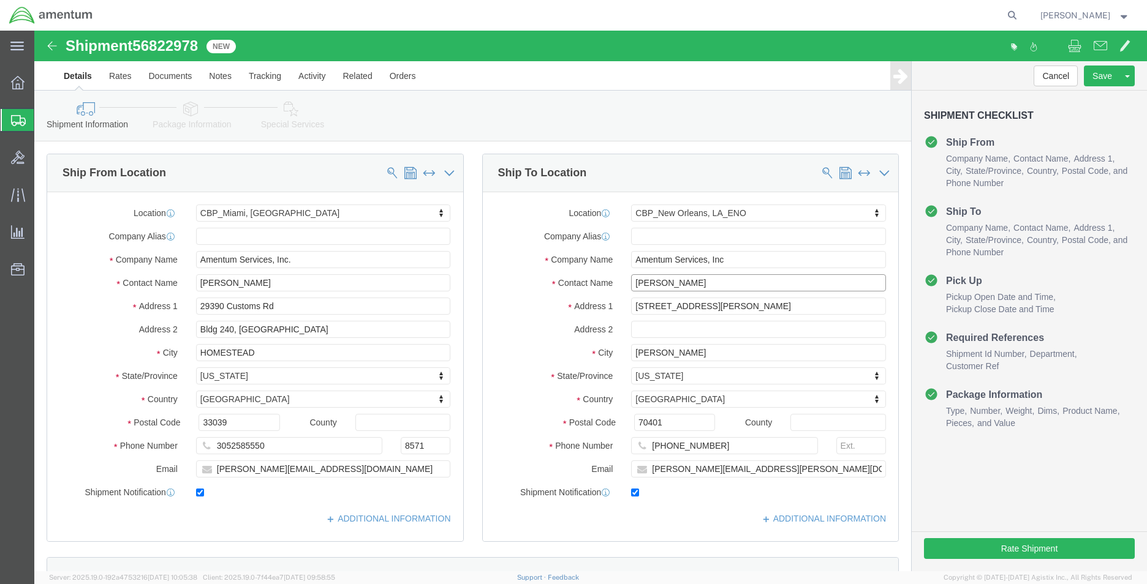
click input "[PERSON_NAME]"
type input "C"
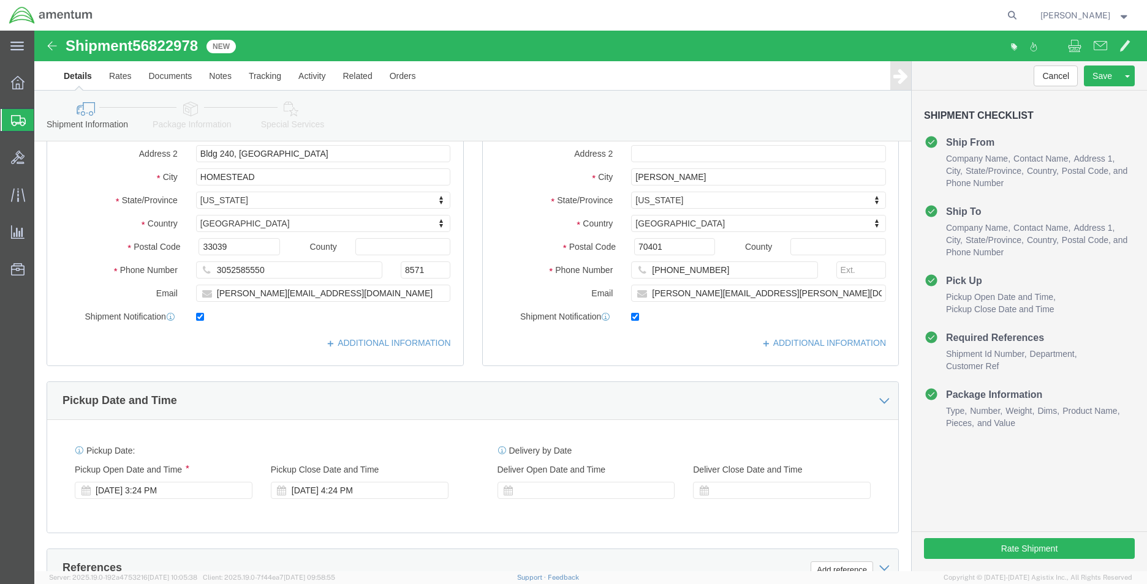
scroll to position [368, 0]
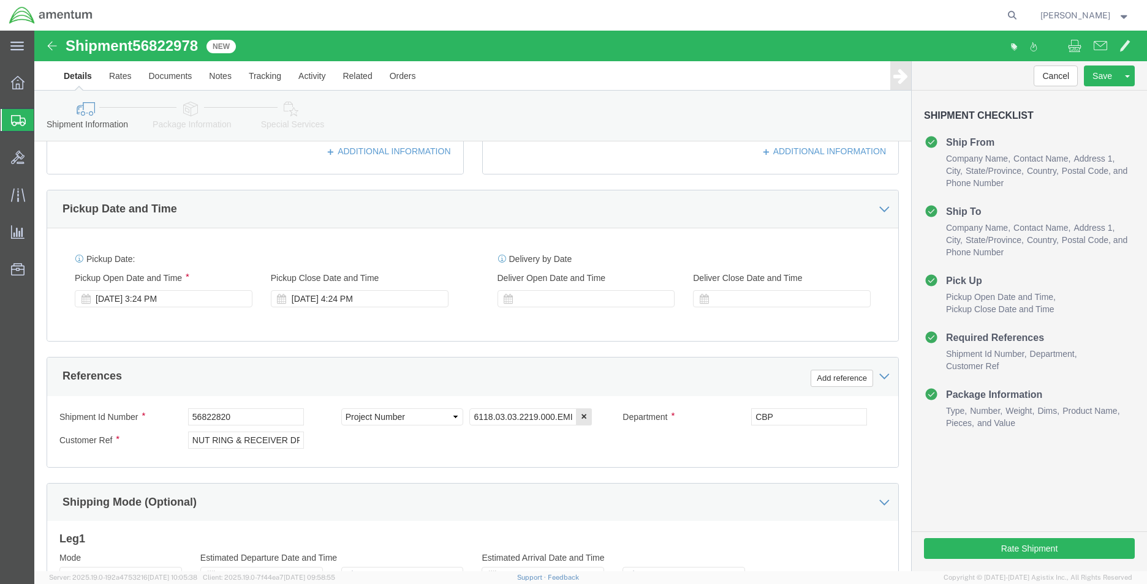
type input "ATTN: [PERSON_NAME]"
click input "NUT RING & RECEIVER DRIER"
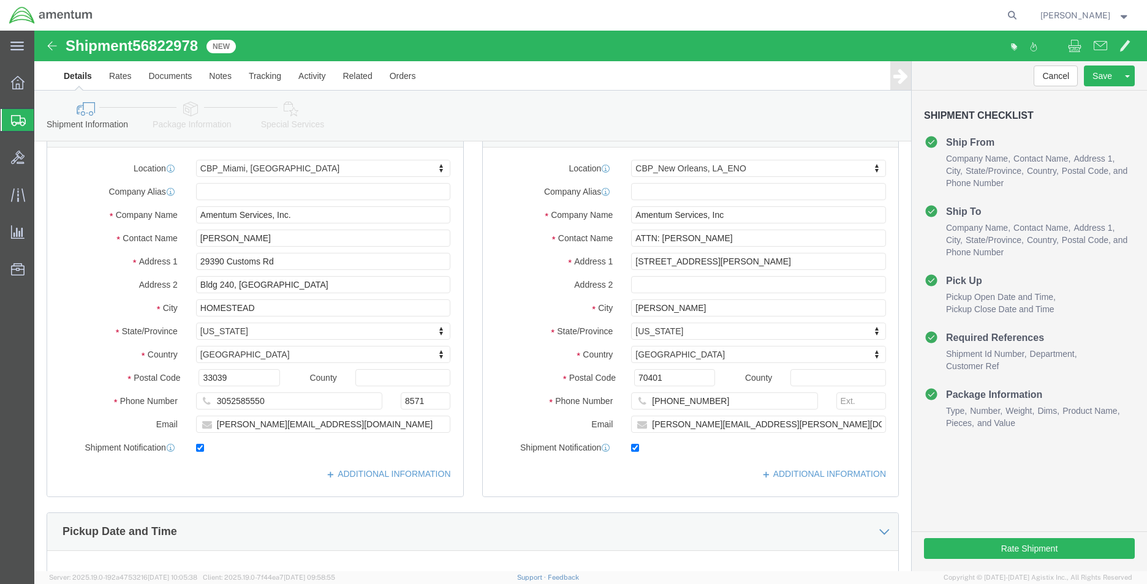
scroll to position [0, 0]
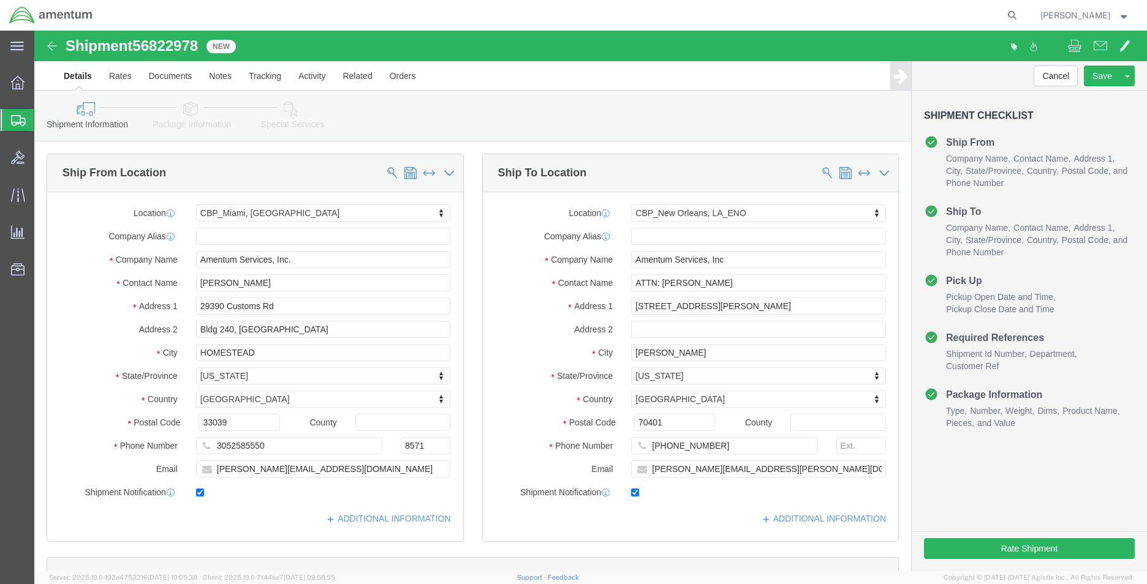
type input "TDY MECH TOOLS"
click link "Package Information"
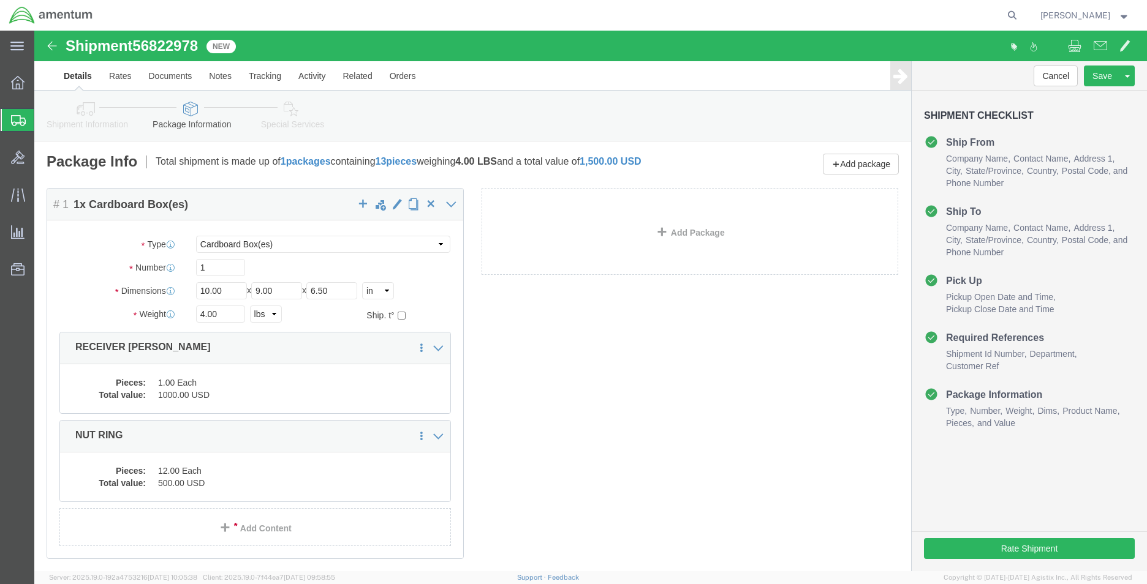
click div "Package Type Select Bale(s) Basket(s) Bolt(s) Bottle(s) Buckets Bulk Bundle(s) …"
click input "10.00"
type input "24"
type input "18.5"
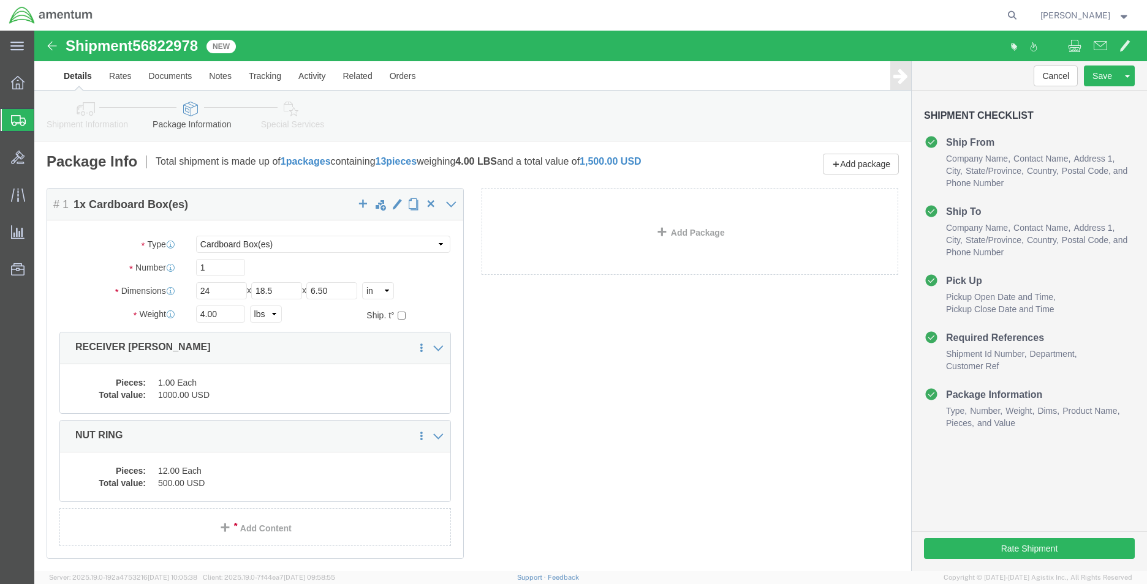
click div "Package Type Select Bale(s) Basket(s) Bolt(s) Bottle(s) Buckets Bulk Bundle(s) …"
click input "4.00"
click div "Package Type Select Bale(s) Basket(s) Bolt(s) Bottle(s) Buckets Bulk Bundle(s) …"
click input "6.50"
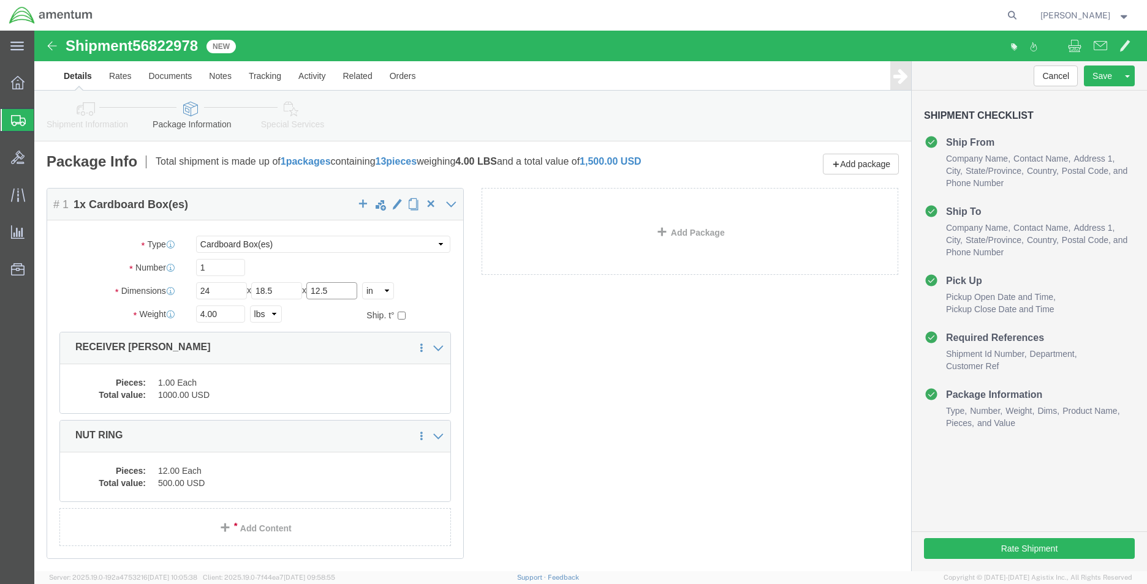
type input "12.5"
type input "41.5"
click link "Delete this content"
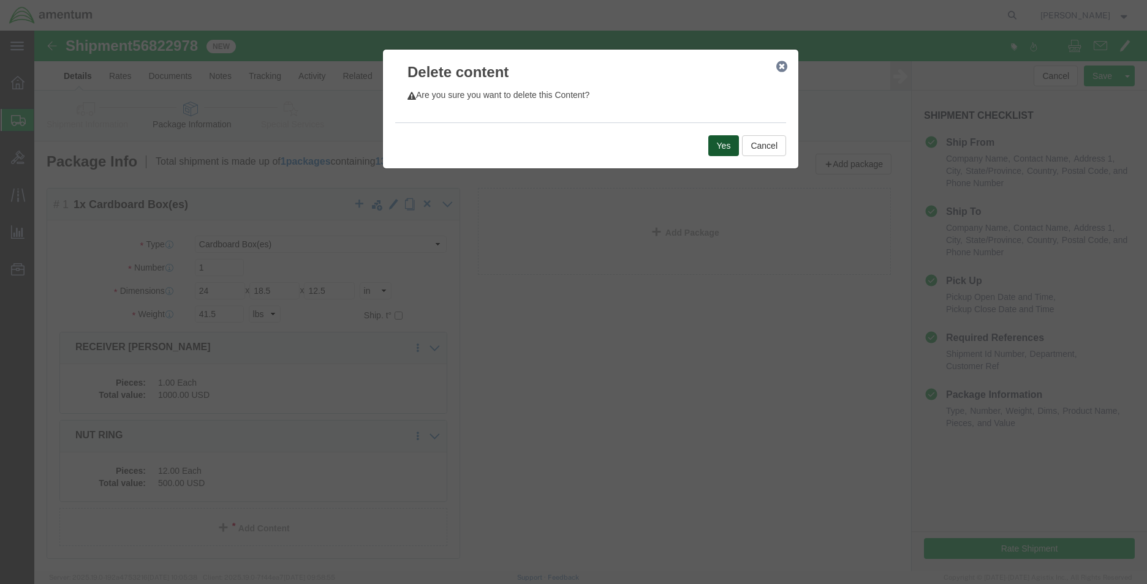
click button "Yes"
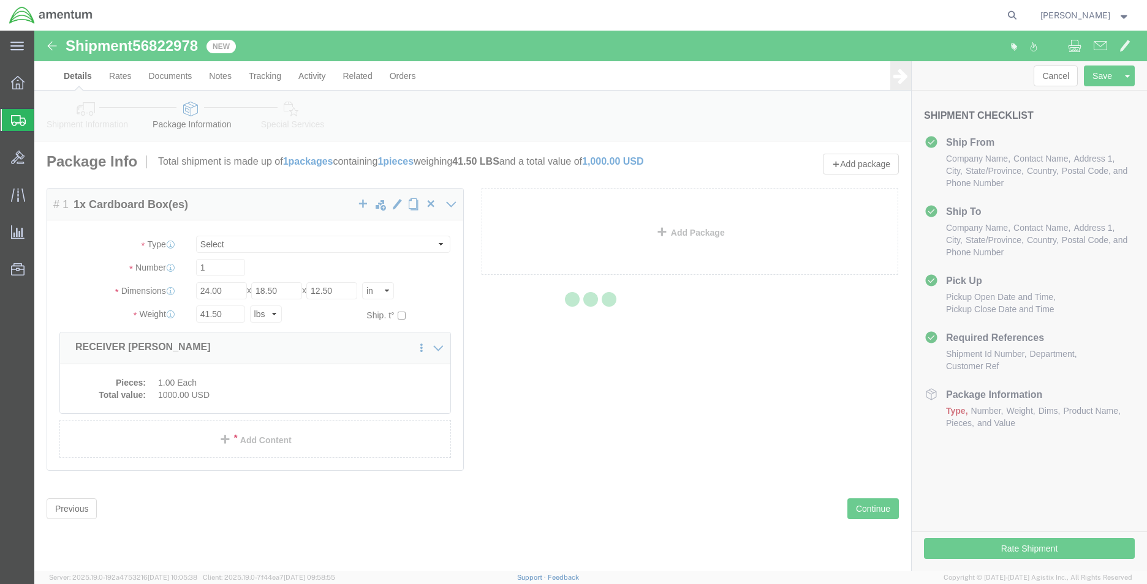
select select "CBOX"
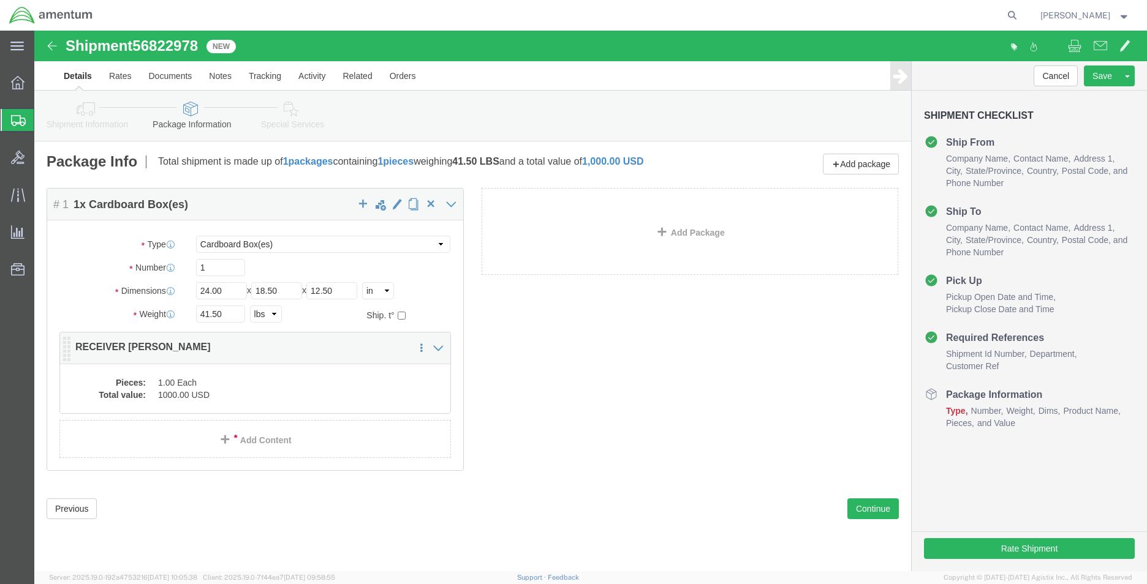
click dd "1.00 Each"
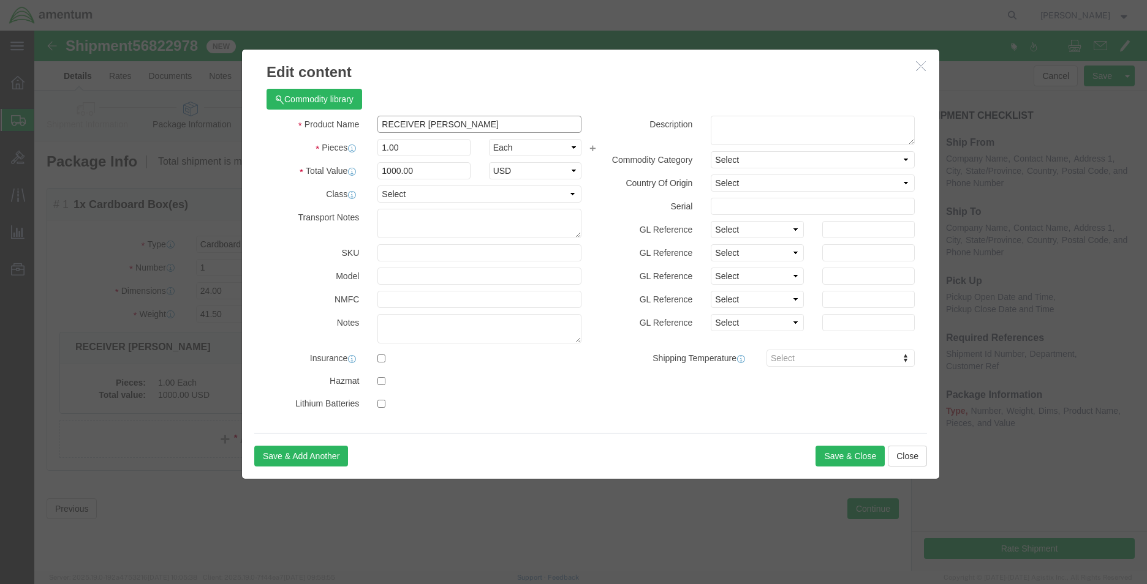
click input "RECEIVER [PERSON_NAME]"
type input "TOOLS"
click div
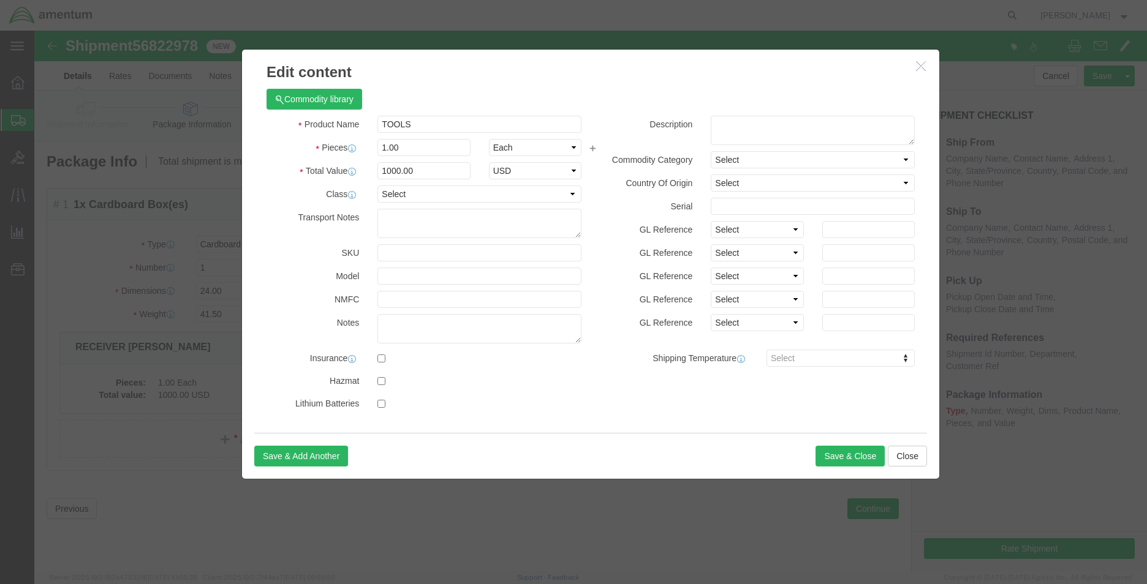
click div
click input "1000.00"
type input "2000"
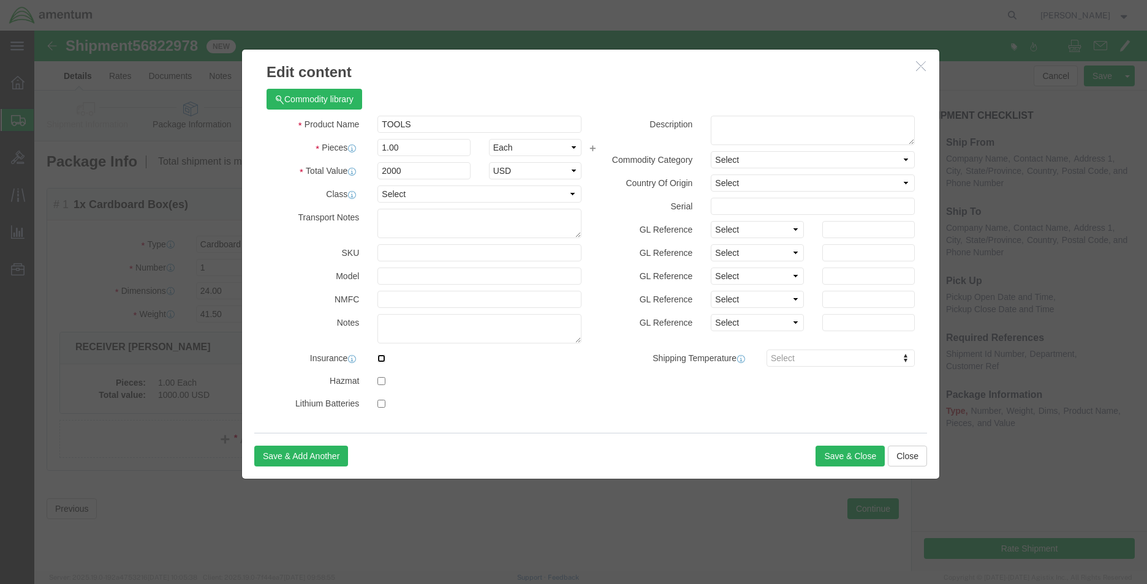
click input "checkbox"
checkbox input "true"
click icon
click div "Save & Add Another Save & Close Close"
click button "Save & Close"
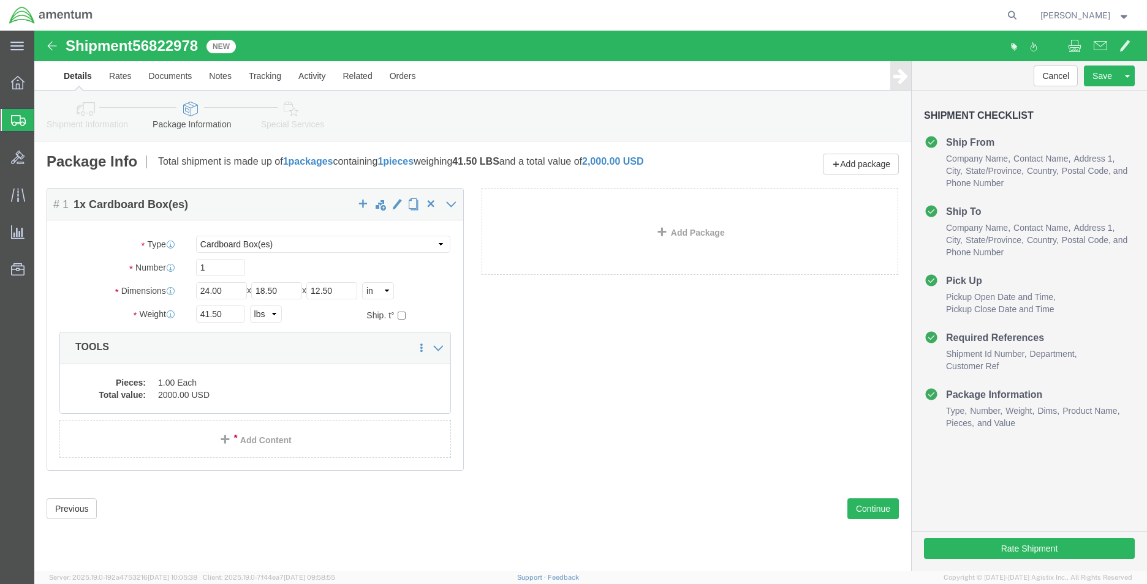
click icon
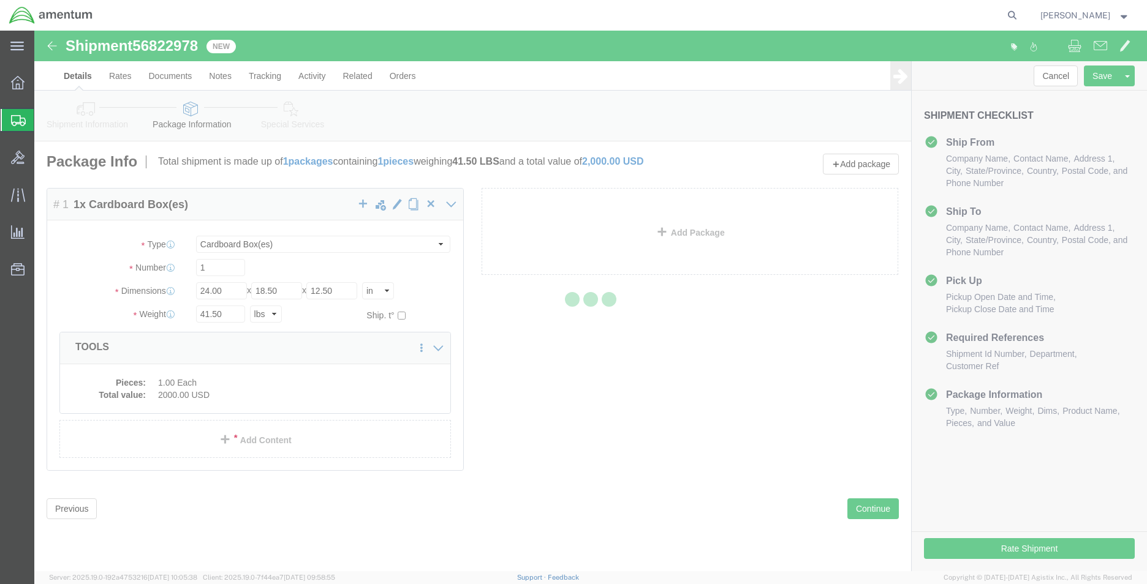
select select
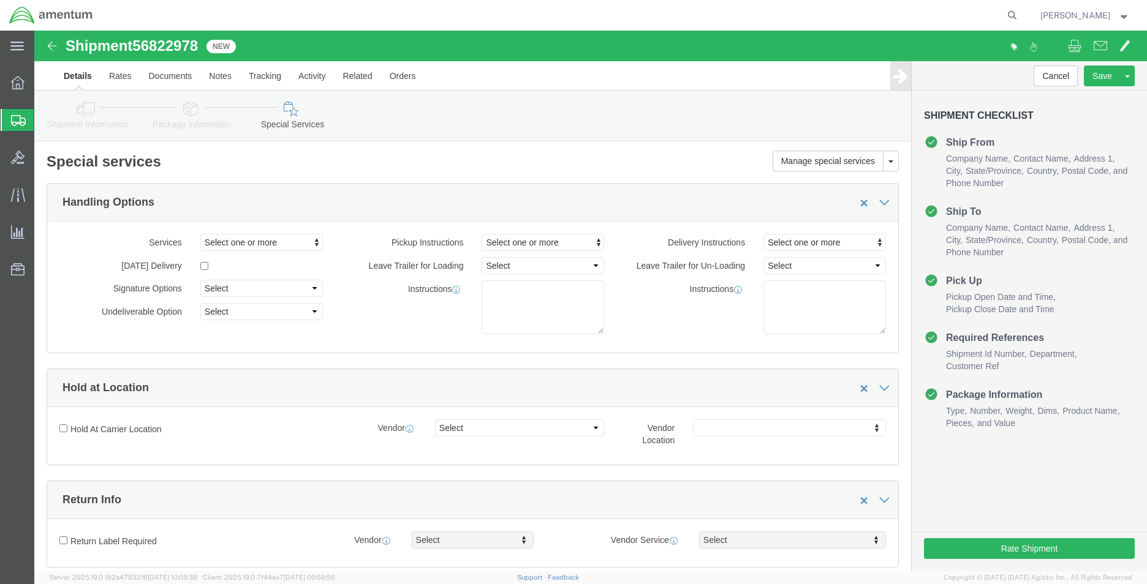
select select "DEPARTMENT"
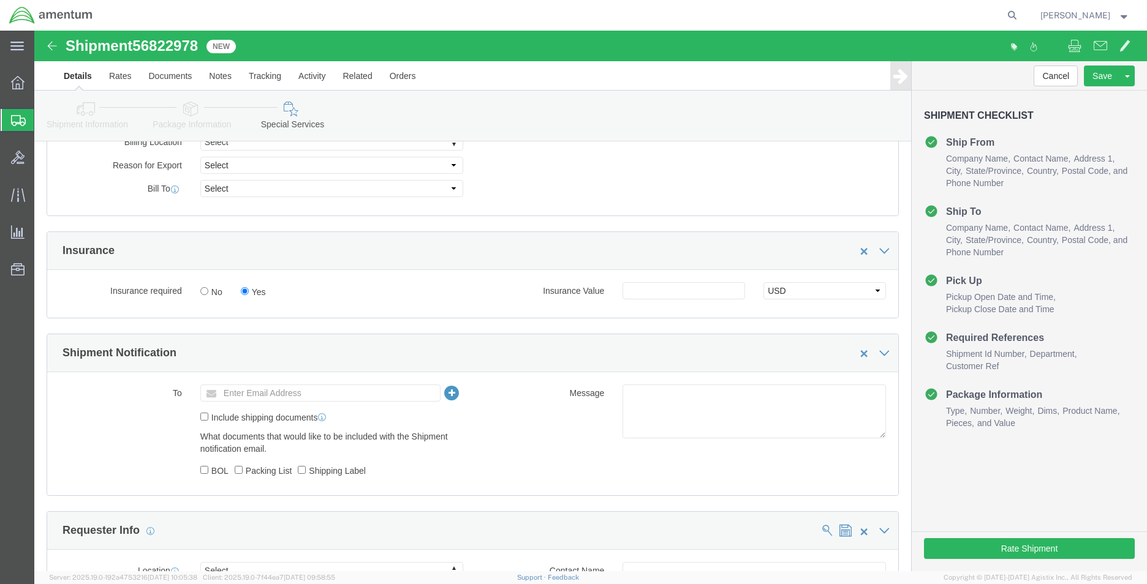
scroll to position [674, 0]
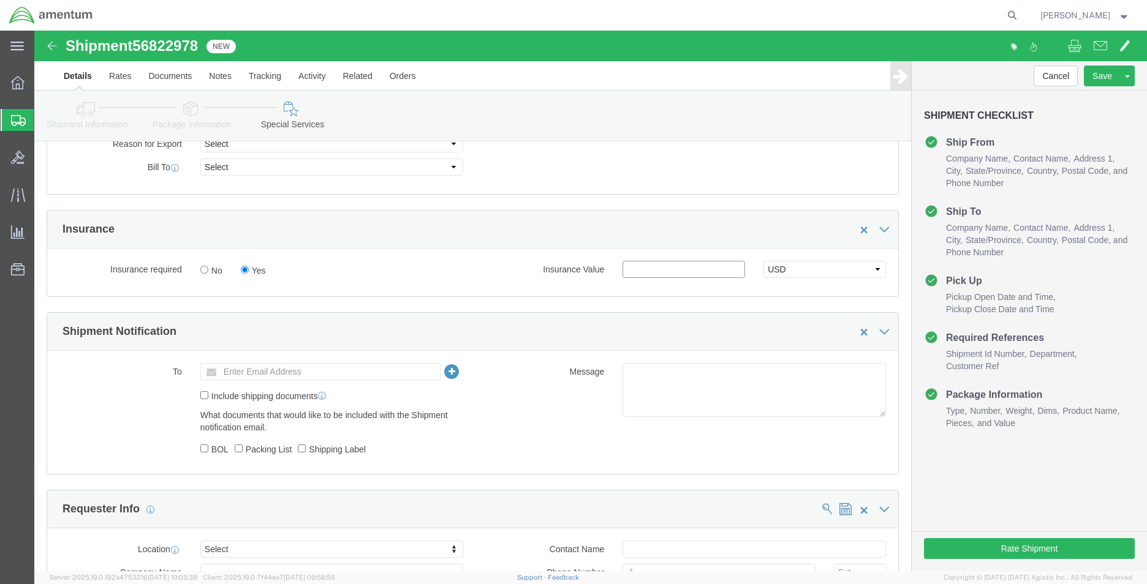
click input "text"
type input "2000"
click div "Insurance"
click icon
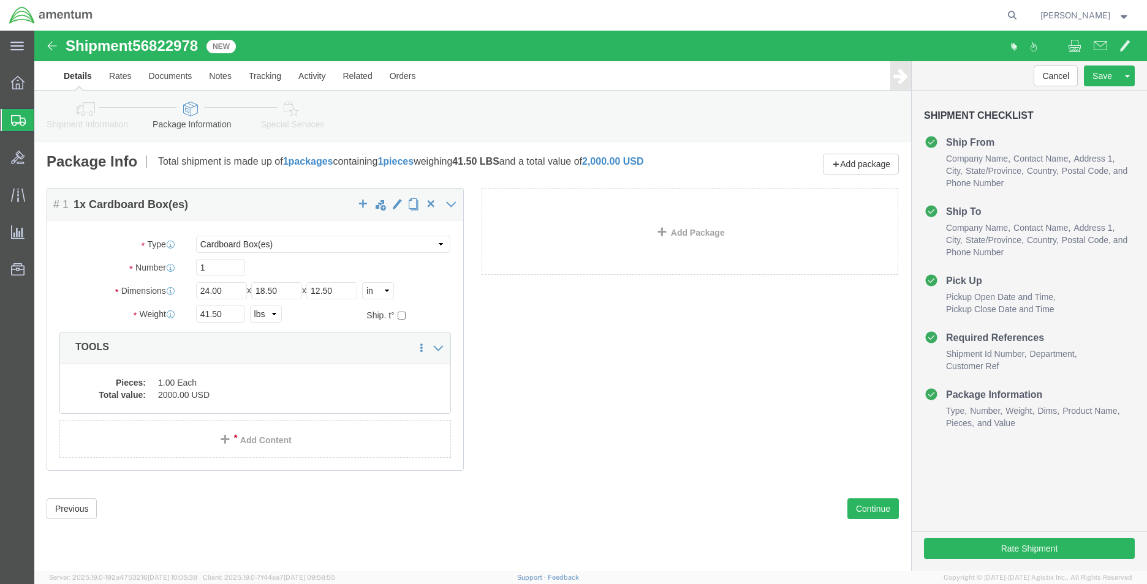
click link "Shipment Information"
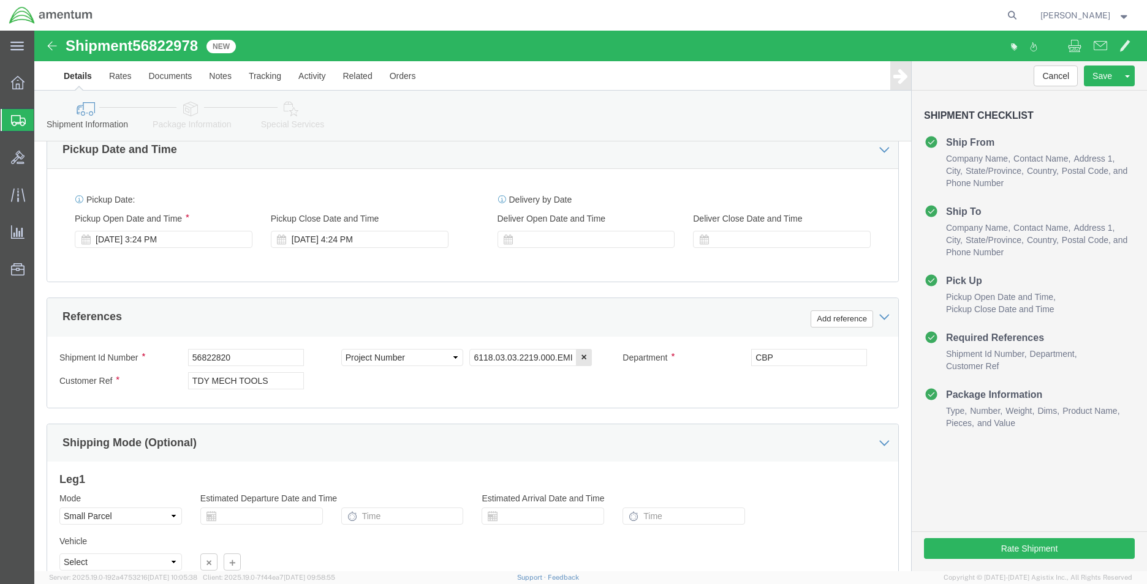
scroll to position [490, 0]
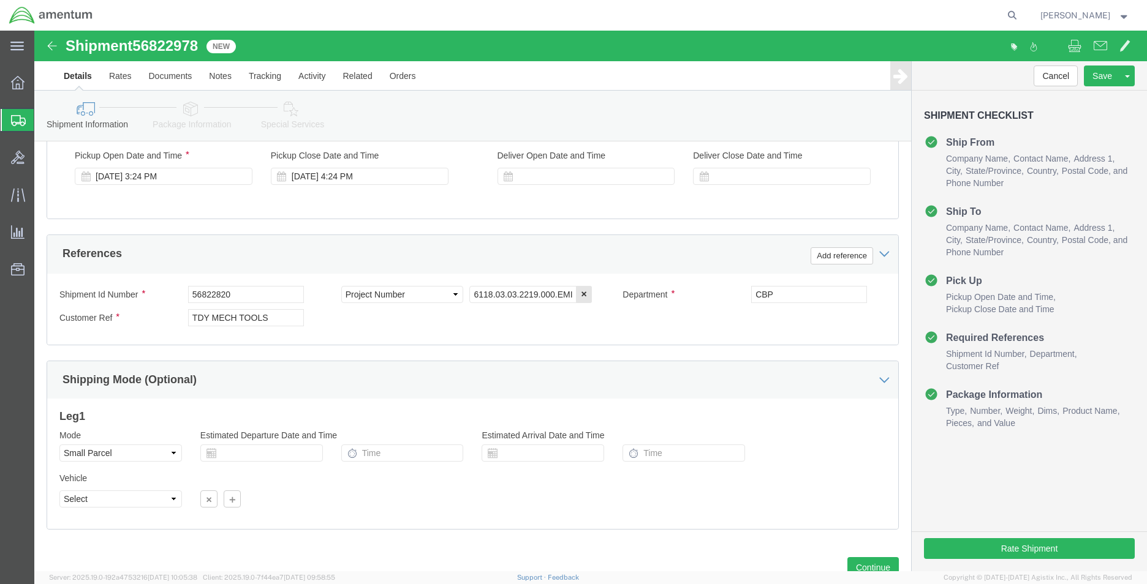
click div "Rate Shipment"
click button "Rate Shipment"
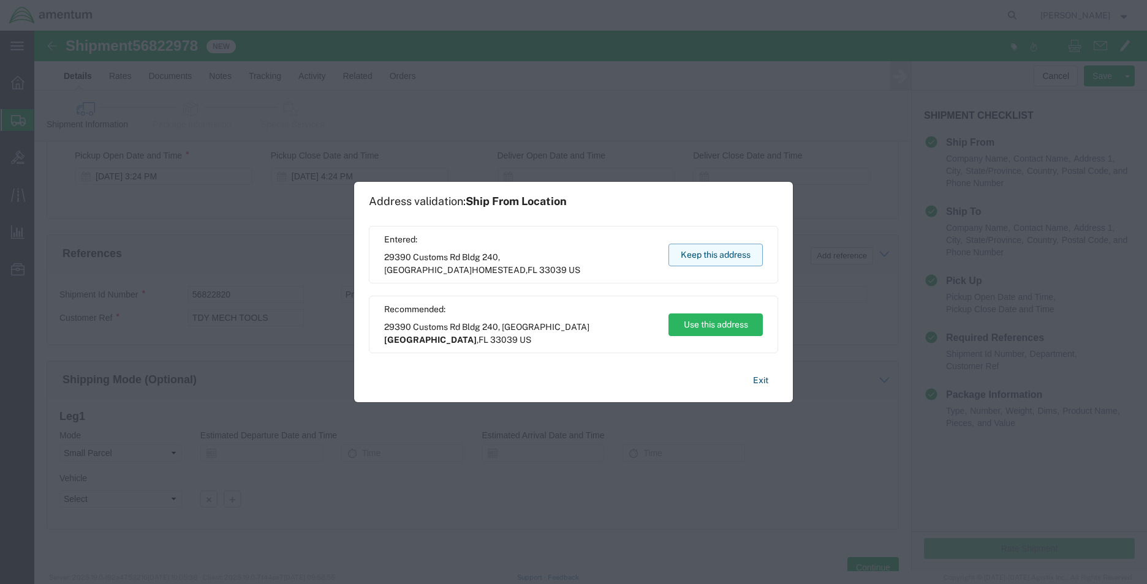
click at [743, 255] on button "Keep this address" at bounding box center [715, 255] width 94 height 23
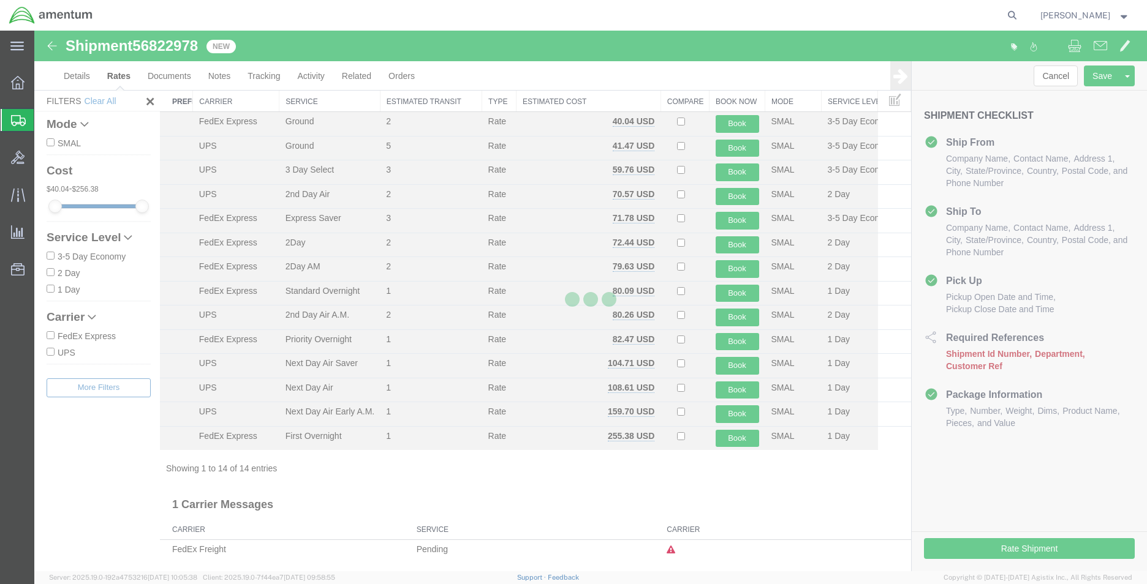
scroll to position [26, 0]
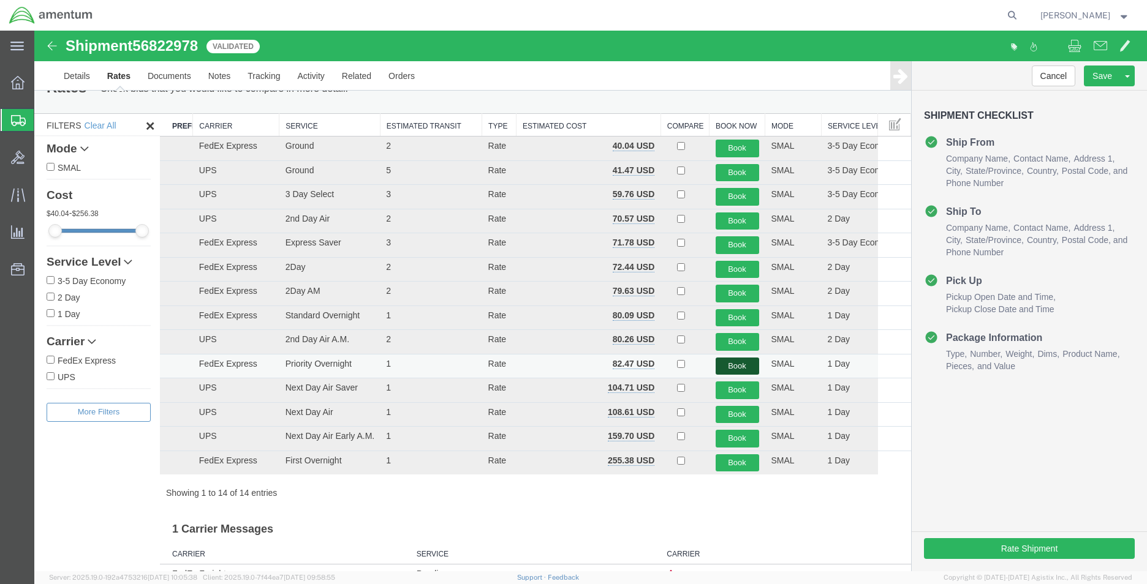
click at [736, 372] on button "Book" at bounding box center [738, 367] width 44 height 18
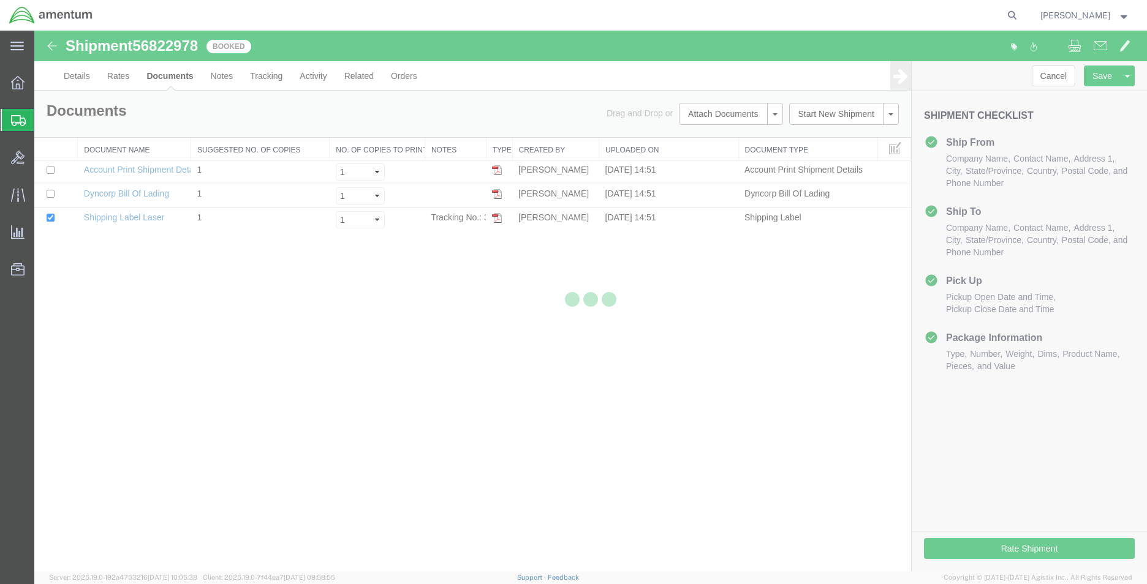
scroll to position [0, 0]
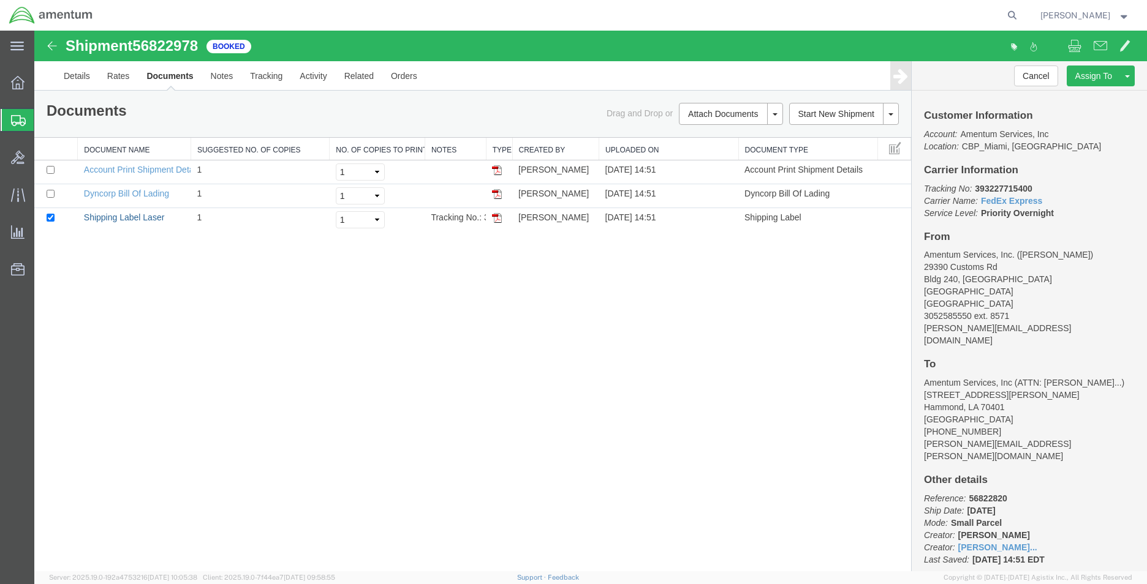
drag, startPoint x: 147, startPoint y: 220, endPoint x: 214, endPoint y: 234, distance: 68.9
click at [147, 220] on link "Shipping Label Laser" at bounding box center [124, 218] width 81 height 10
